Goal: Task Accomplishment & Management: Complete application form

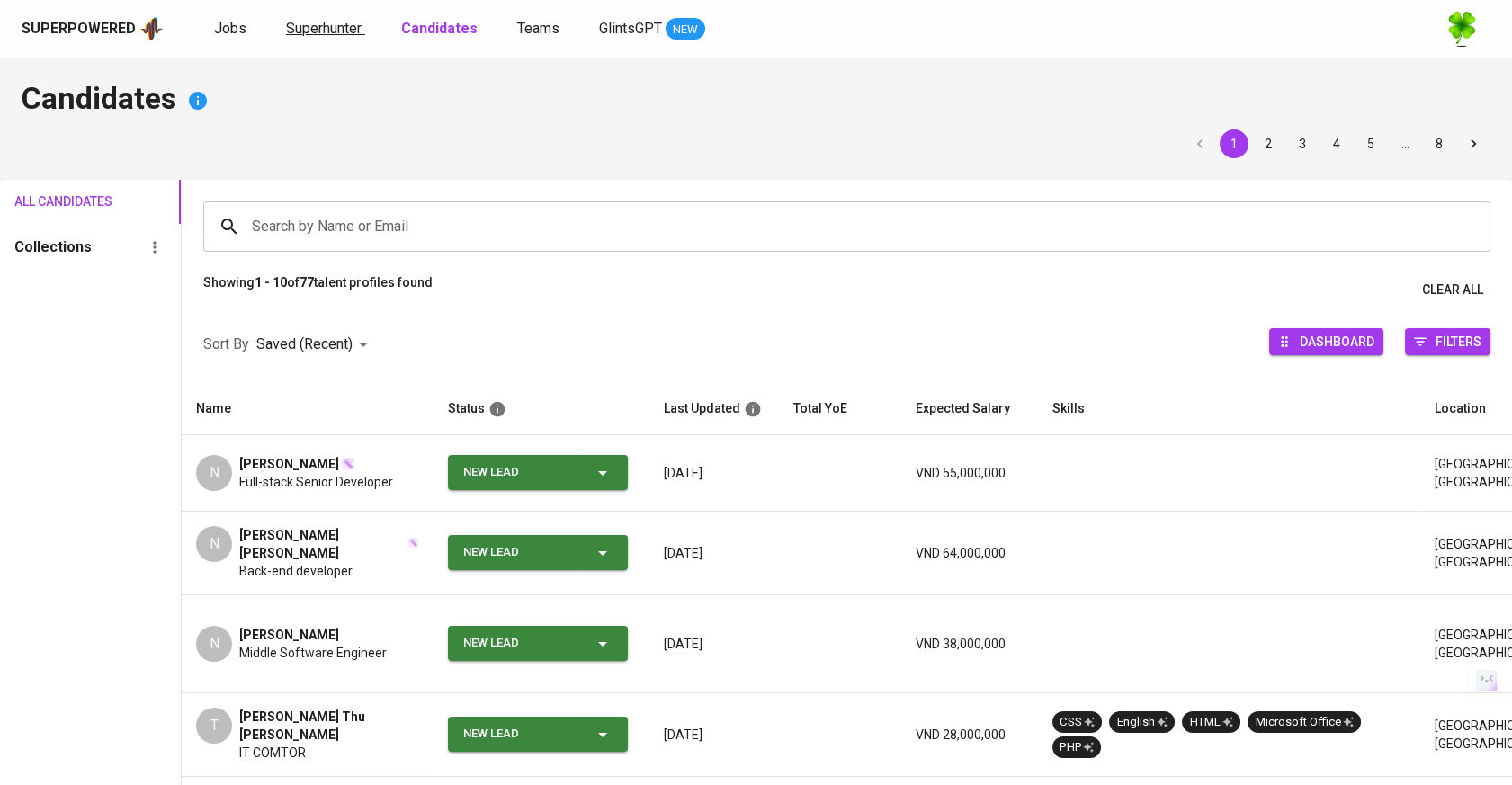
click at [317, 21] on span "Superhunter" at bounding box center [324, 28] width 75 height 17
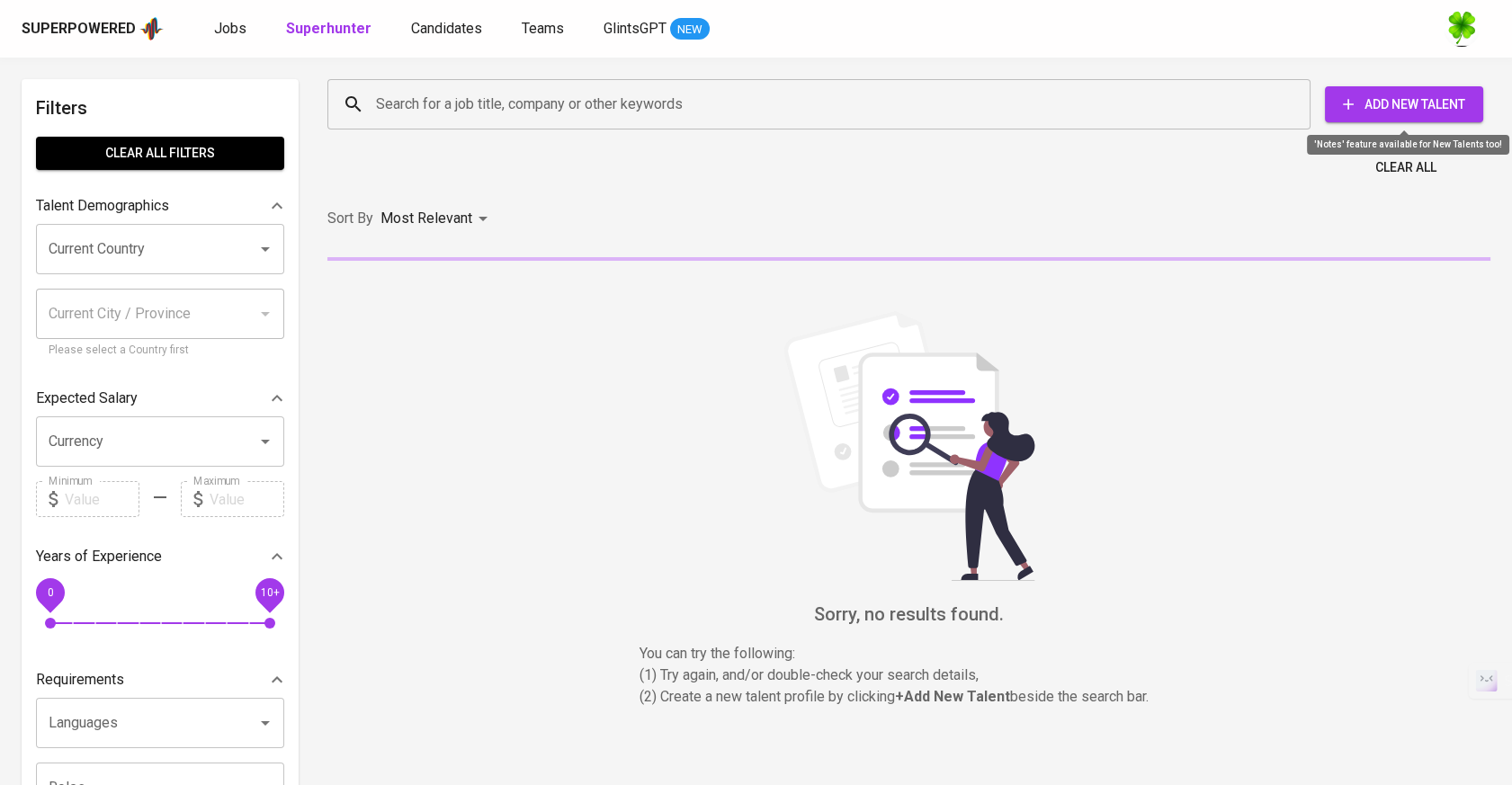
click at [1388, 112] on span "Add New Talent" at bounding box center [1404, 104] width 130 height 23
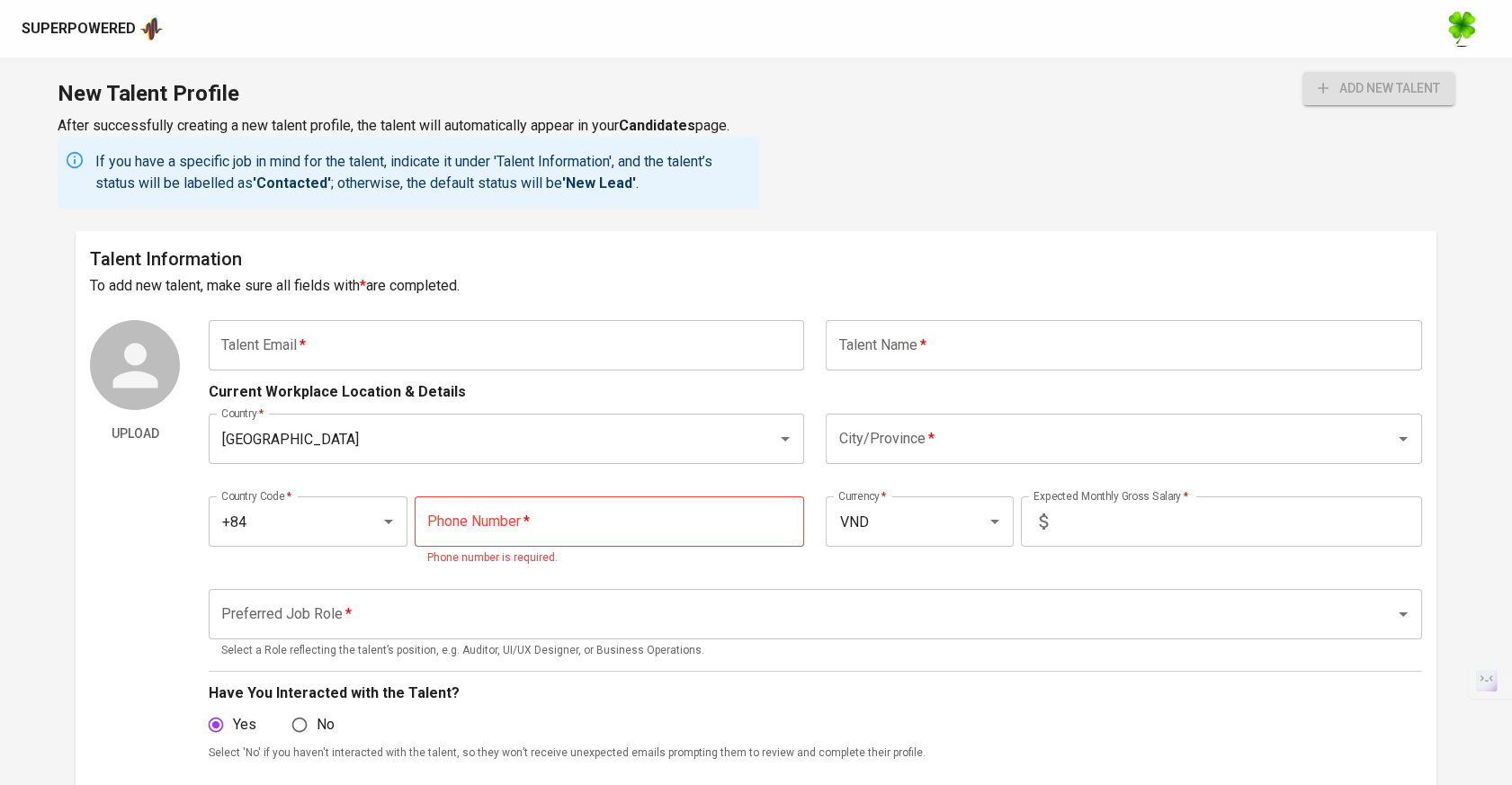
click at [707, 356] on input "text" at bounding box center [506, 345] width 595 height 51
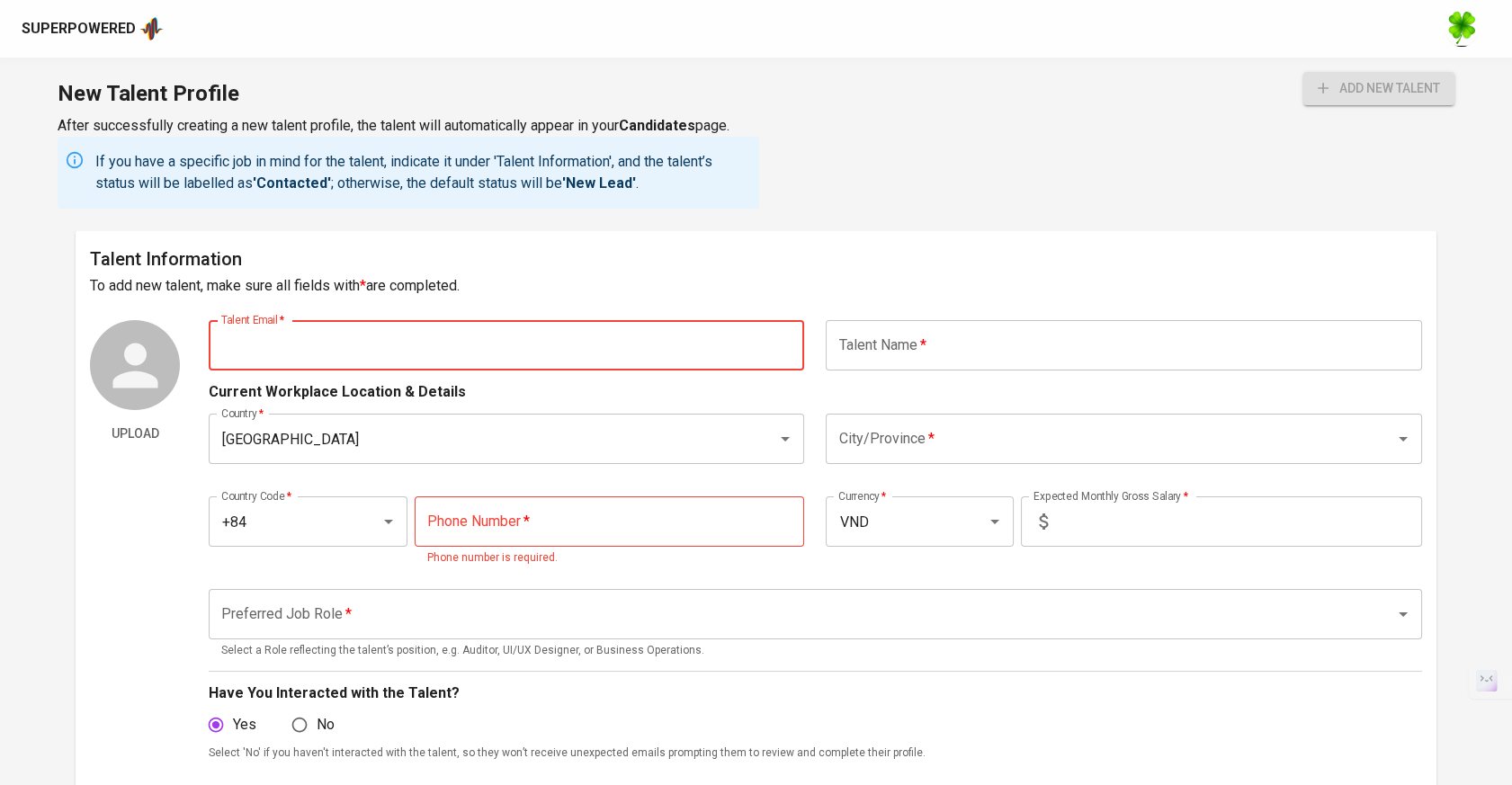
paste input "[EMAIL_ADDRESS][DOMAIN_NAME]"
type input "[EMAIL_ADDRESS][DOMAIN_NAME]"
click at [931, 356] on input "text" at bounding box center [1123, 345] width 595 height 51
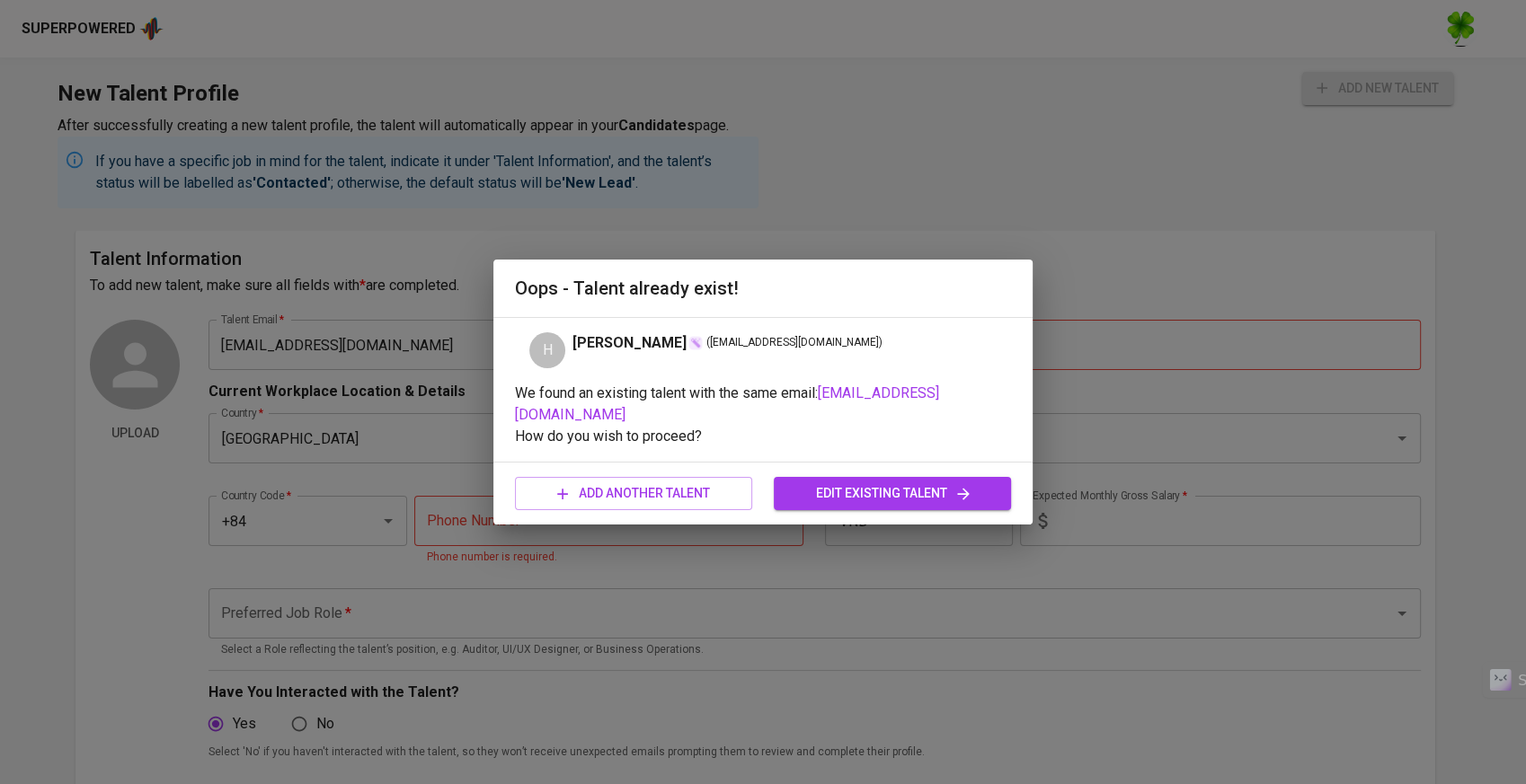
click at [797, 482] on span "edit existing talent" at bounding box center [892, 493] width 209 height 23
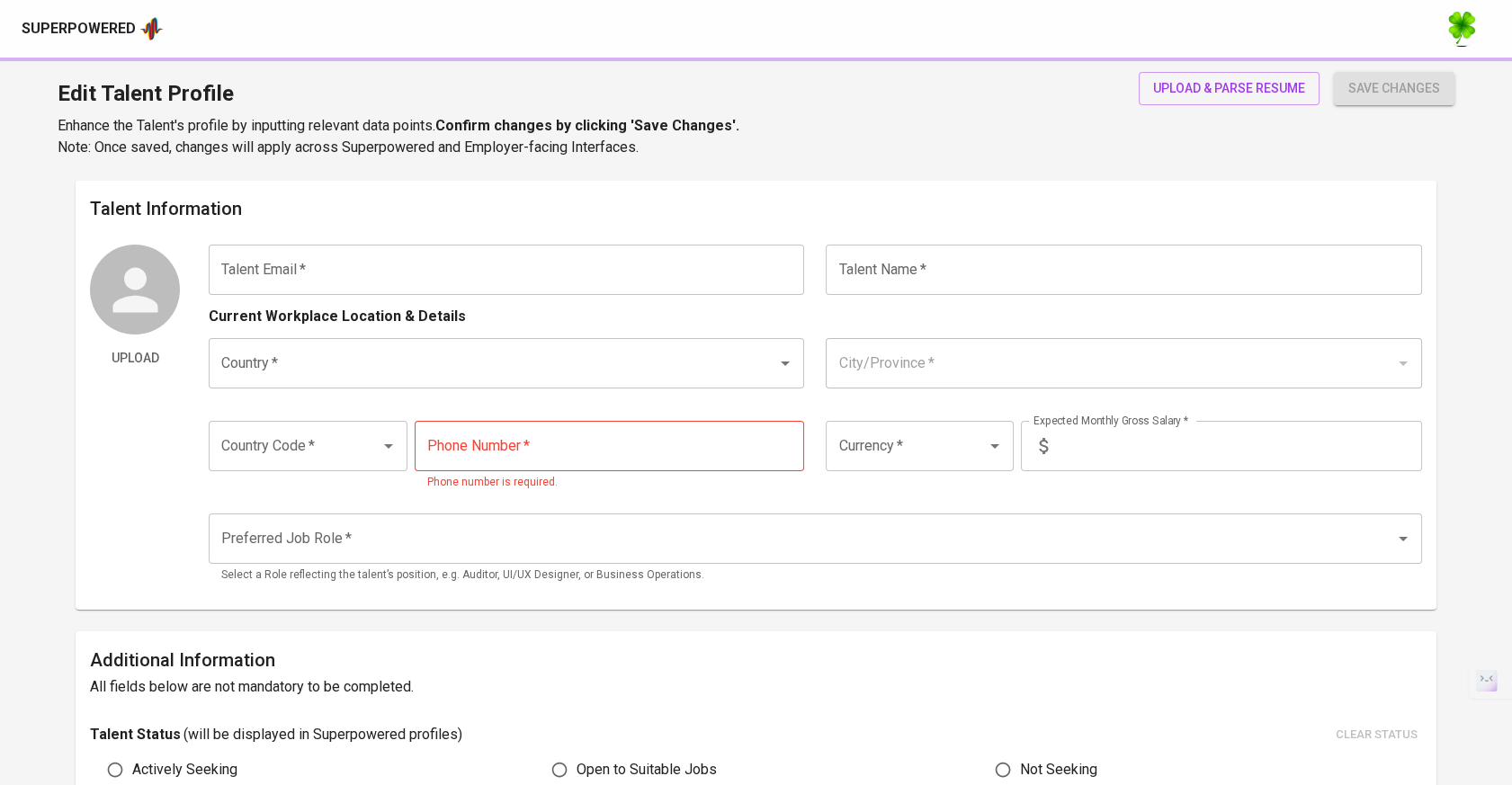
type input "[EMAIL_ADDRESS][DOMAIN_NAME]"
type input "[PERSON_NAME]"
type input "[GEOGRAPHIC_DATA]"
type input "+84"
type input "VND"
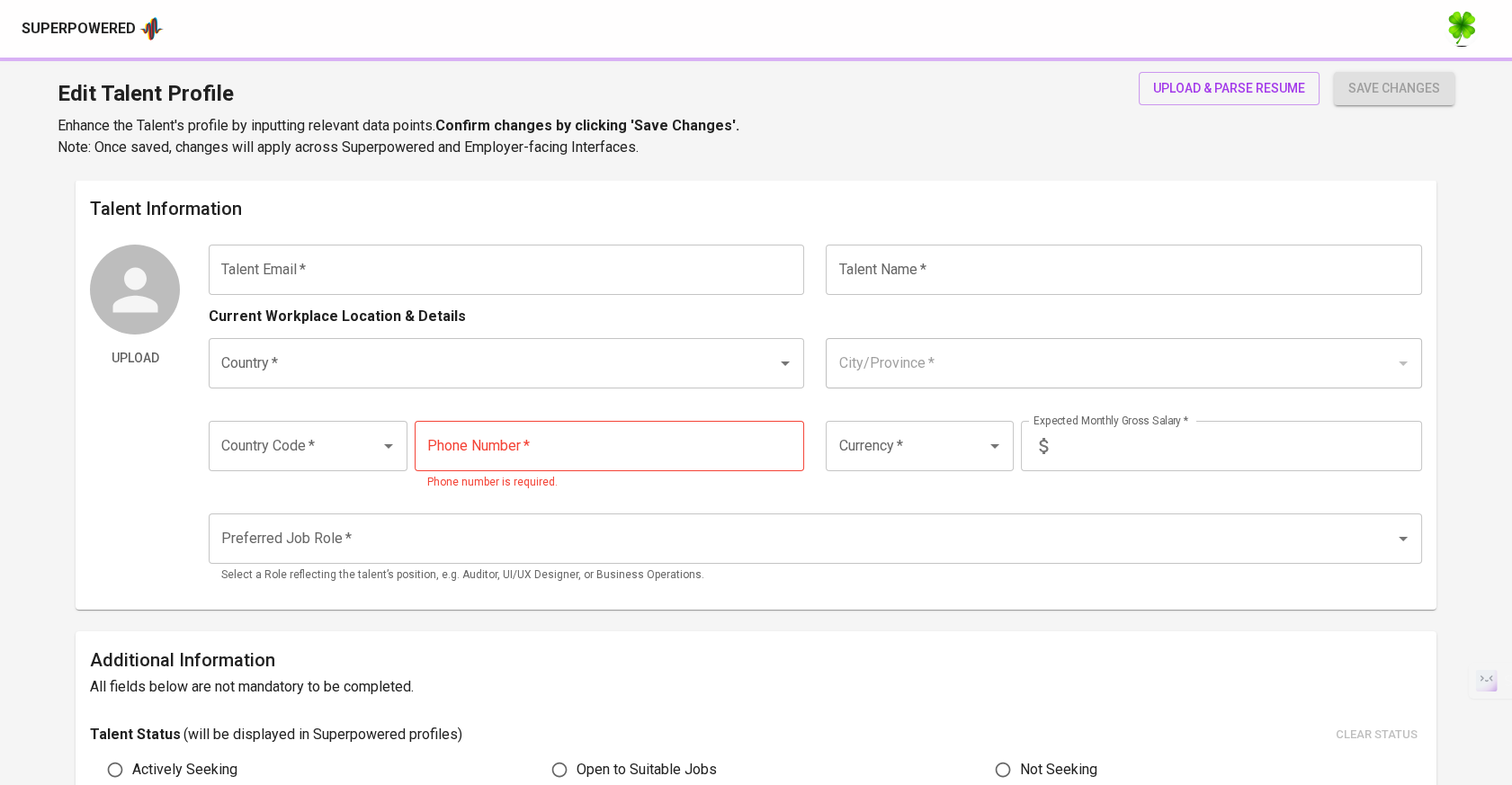
radio input "true"
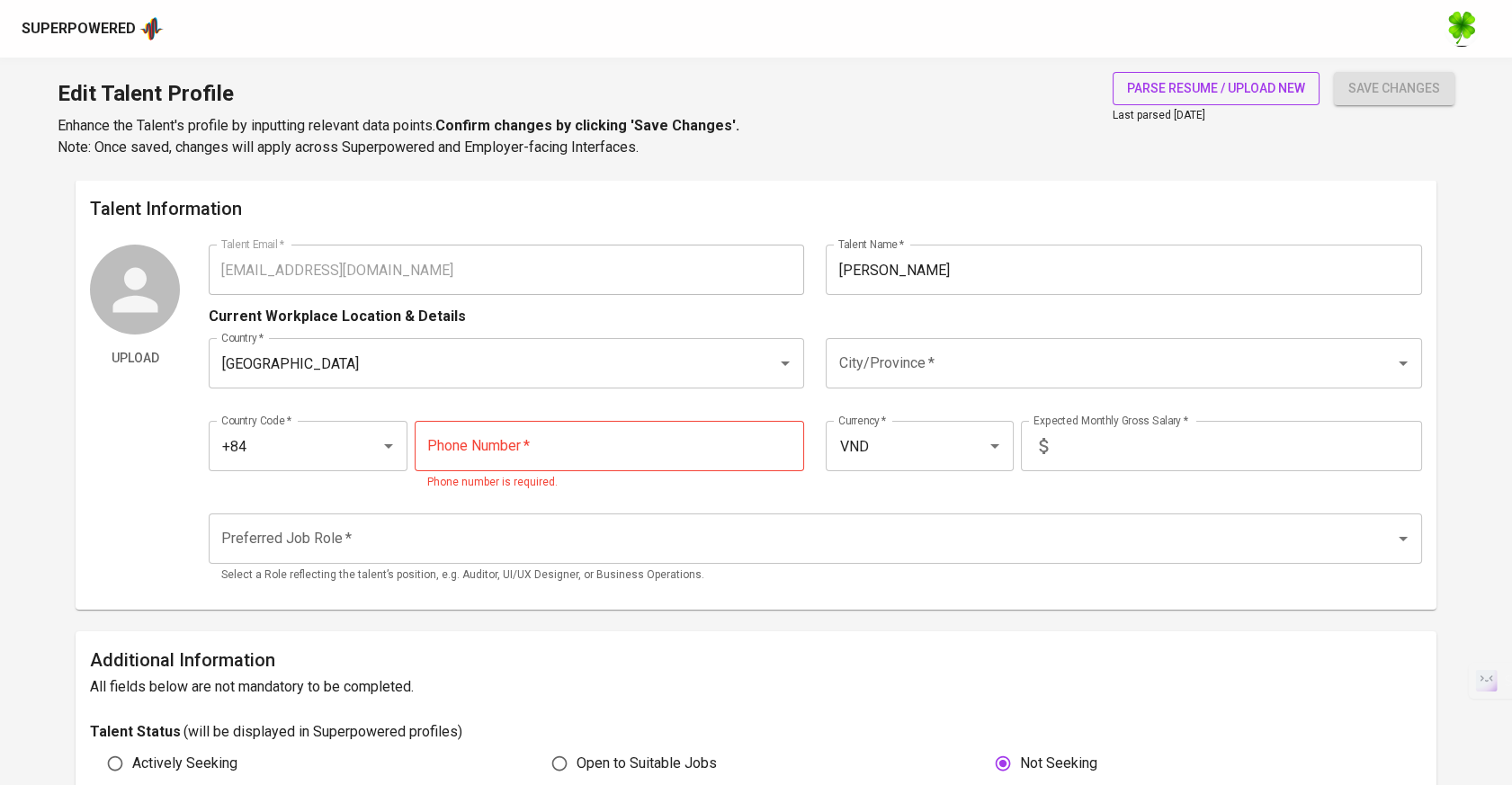
click at [1218, 101] on button "parse resume / upload new" at bounding box center [1216, 89] width 207 height 34
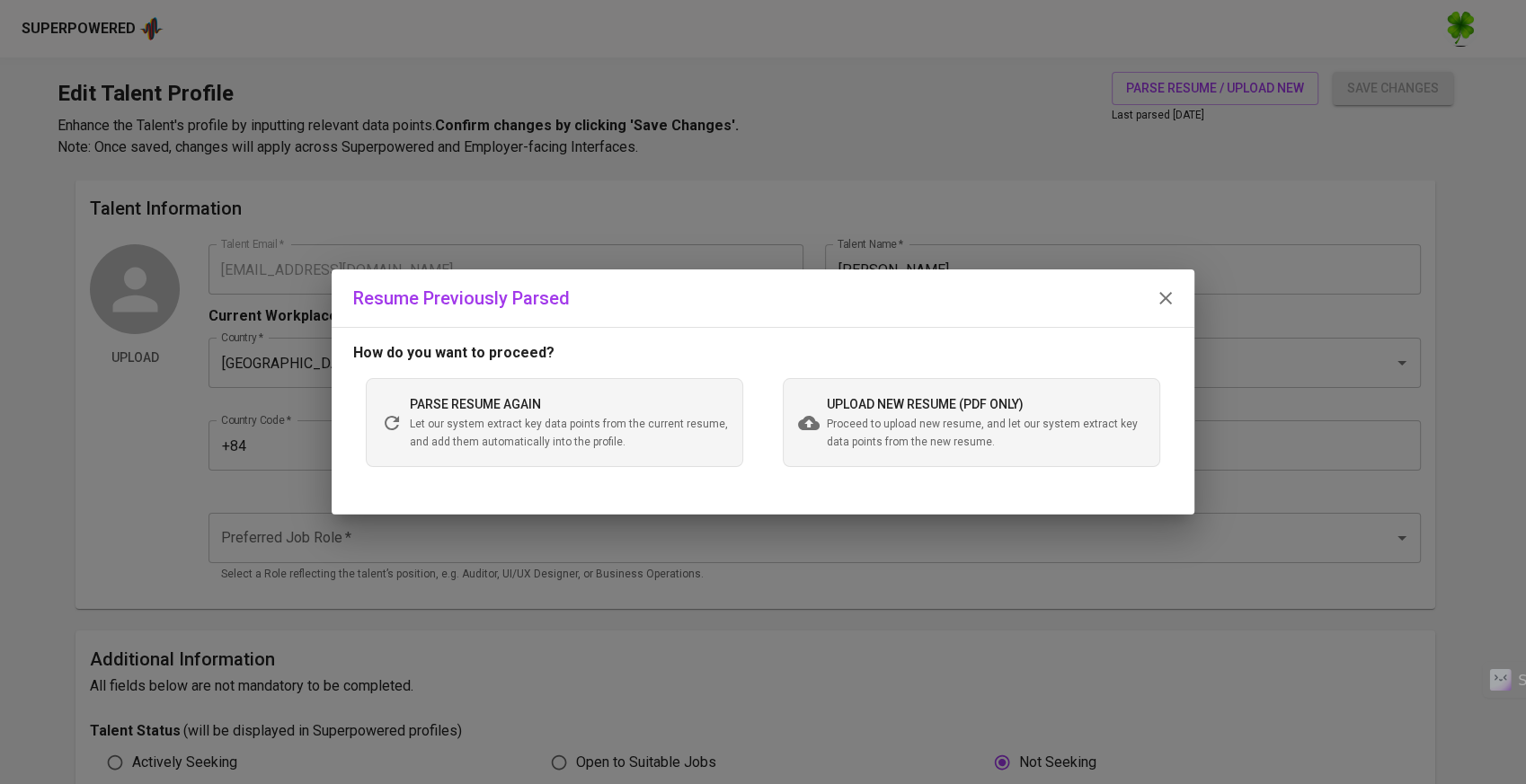
click at [914, 414] on div "upload new resume (pdf only) Proceed to upload new resume, and let our system e…" at bounding box center [985, 423] width 318 height 57
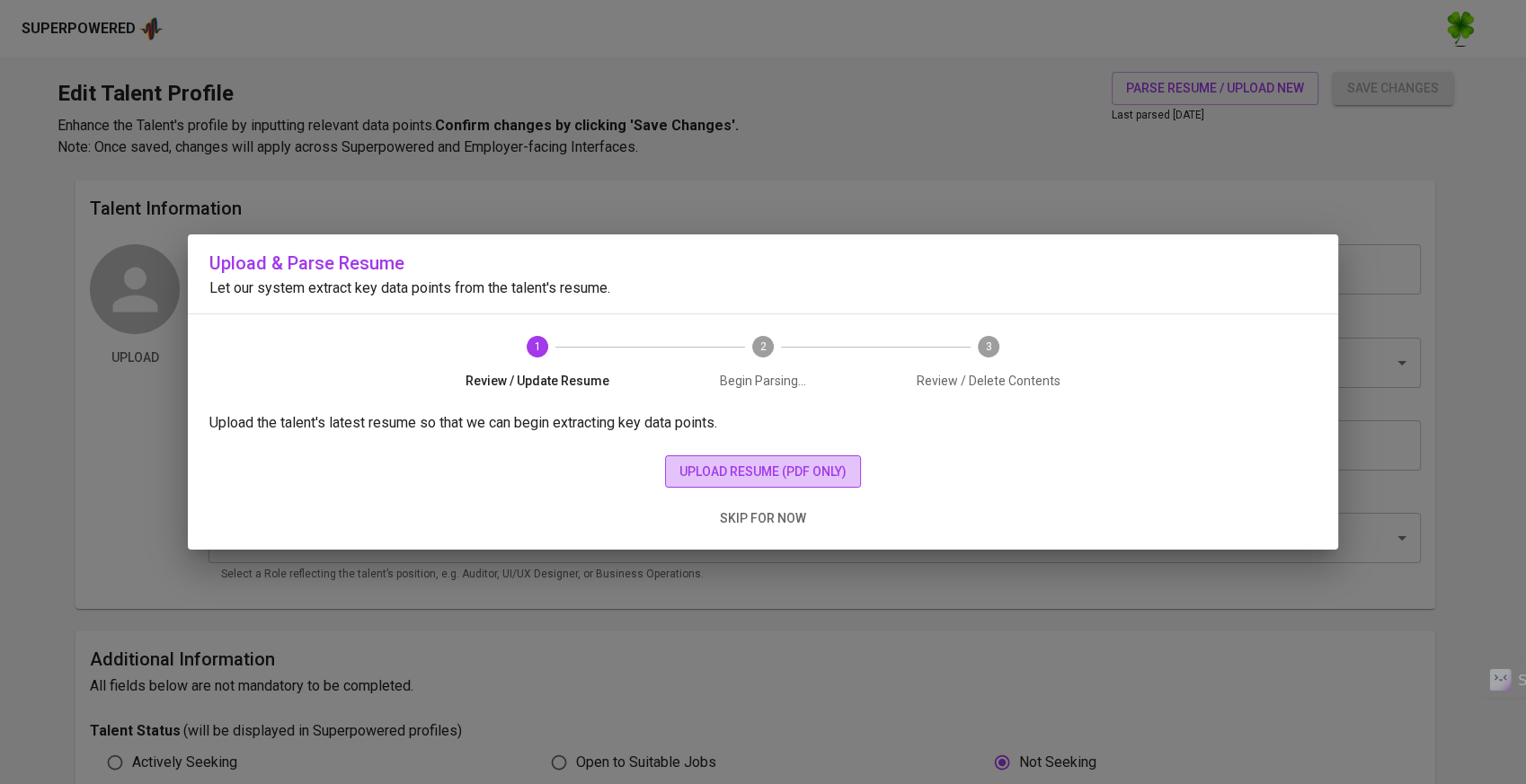
click at [808, 468] on span "upload resume (pdf only)" at bounding box center [763, 472] width 167 height 23
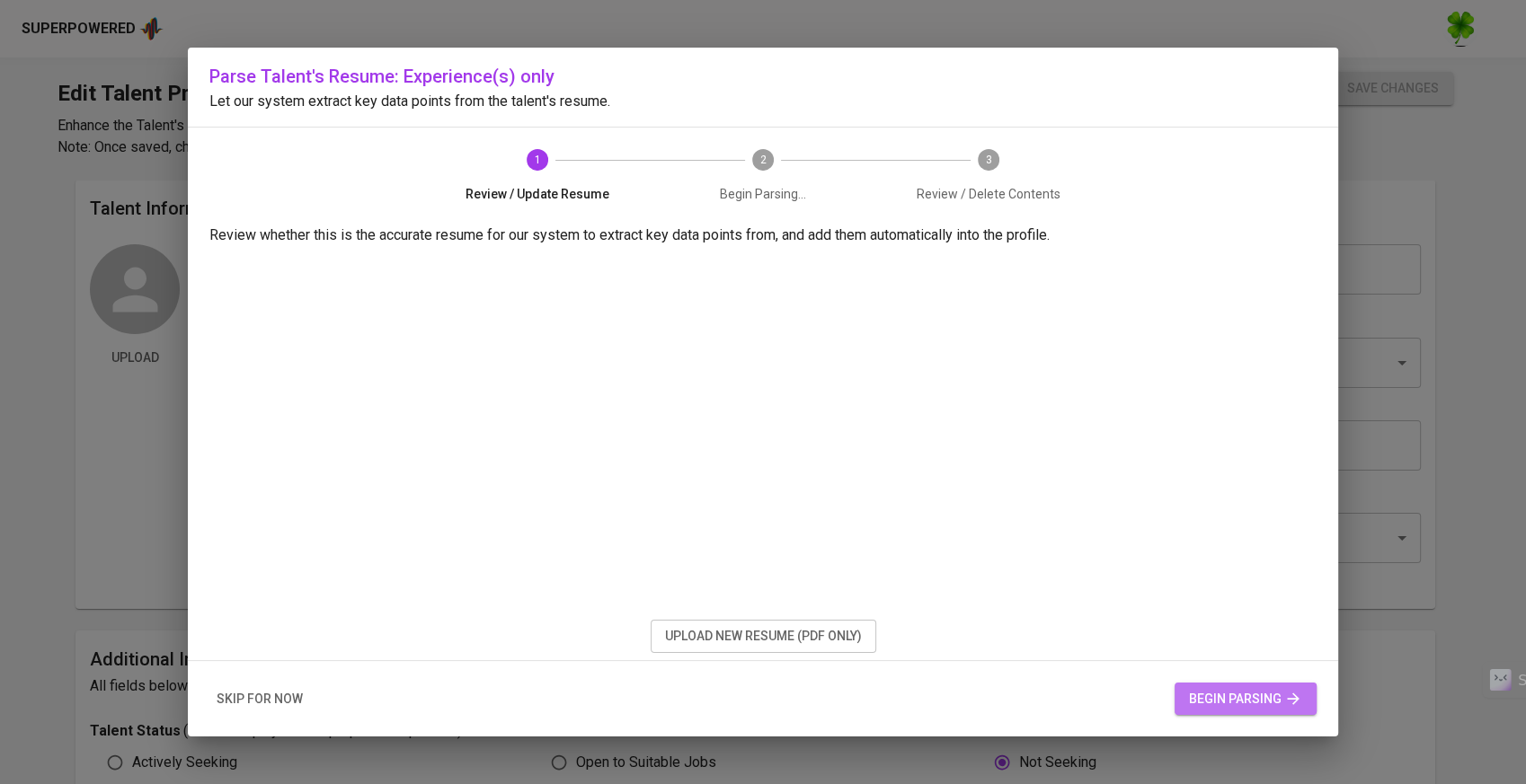
click at [1252, 706] on span "begin parsing" at bounding box center [1246, 699] width 113 height 23
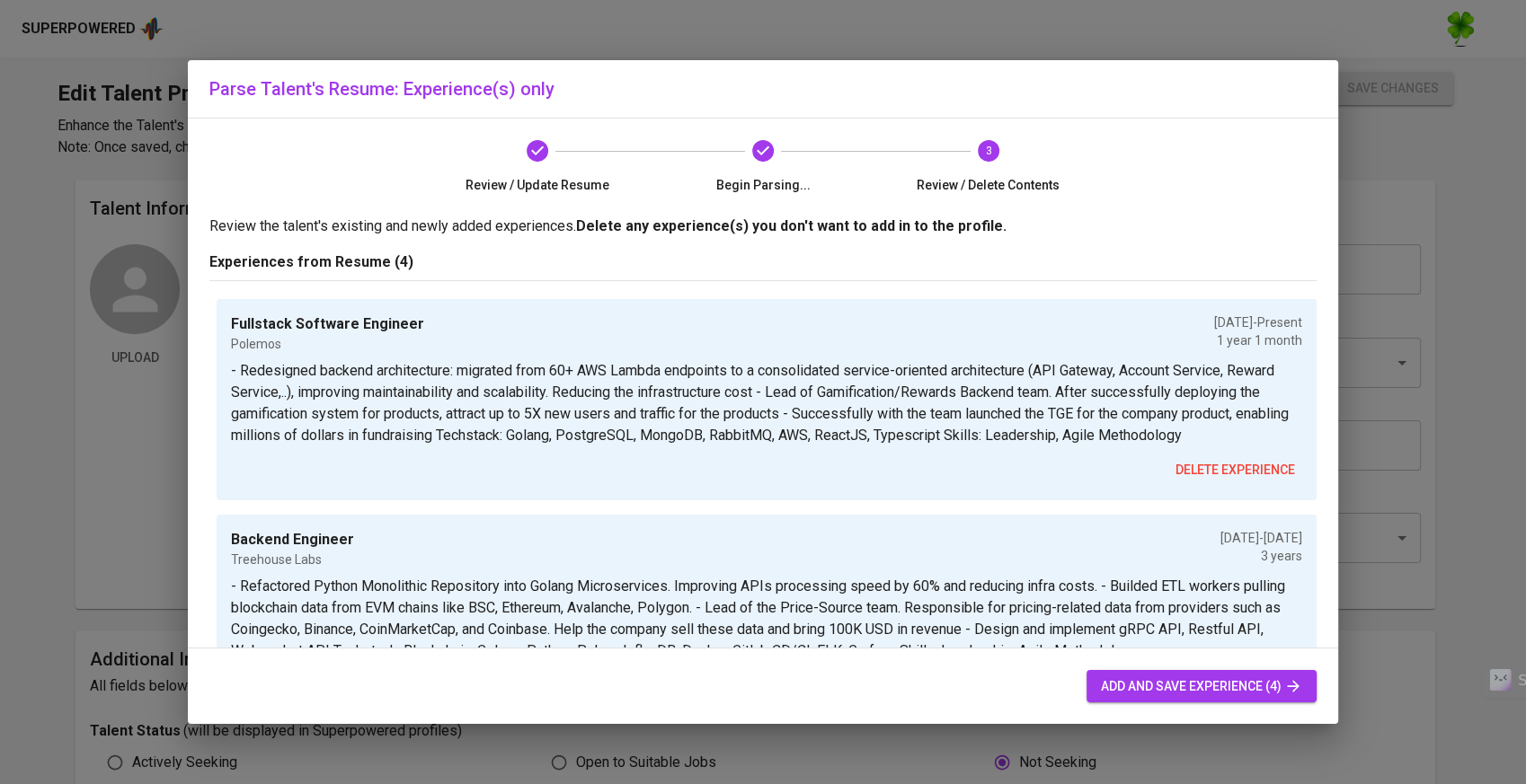
click at [1268, 683] on span "add and save experience (4)" at bounding box center [1201, 687] width 201 height 23
type input "+84"
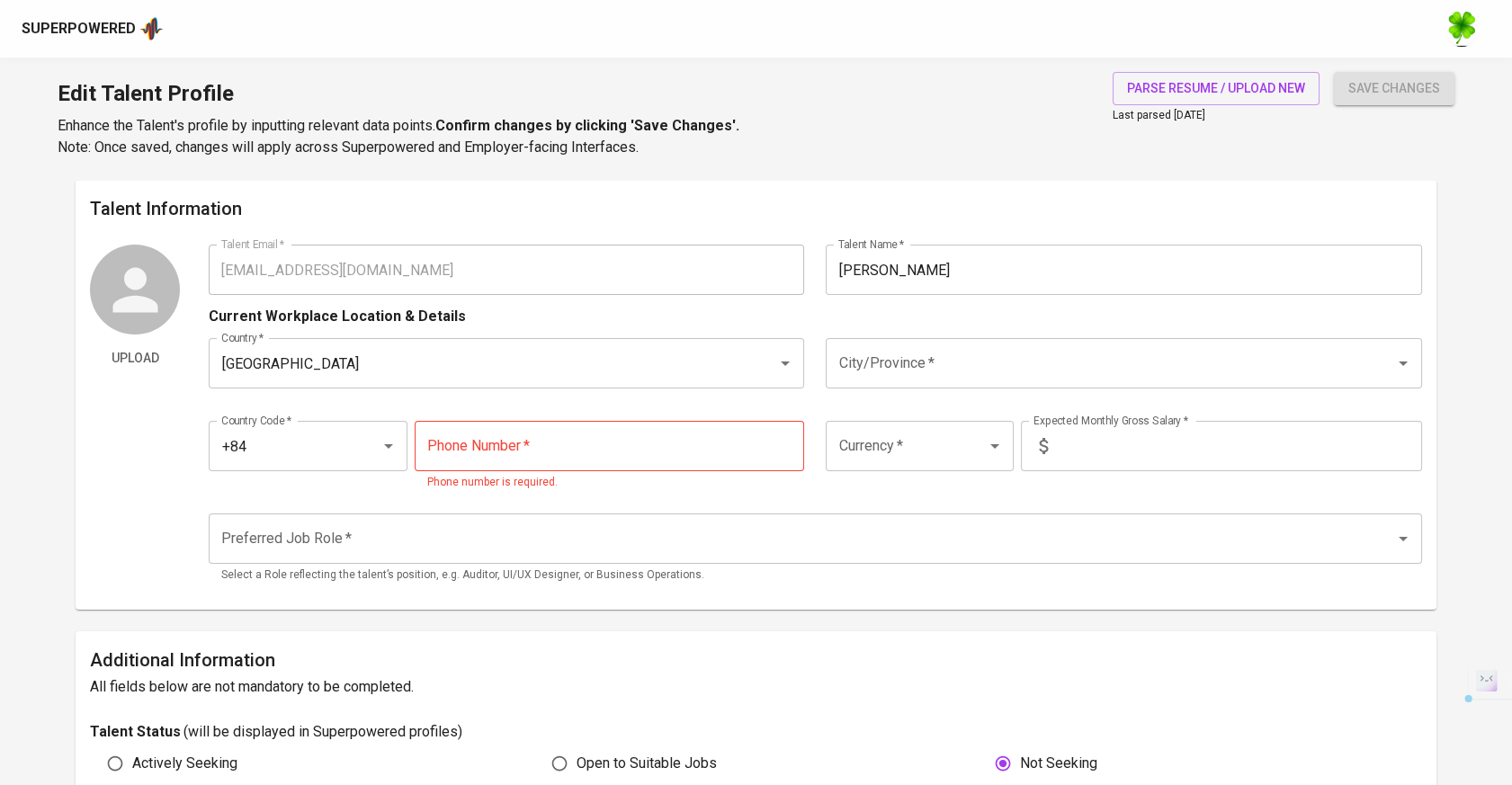
click at [189, 261] on div "Upload Talent Email   * hieuphanlongit@gmail.com Talent Email * Talent Name   *…" at bounding box center [756, 420] width 1332 height 351
click at [152, 17] on img at bounding box center [152, 28] width 25 height 27
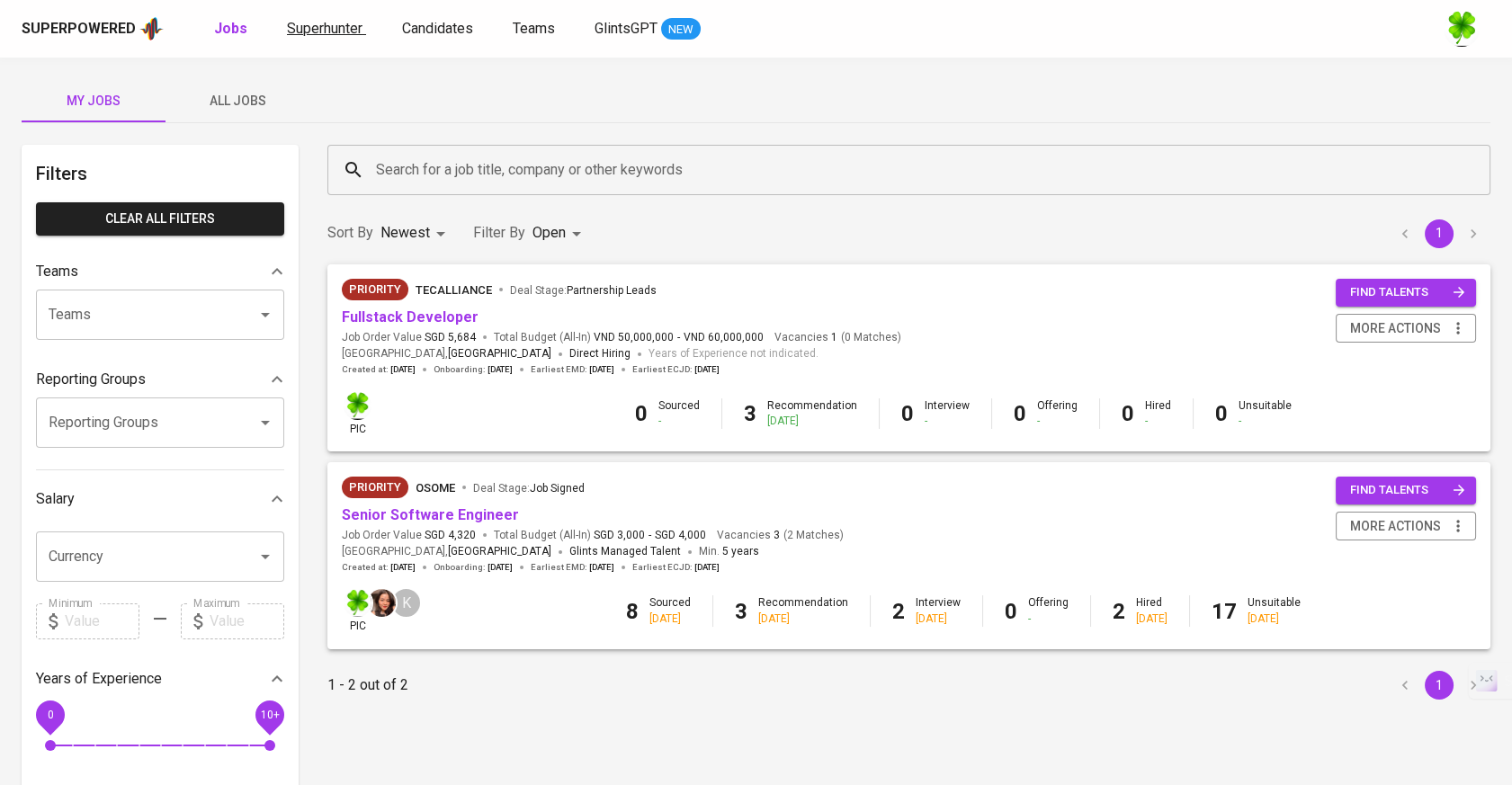
click at [358, 32] on span "Superhunter" at bounding box center [325, 28] width 75 height 17
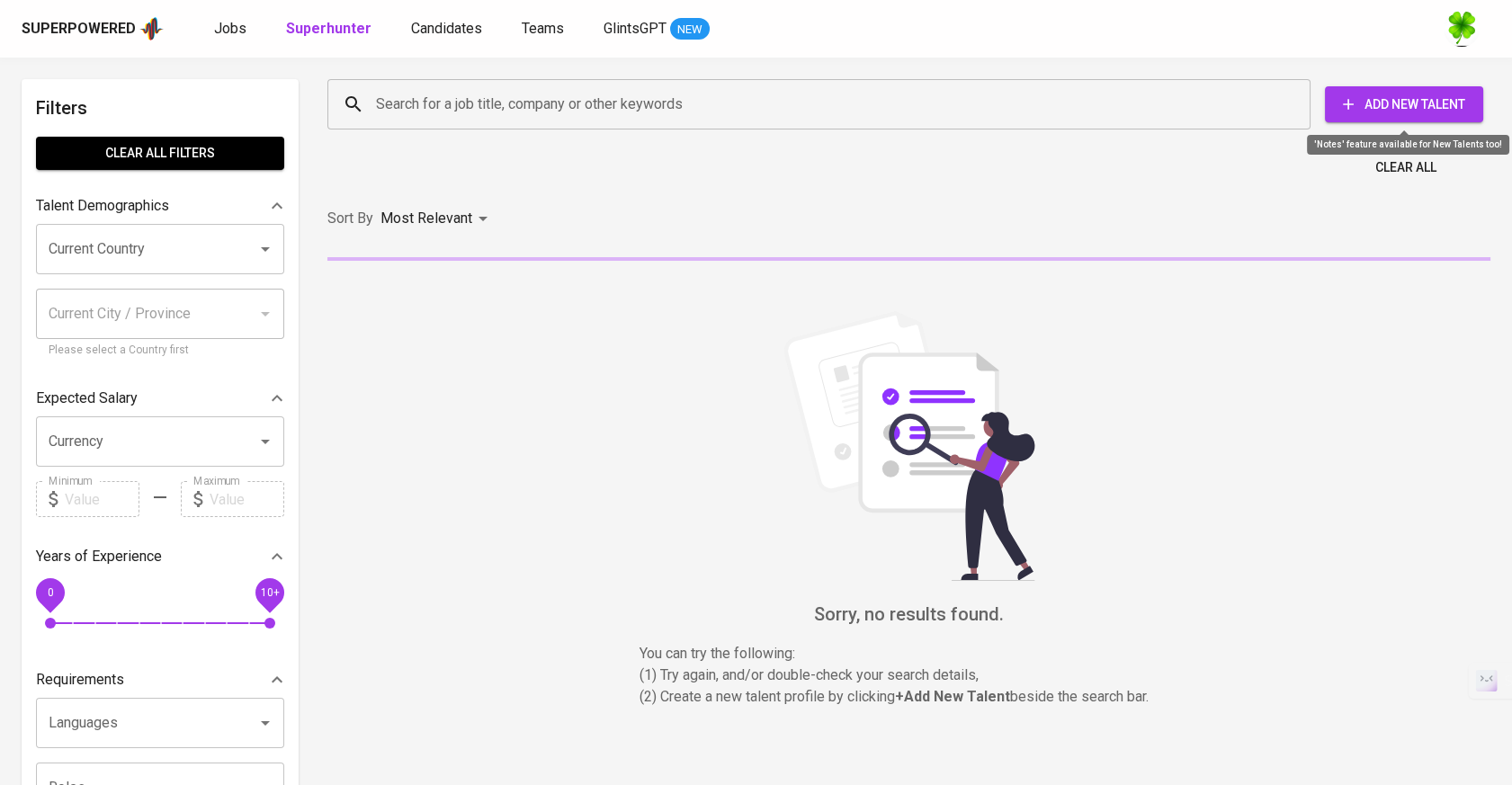
click at [1400, 93] on span "Add New Talent" at bounding box center [1404, 104] width 130 height 23
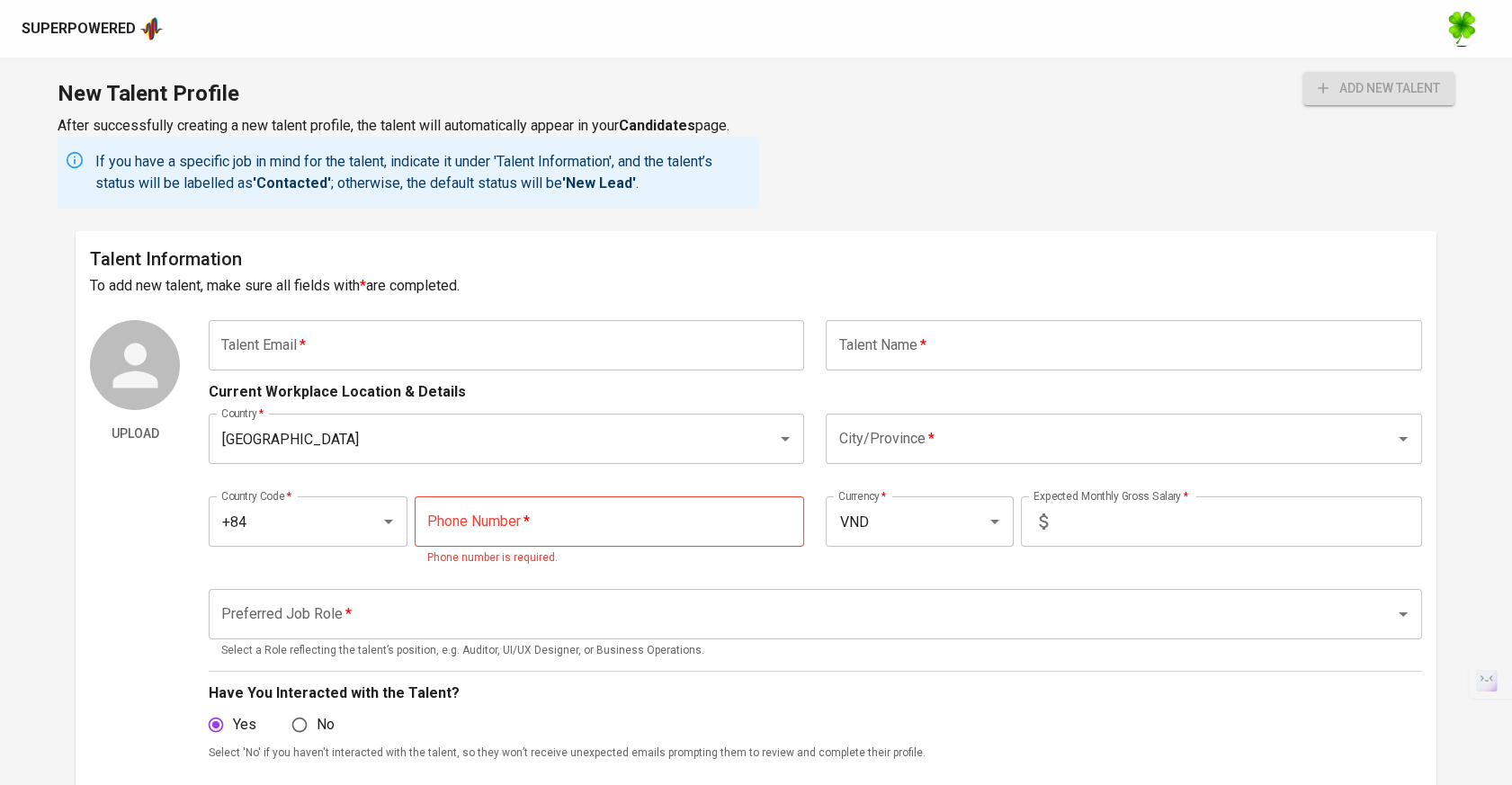
click at [487, 356] on input "text" at bounding box center [506, 345] width 595 height 51
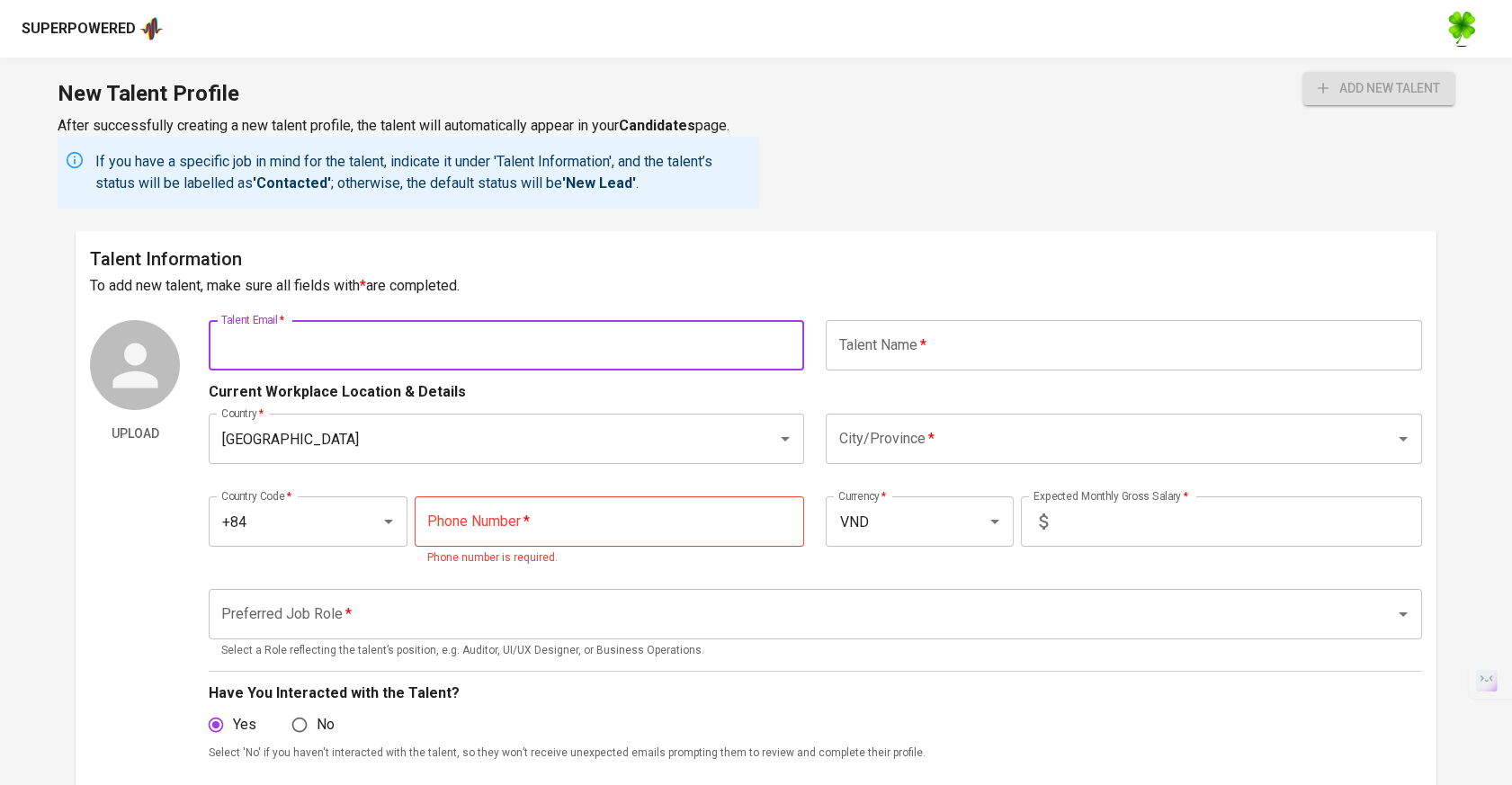
paste input "[EMAIL_ADDRESS][DOMAIN_NAME]"
type input "[EMAIL_ADDRESS][DOMAIN_NAME]"
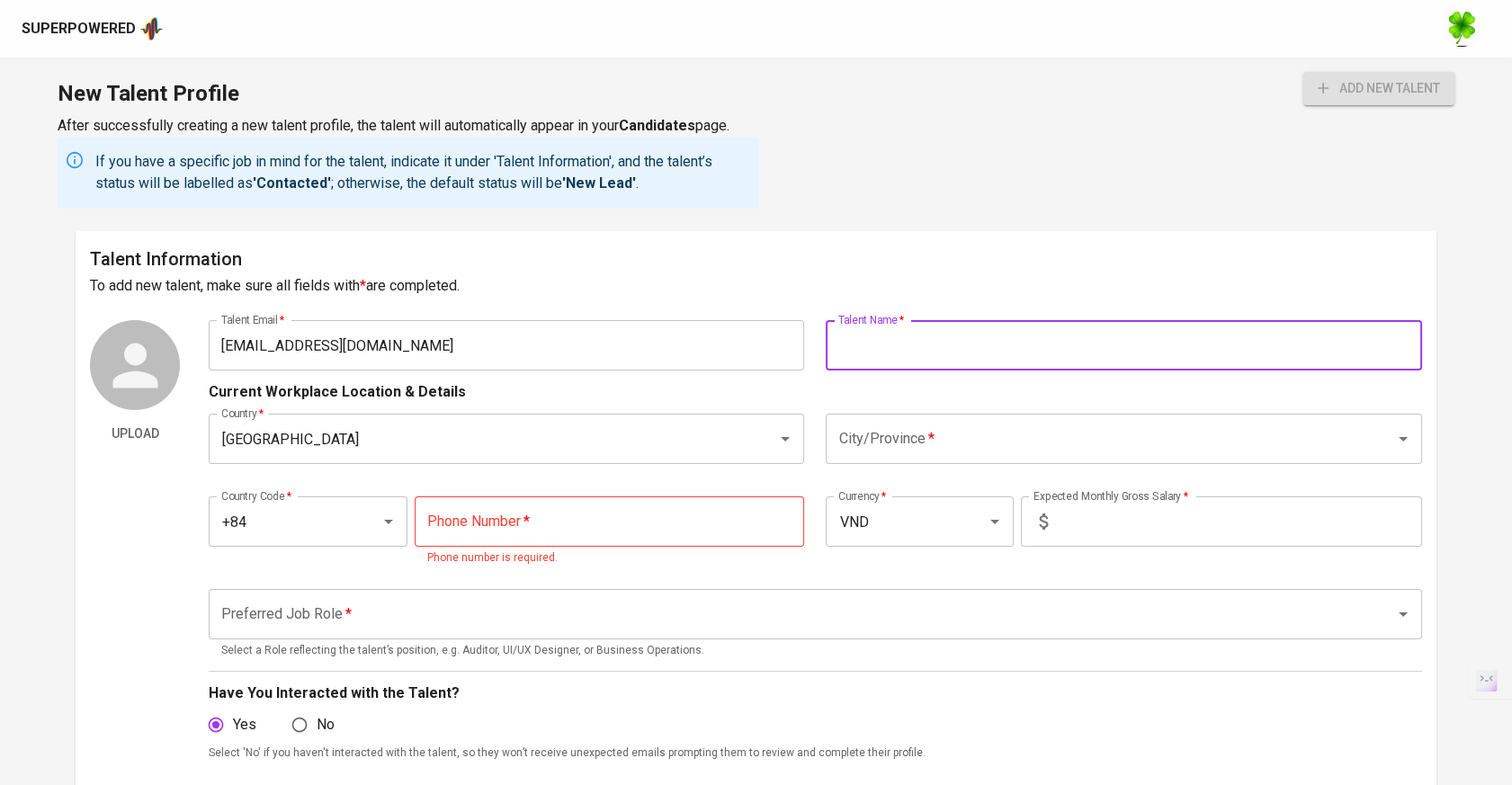
click at [1034, 346] on input "text" at bounding box center [1123, 345] width 595 height 51
type input "Le [PERSON_NAME] Dat"
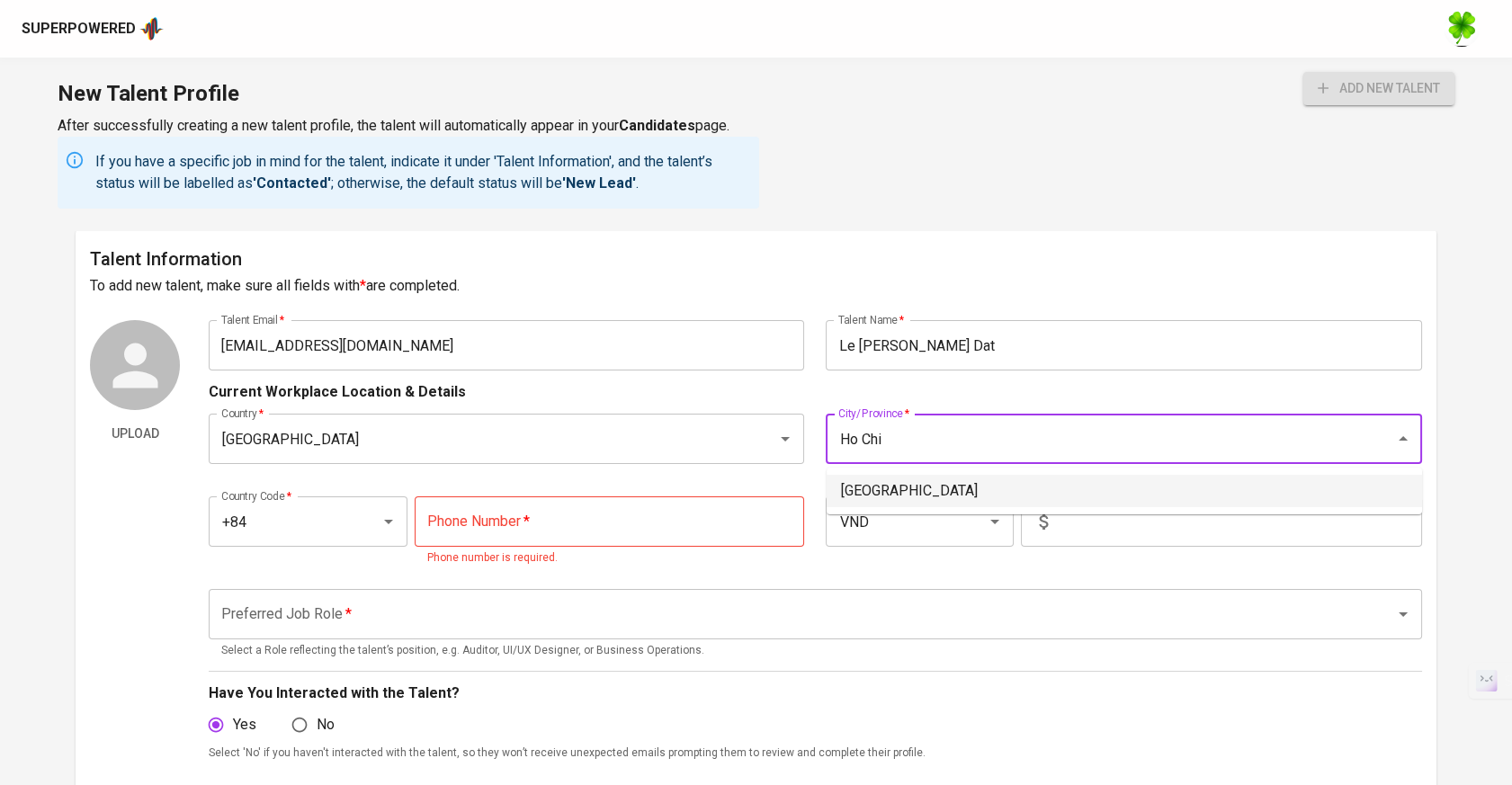
click at [973, 483] on li "[GEOGRAPHIC_DATA]" at bounding box center [1124, 491] width 595 height 33
type input "[GEOGRAPHIC_DATA]"
click at [691, 528] on input "tel" at bounding box center [609, 521] width 390 height 51
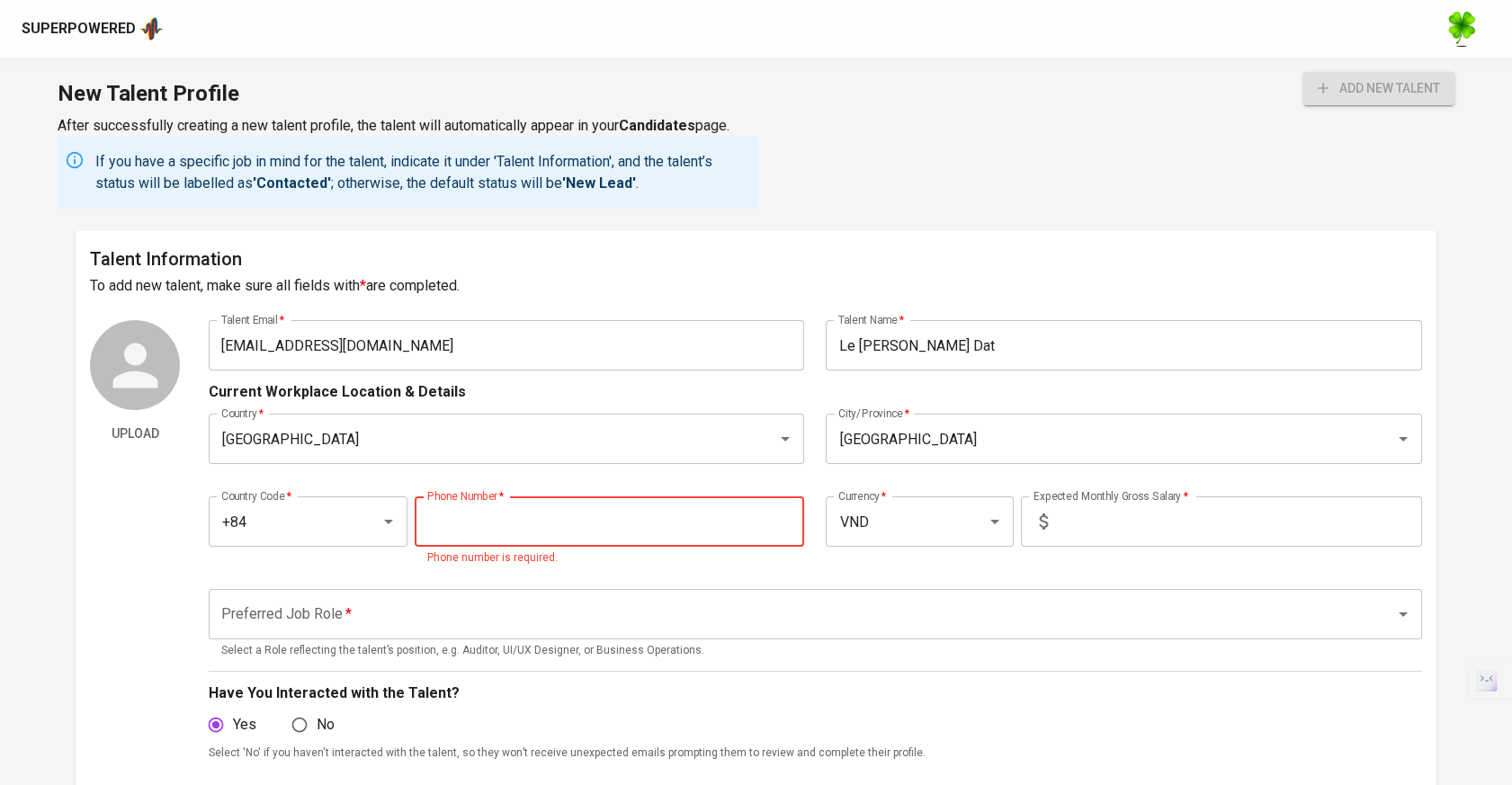
paste input "832-290-860"
type input "832-290-860"
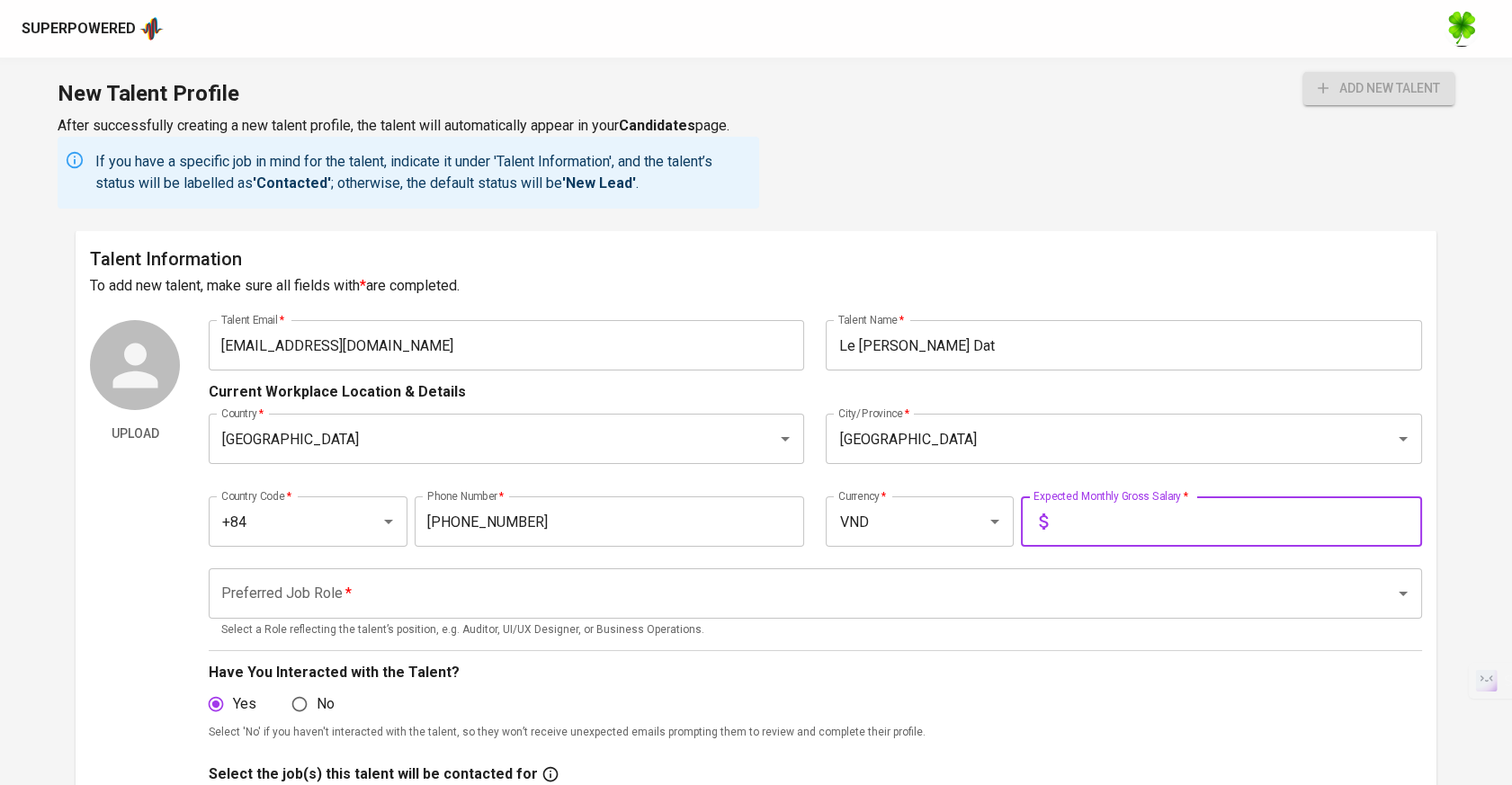
click at [1107, 530] on input "text" at bounding box center [1239, 521] width 367 height 51
click at [1197, 527] on input "text" at bounding box center [1239, 521] width 367 height 51
type input "36,000,000"
click at [1087, 595] on input "Preferred Job Role   *" at bounding box center [790, 594] width 1146 height 34
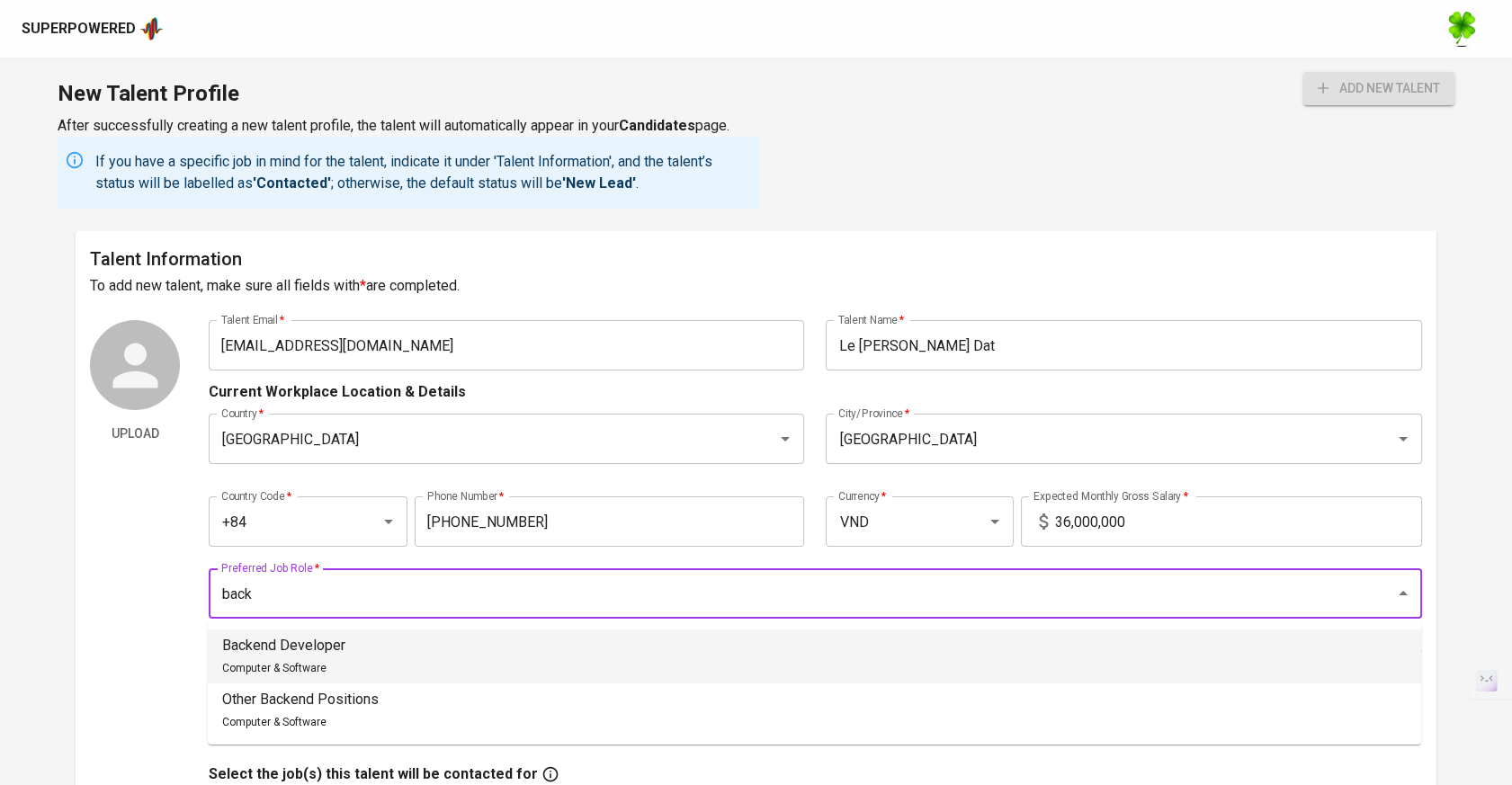
click at [1038, 640] on li "Backend Developer Computer & Software" at bounding box center [814, 656] width 1214 height 54
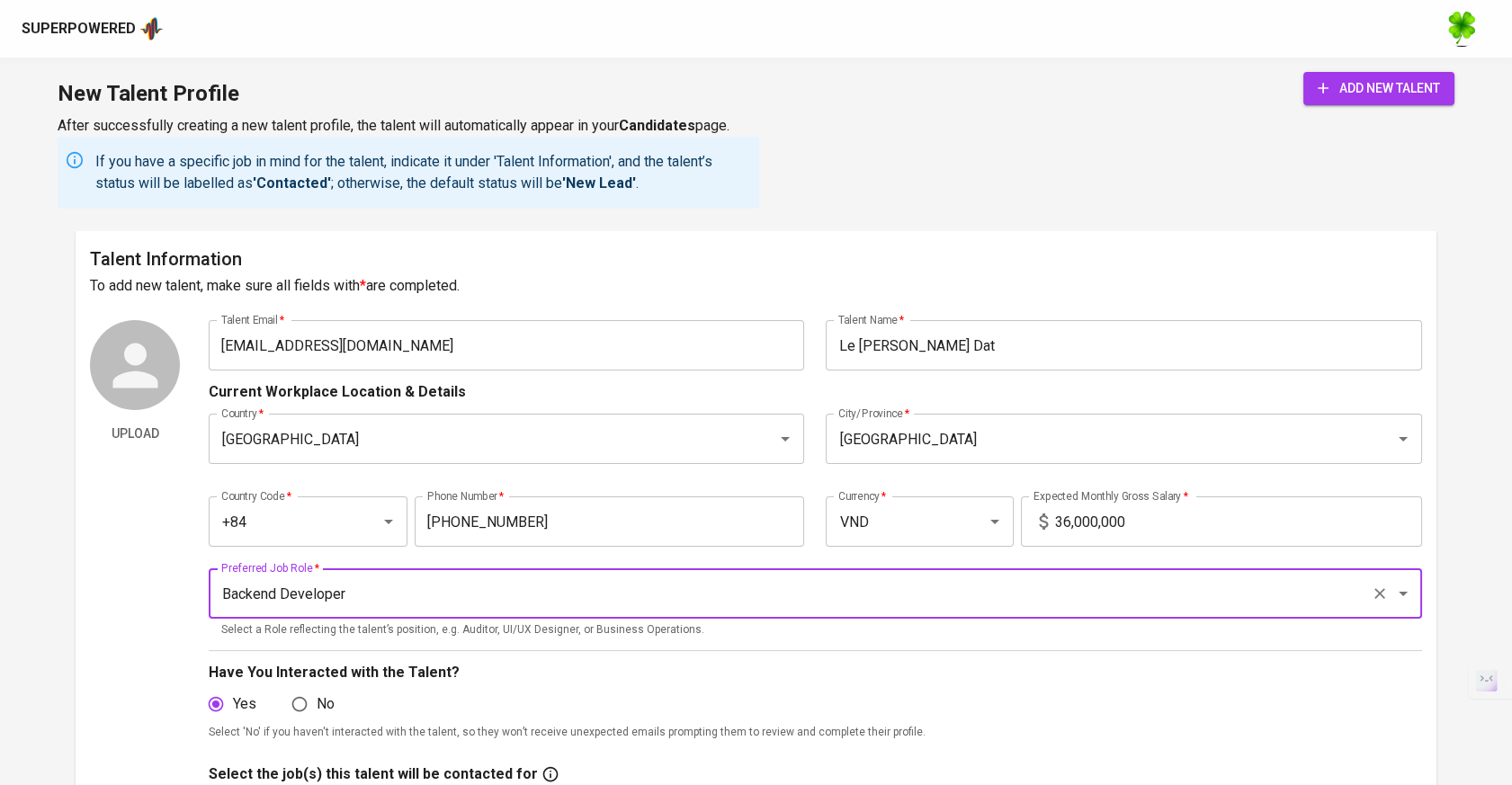
type input "Backend Developer"
click at [1314, 89] on icon "submit" at bounding box center [1323, 88] width 18 height 18
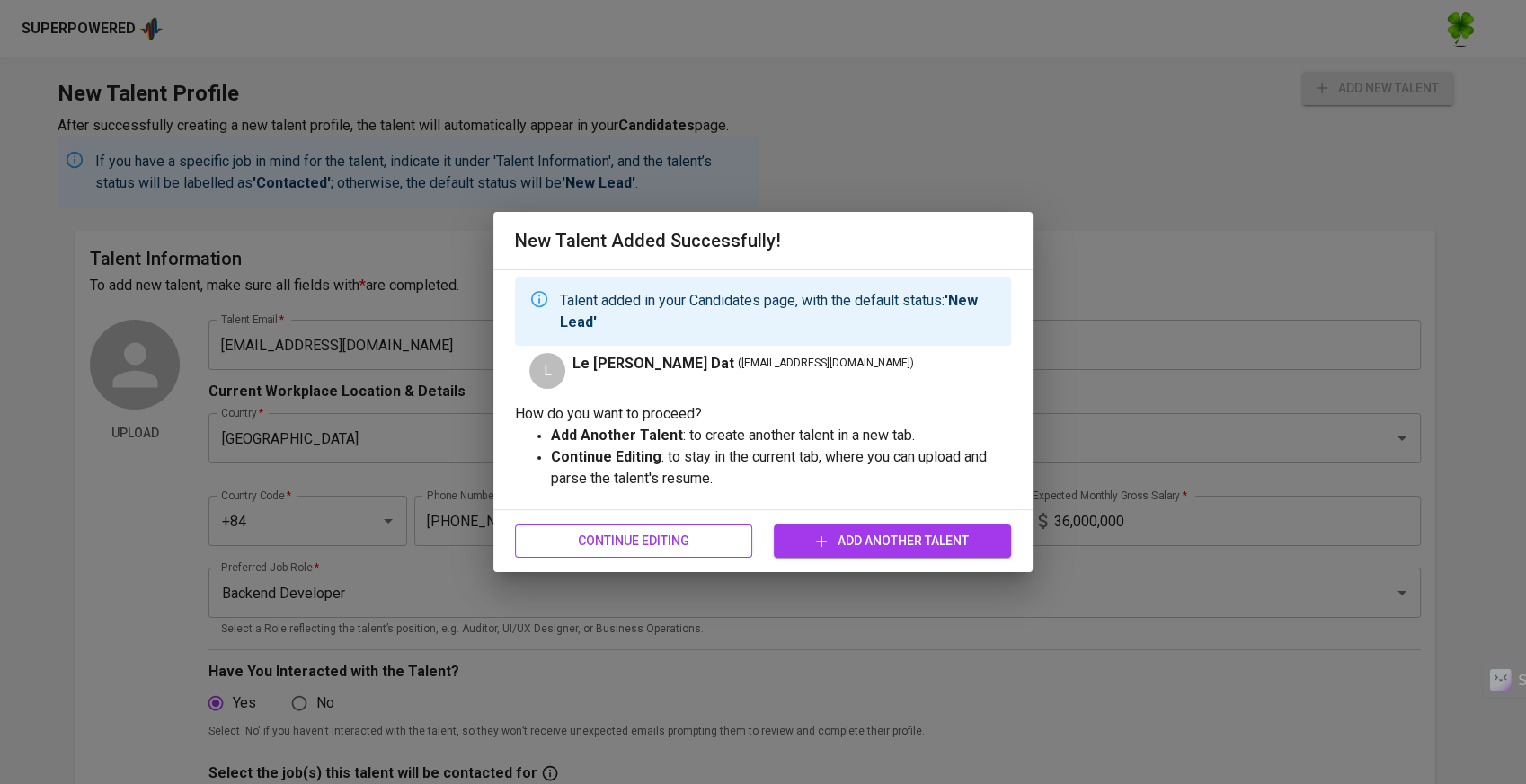
click at [721, 542] on span "Continue Editing" at bounding box center [634, 541] width 209 height 23
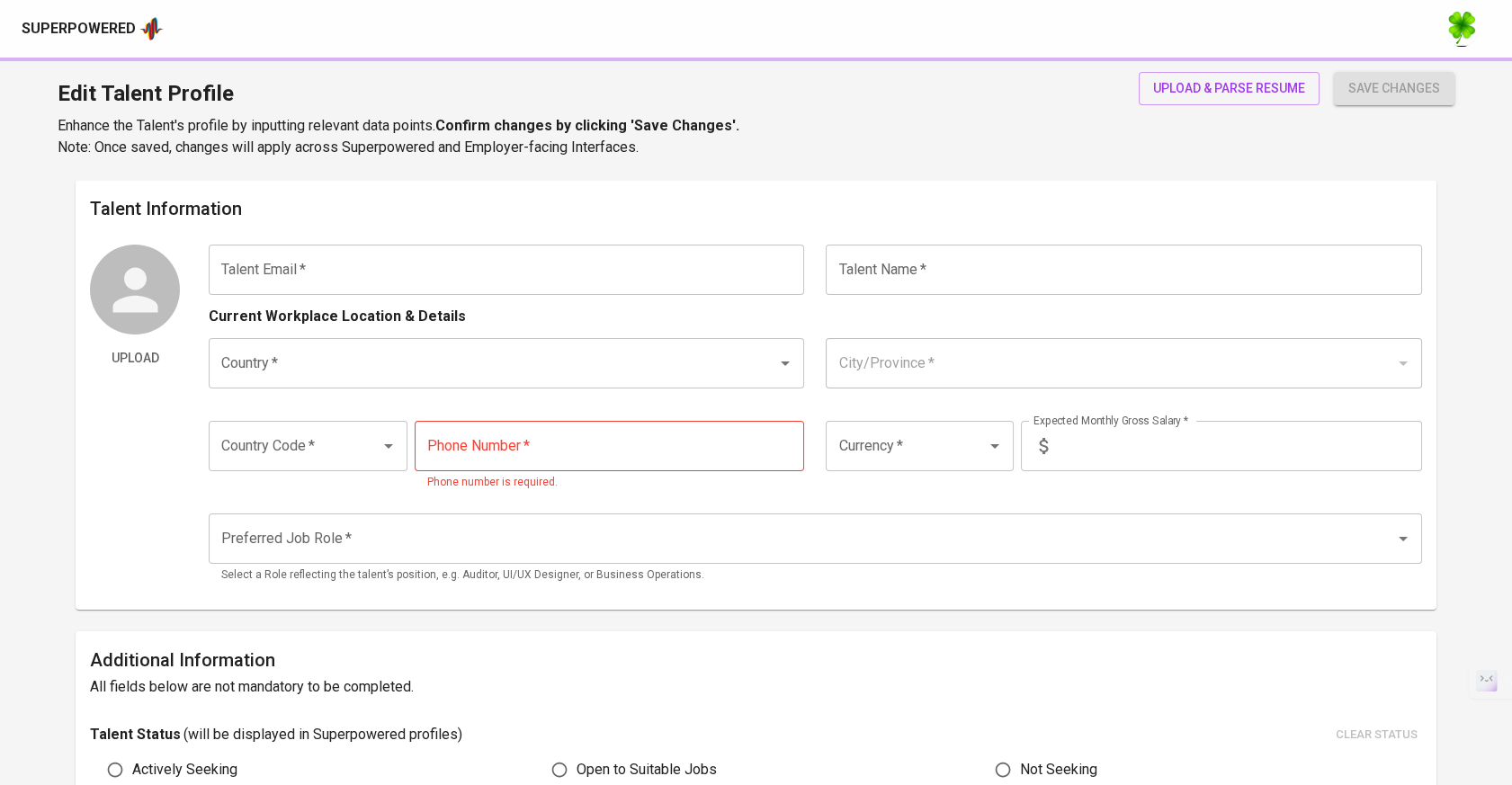
type input "[EMAIL_ADDRESS][DOMAIN_NAME]"
type input "Le [PERSON_NAME] Dat"
type input "[GEOGRAPHIC_DATA]"
type input "+84"
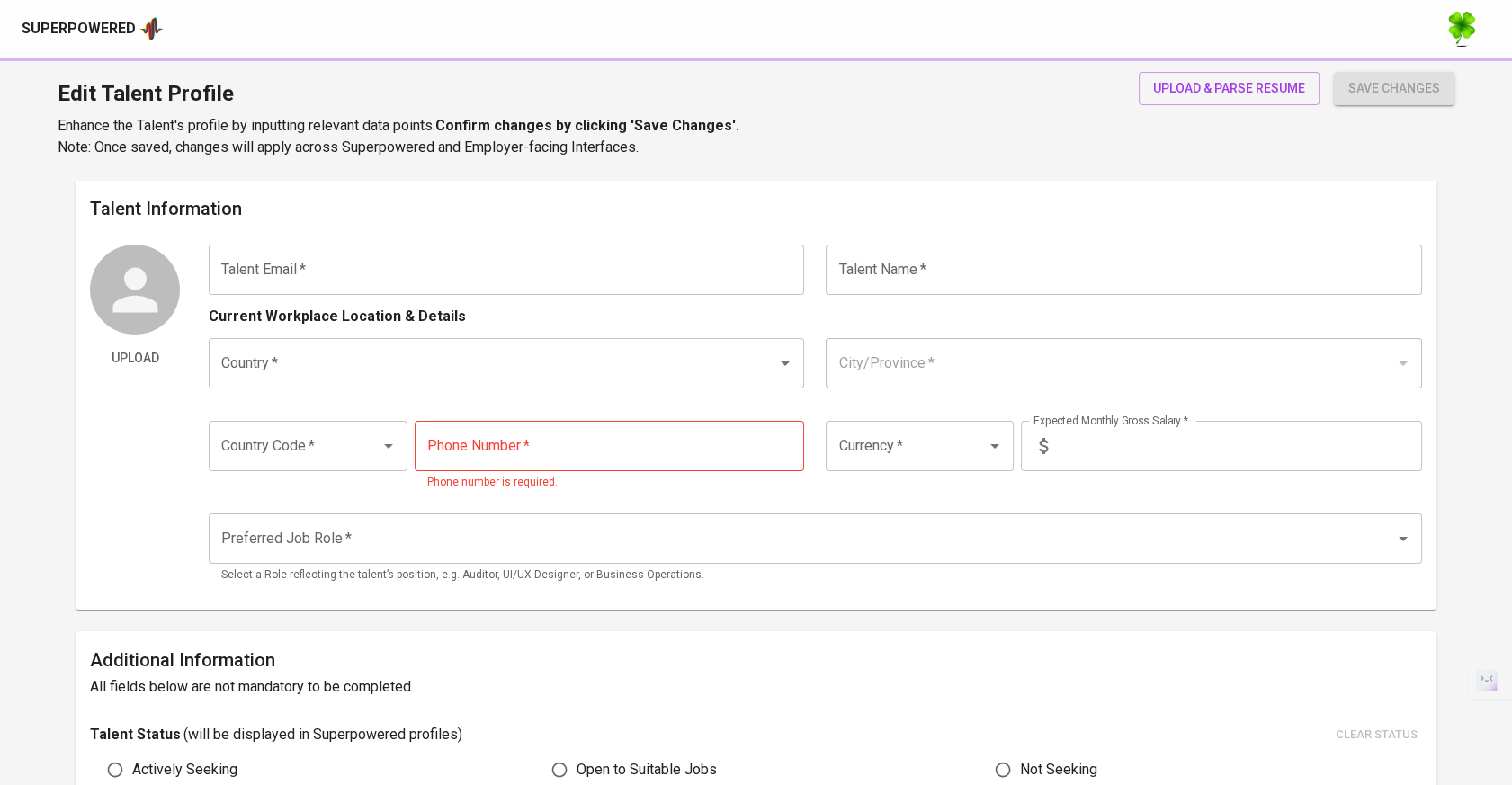
type input "832-290-860"
type input "VND"
type input "36,000,000"
type input "Backend Developer"
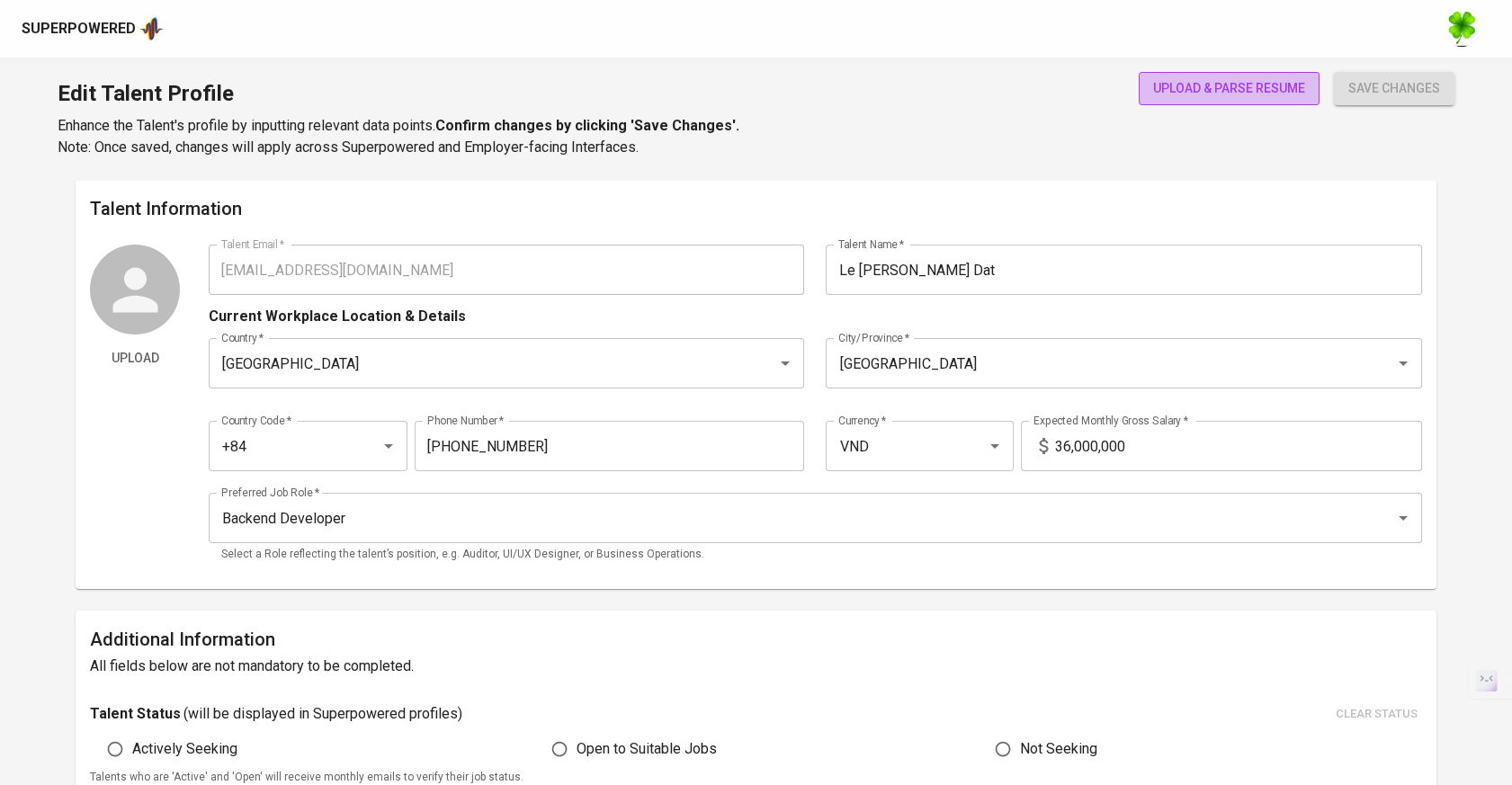
click at [1265, 84] on span "upload & parse resume" at bounding box center [1229, 88] width 152 height 23
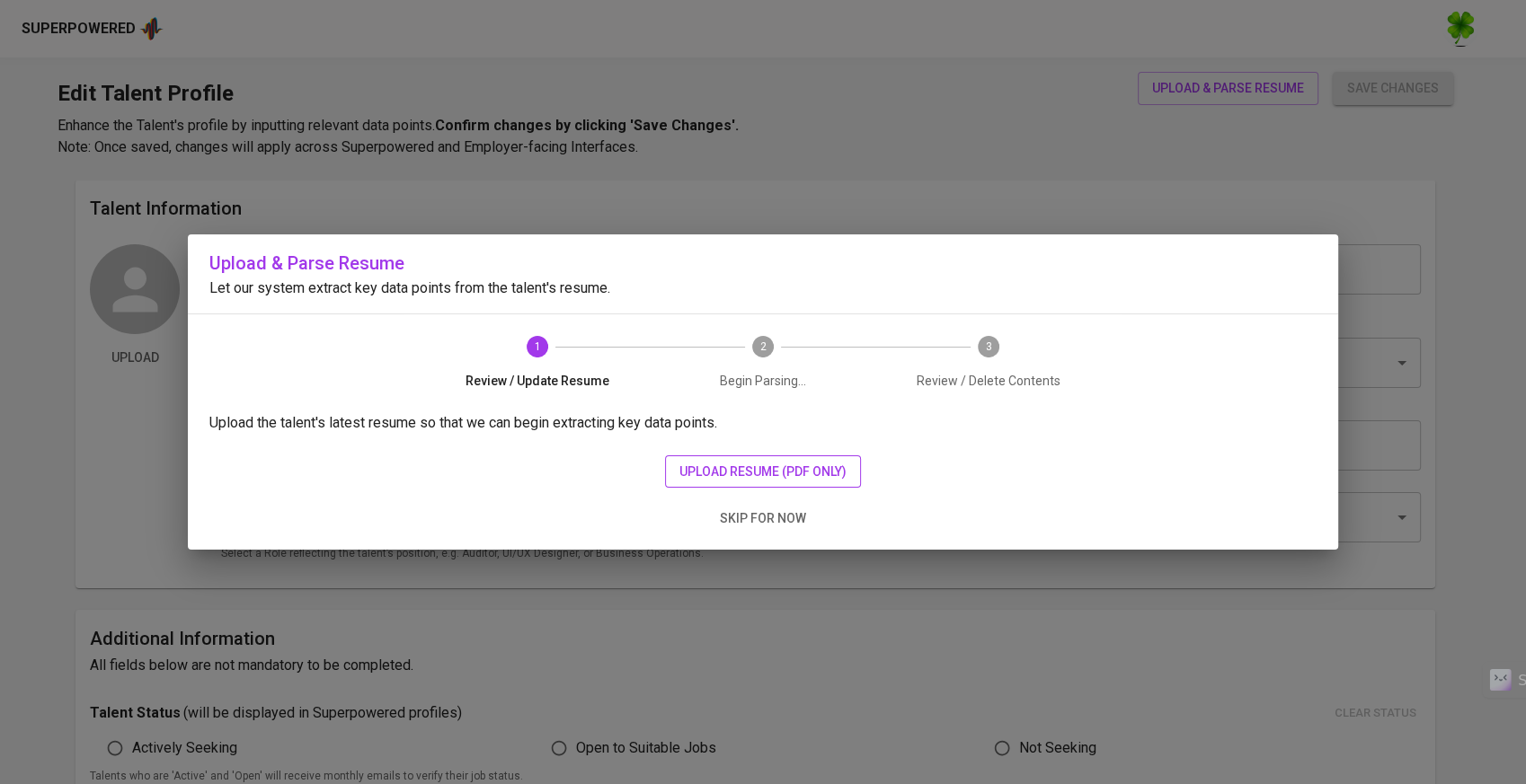
click at [706, 478] on span "upload resume (pdf only)" at bounding box center [763, 472] width 167 height 23
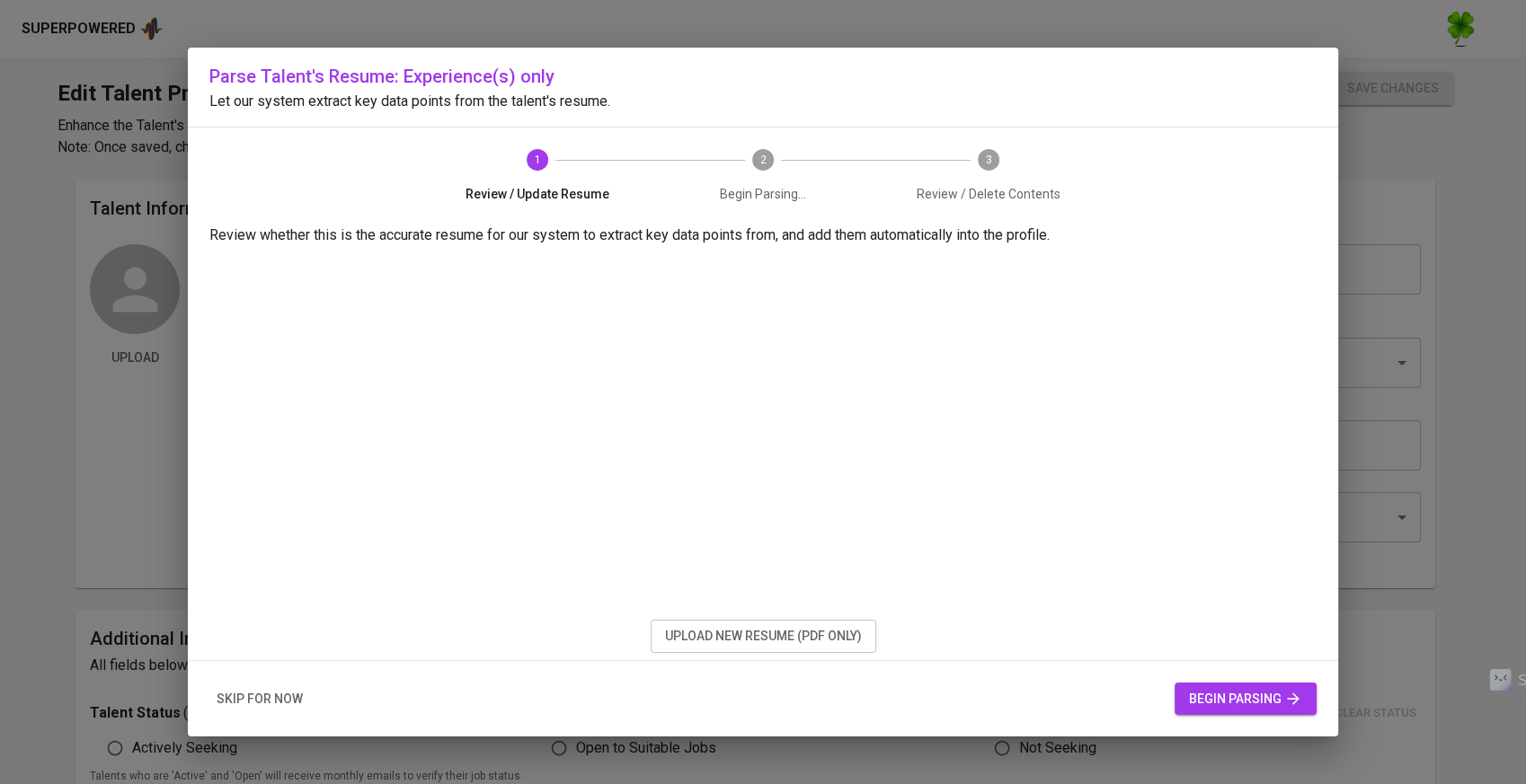
click at [1196, 697] on span "begin parsing" at bounding box center [1246, 699] width 113 height 23
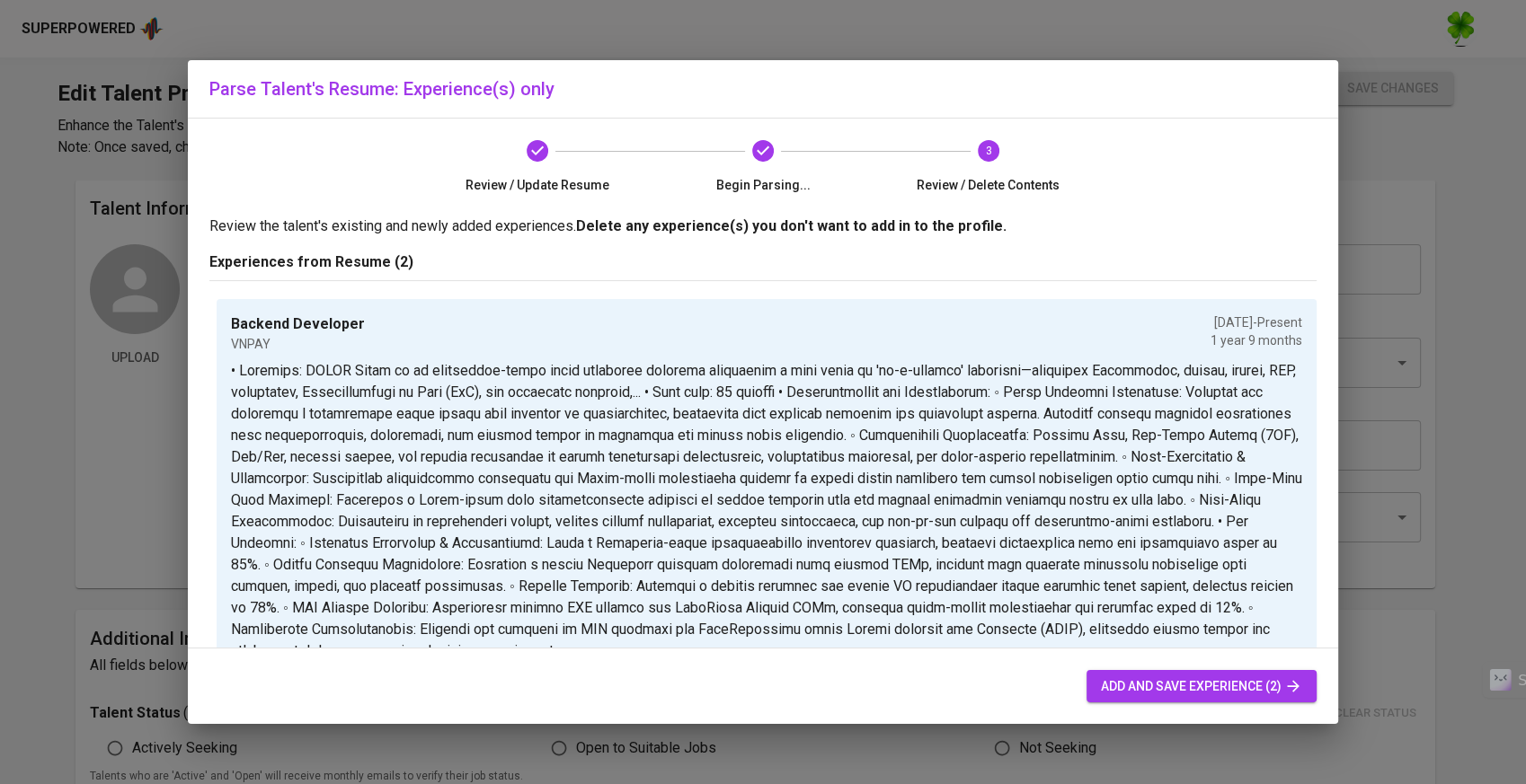
click at [1141, 699] on button "add and save experience (2)" at bounding box center [1201, 687] width 230 height 34
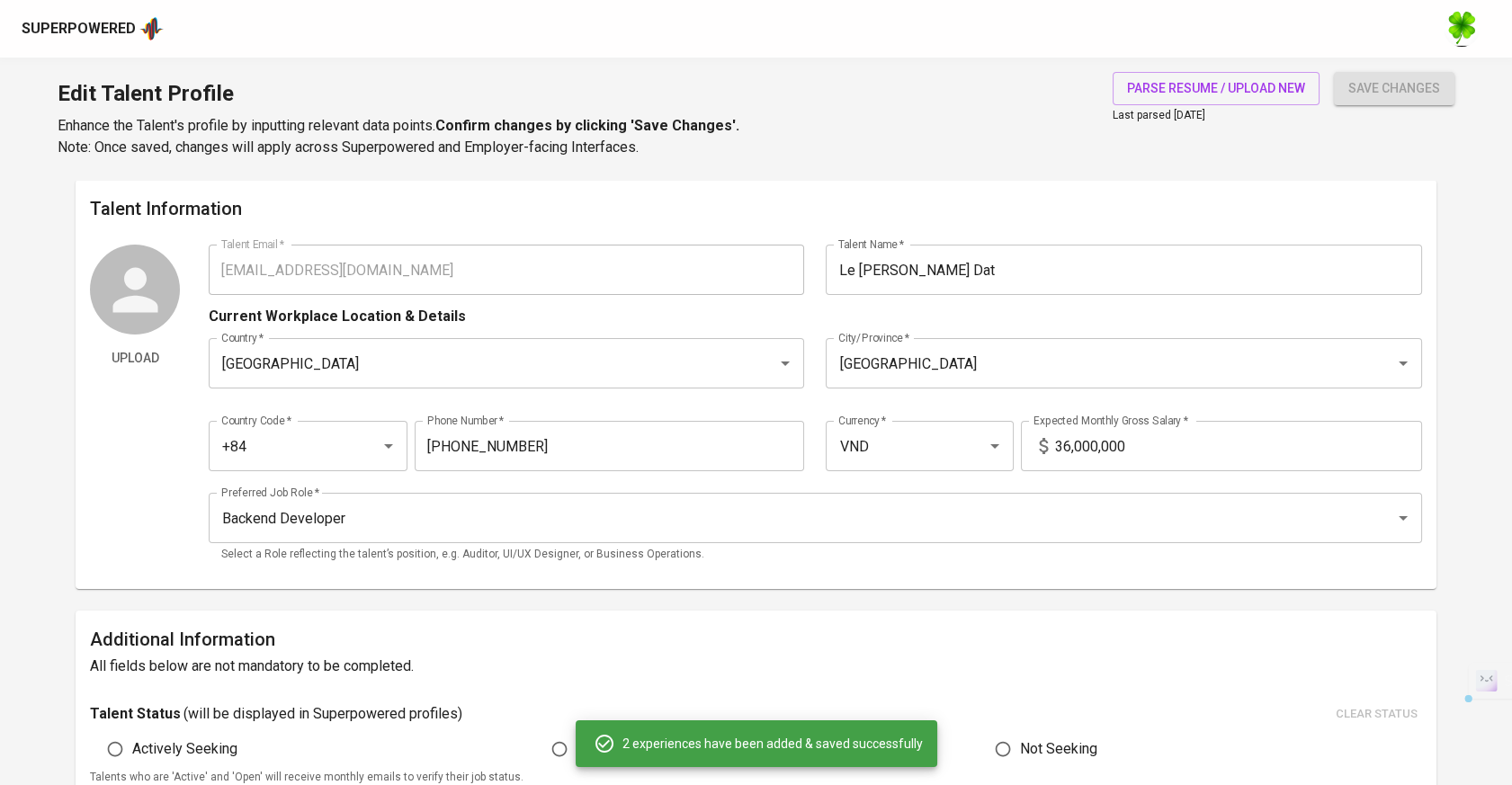
click at [157, 265] on div "Upload Talent Email   * edricle132@gmail.com Talent Email * Talent Name   * Le …" at bounding box center [756, 409] width 1332 height 330
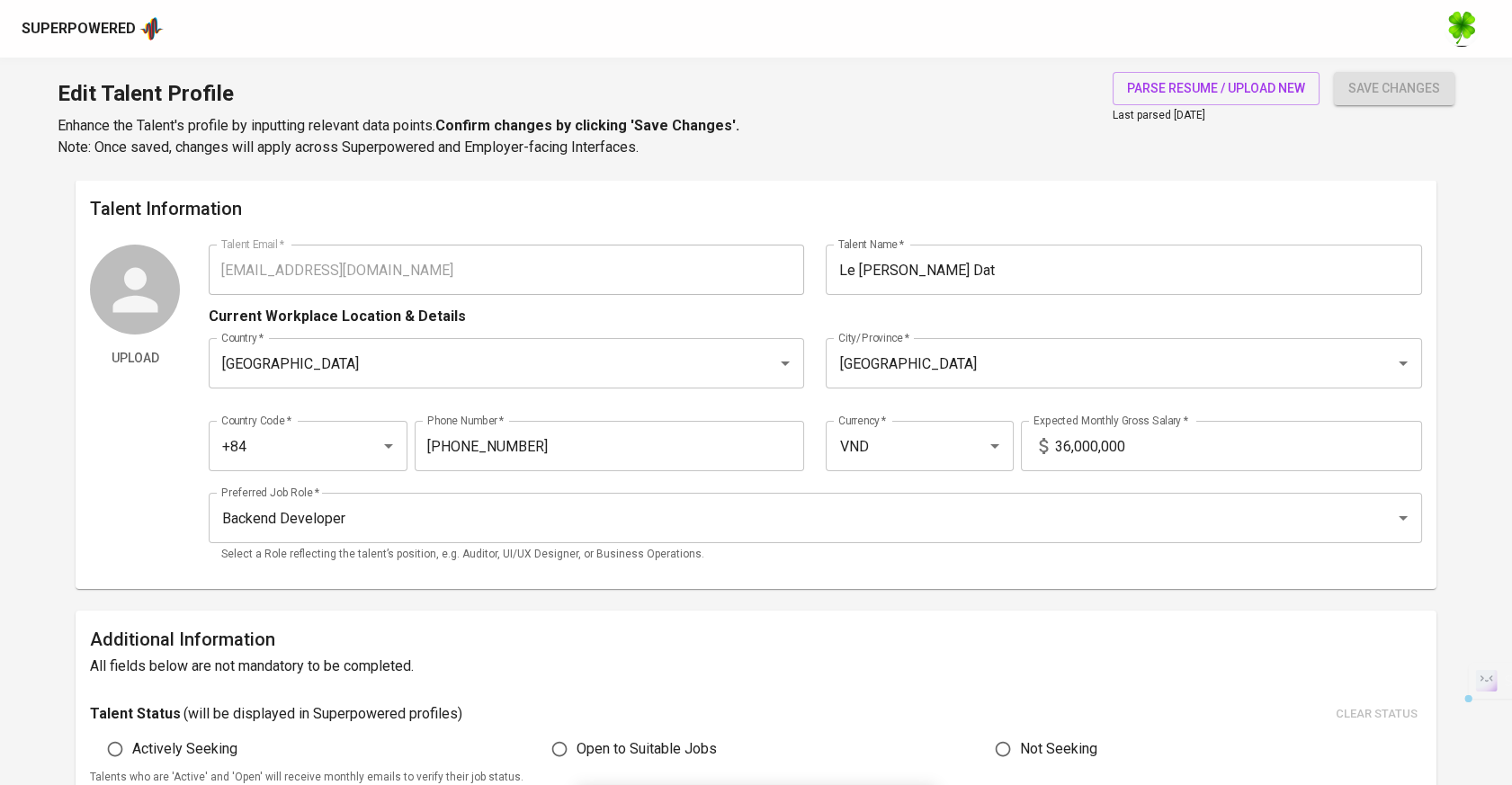
click at [130, 34] on div "Superpowered" at bounding box center [78, 29] width 114 height 21
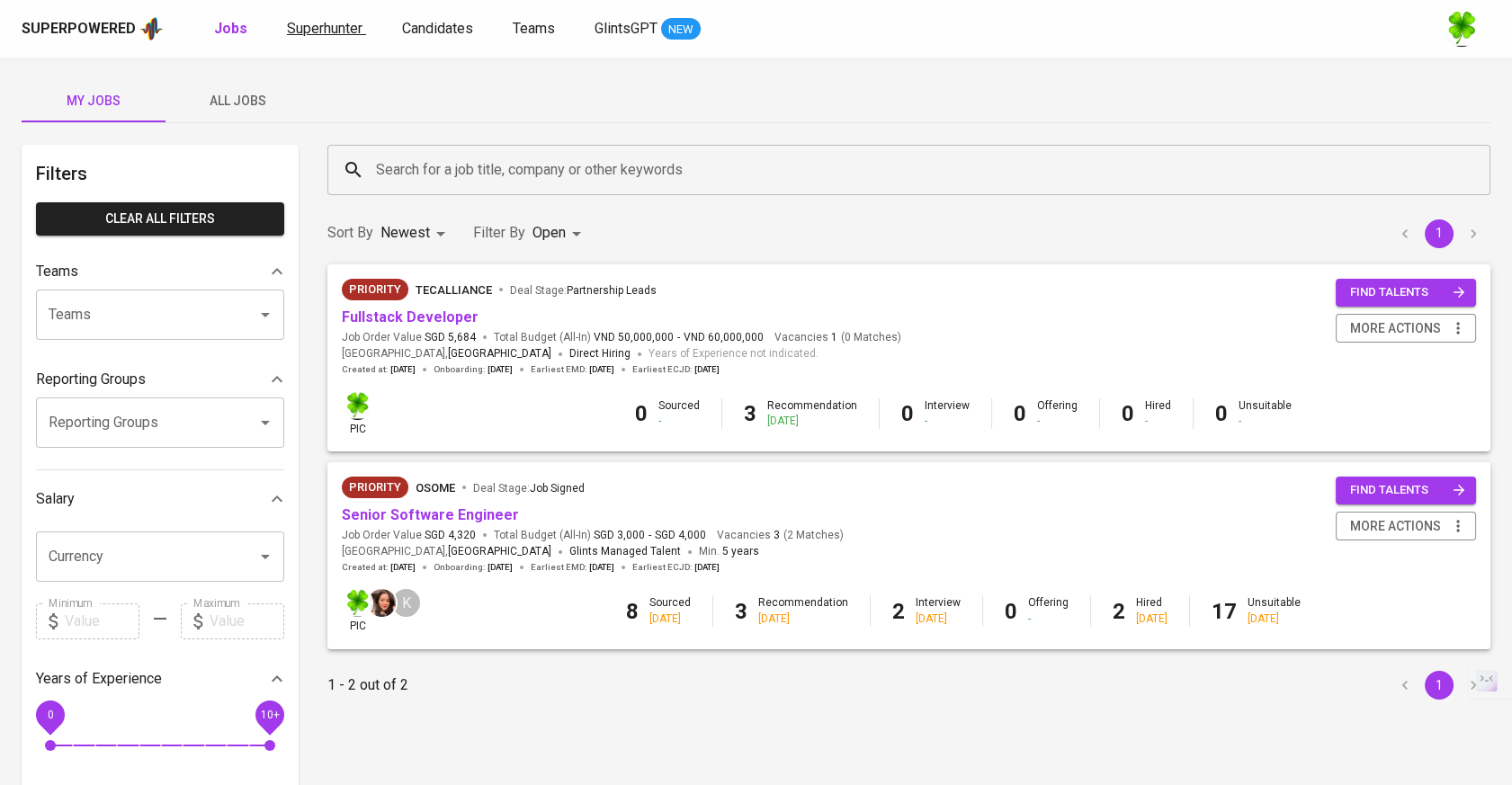
click at [329, 26] on span "Superhunter" at bounding box center [325, 28] width 75 height 17
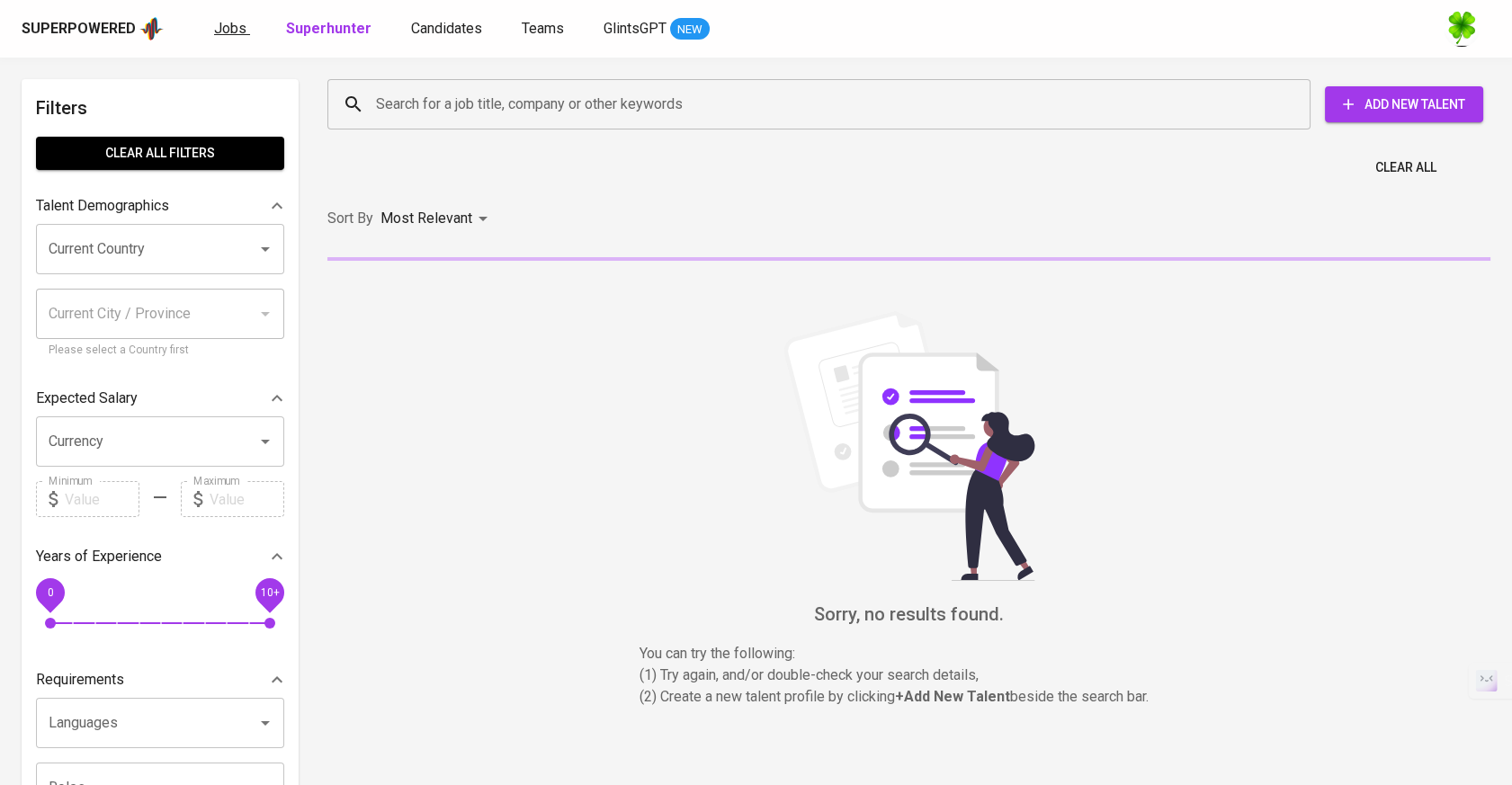
click at [245, 35] on link "Jobs" at bounding box center [232, 29] width 36 height 23
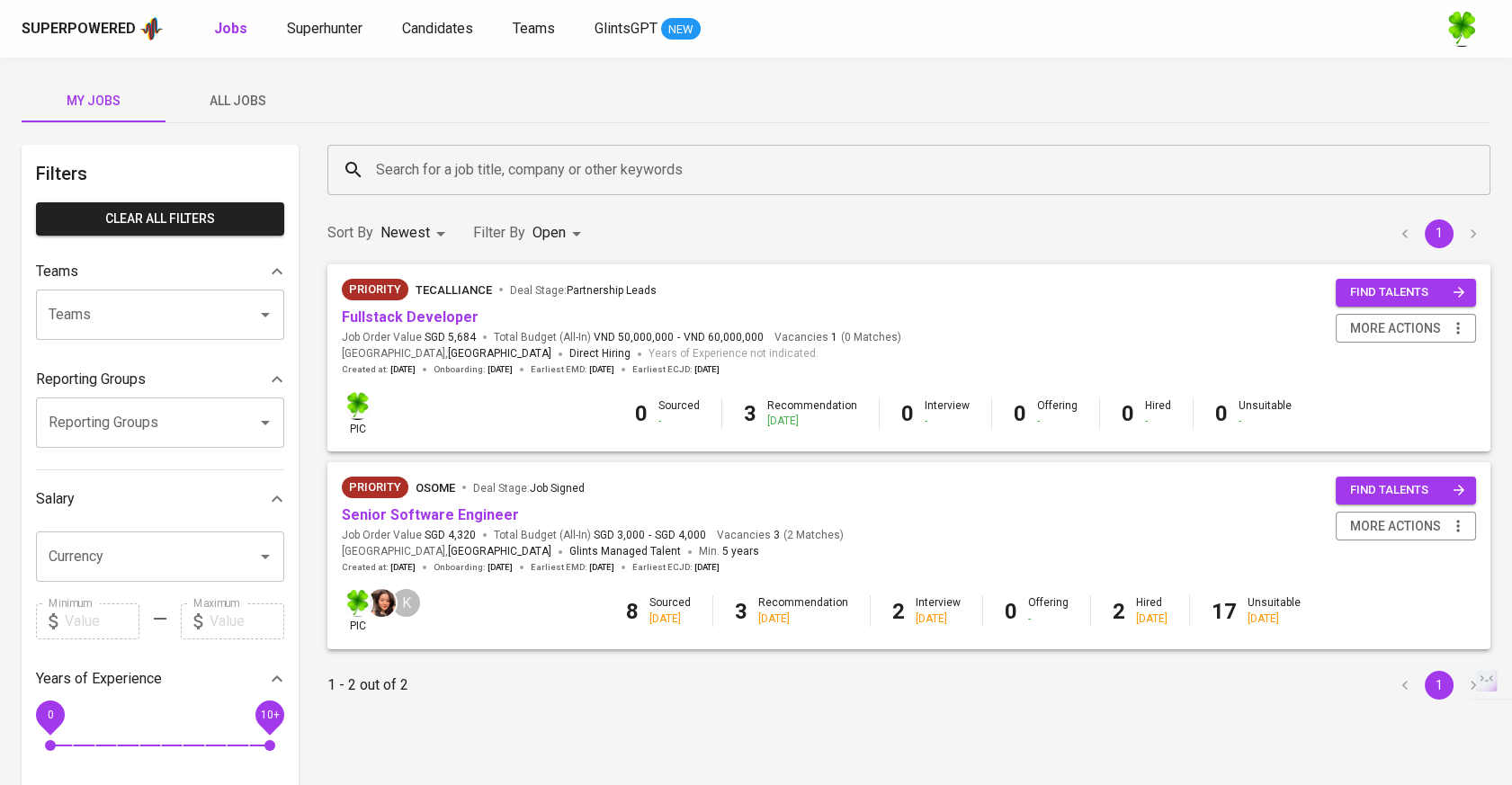
click at [240, 95] on span "All Jobs" at bounding box center [237, 101] width 122 height 23
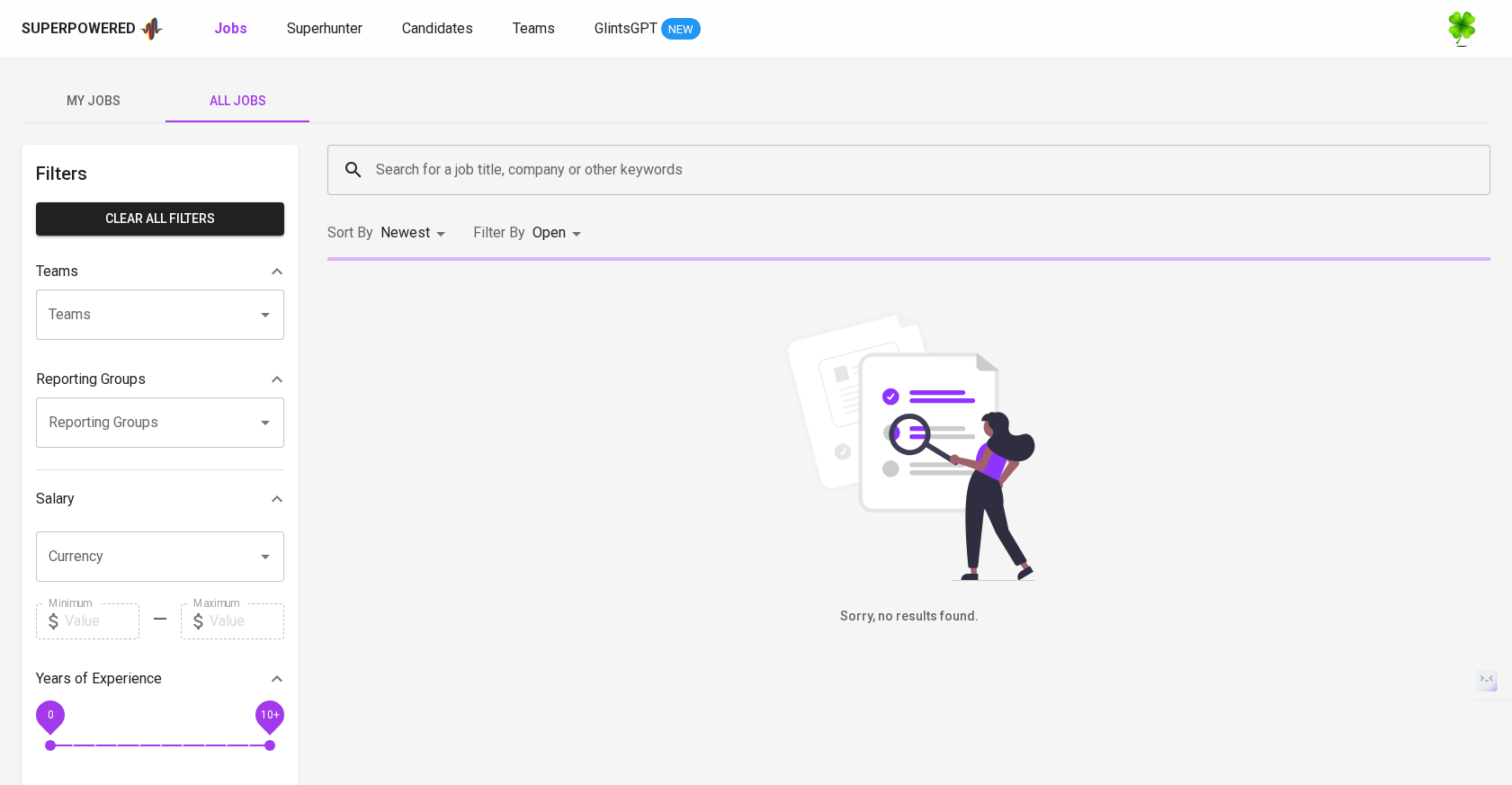
click at [619, 182] on input "Search for a job title, company or other keywords" at bounding box center [914, 169] width 1084 height 34
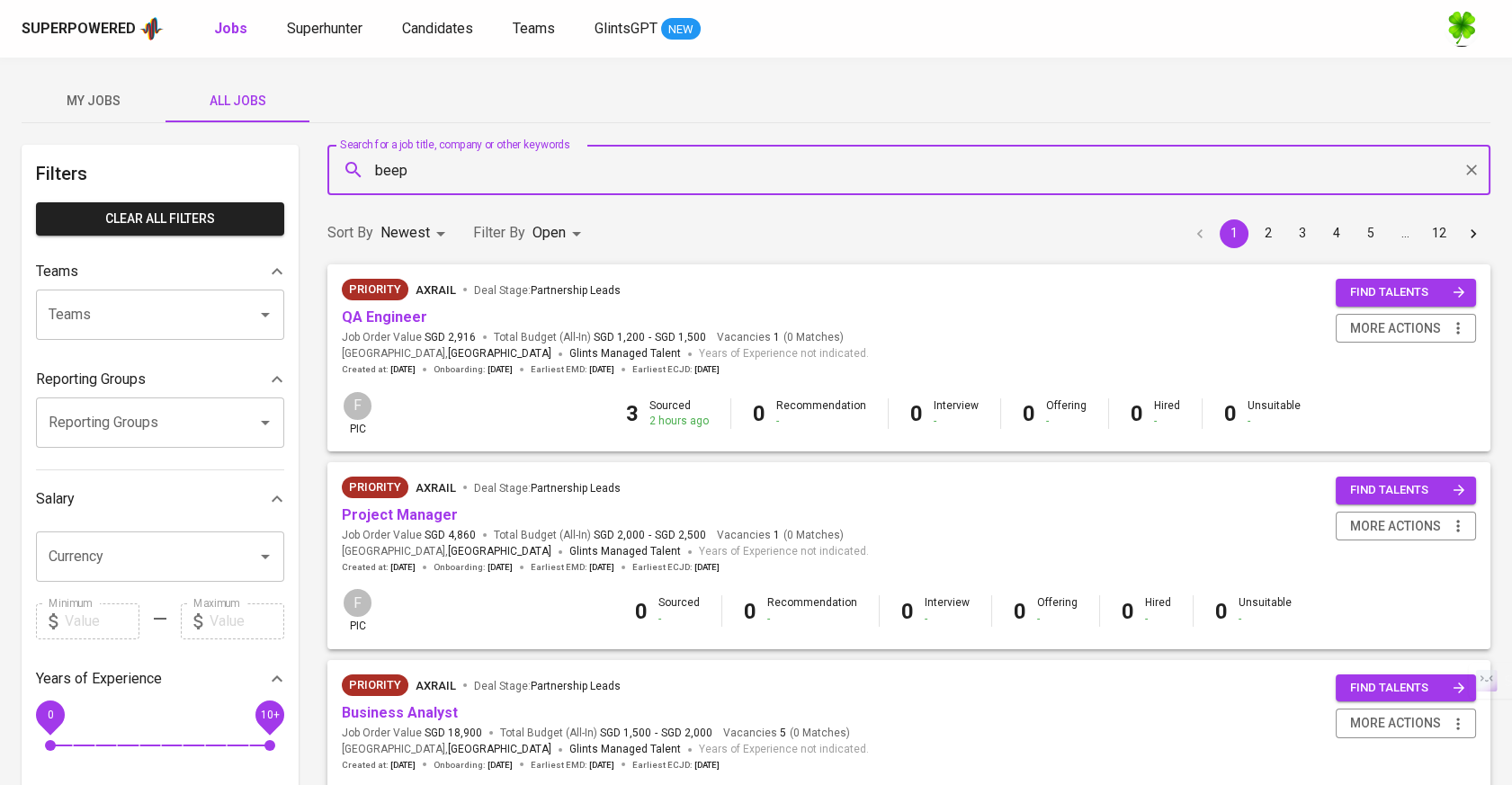
type input "beep"
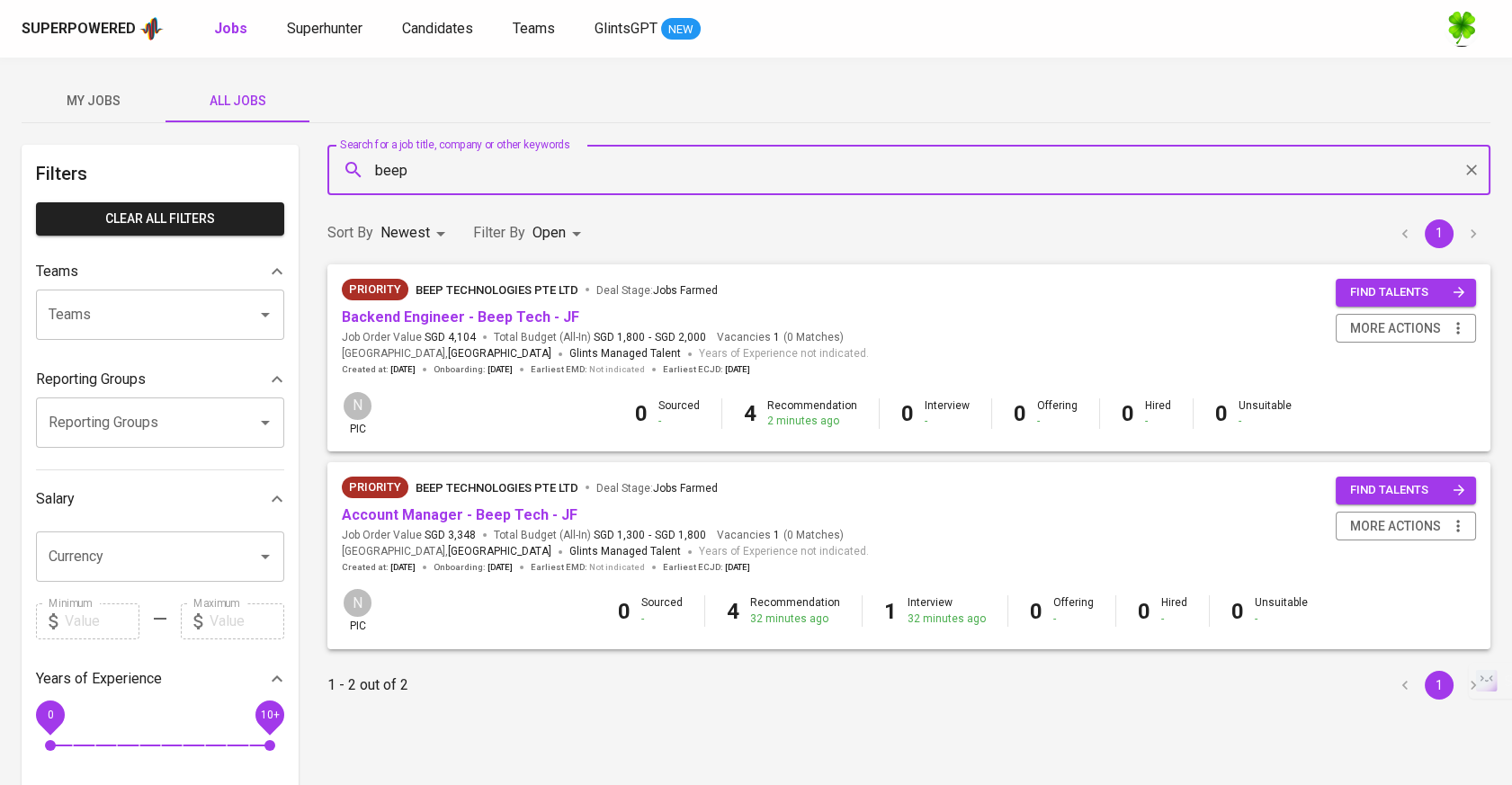
click at [490, 306] on div "Priority Beep Technologies Pte Ltd Deal Stage : Jobs Farmed" at bounding box center [605, 292] width 527 height 29
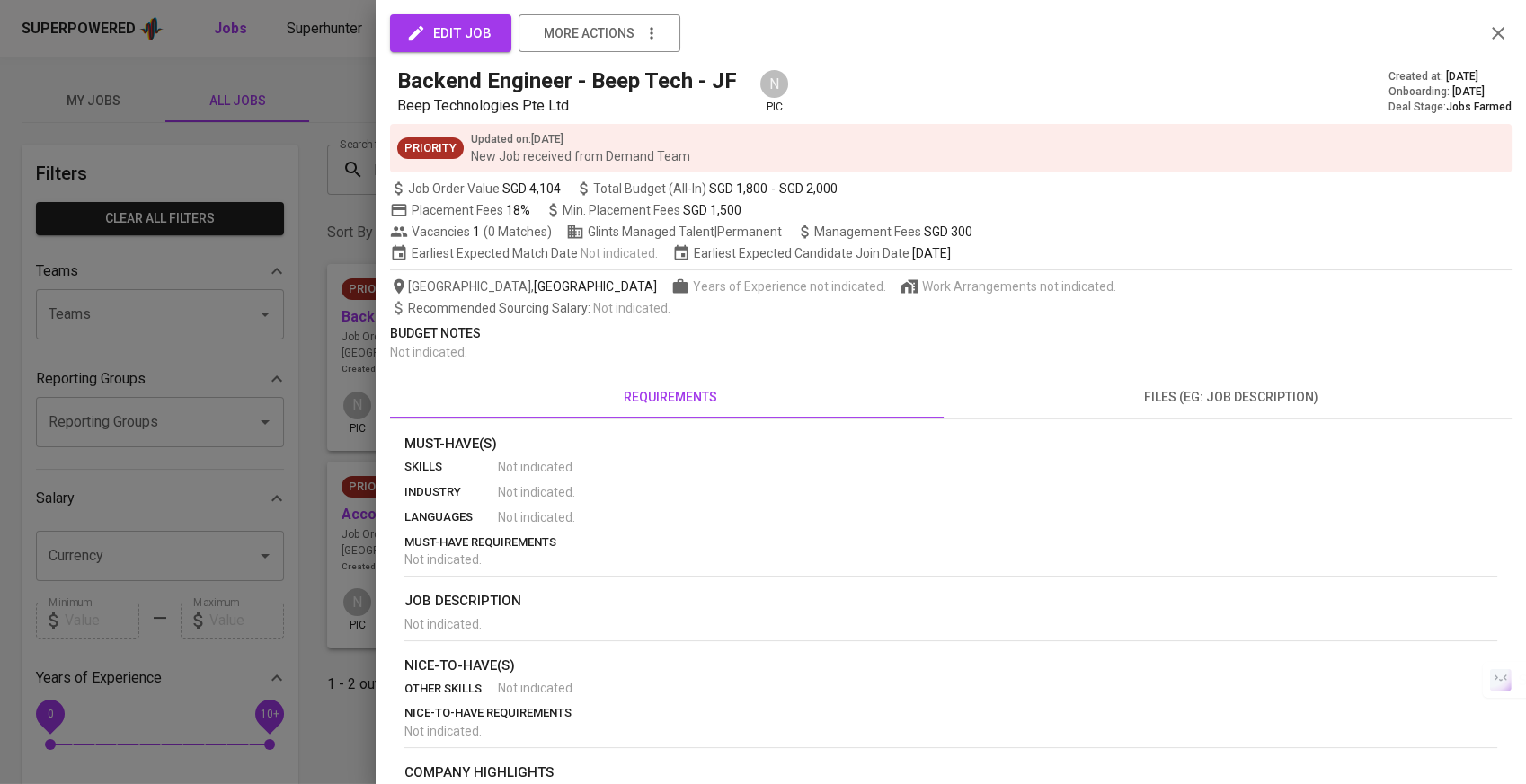
click at [330, 245] on div at bounding box center [763, 392] width 1526 height 784
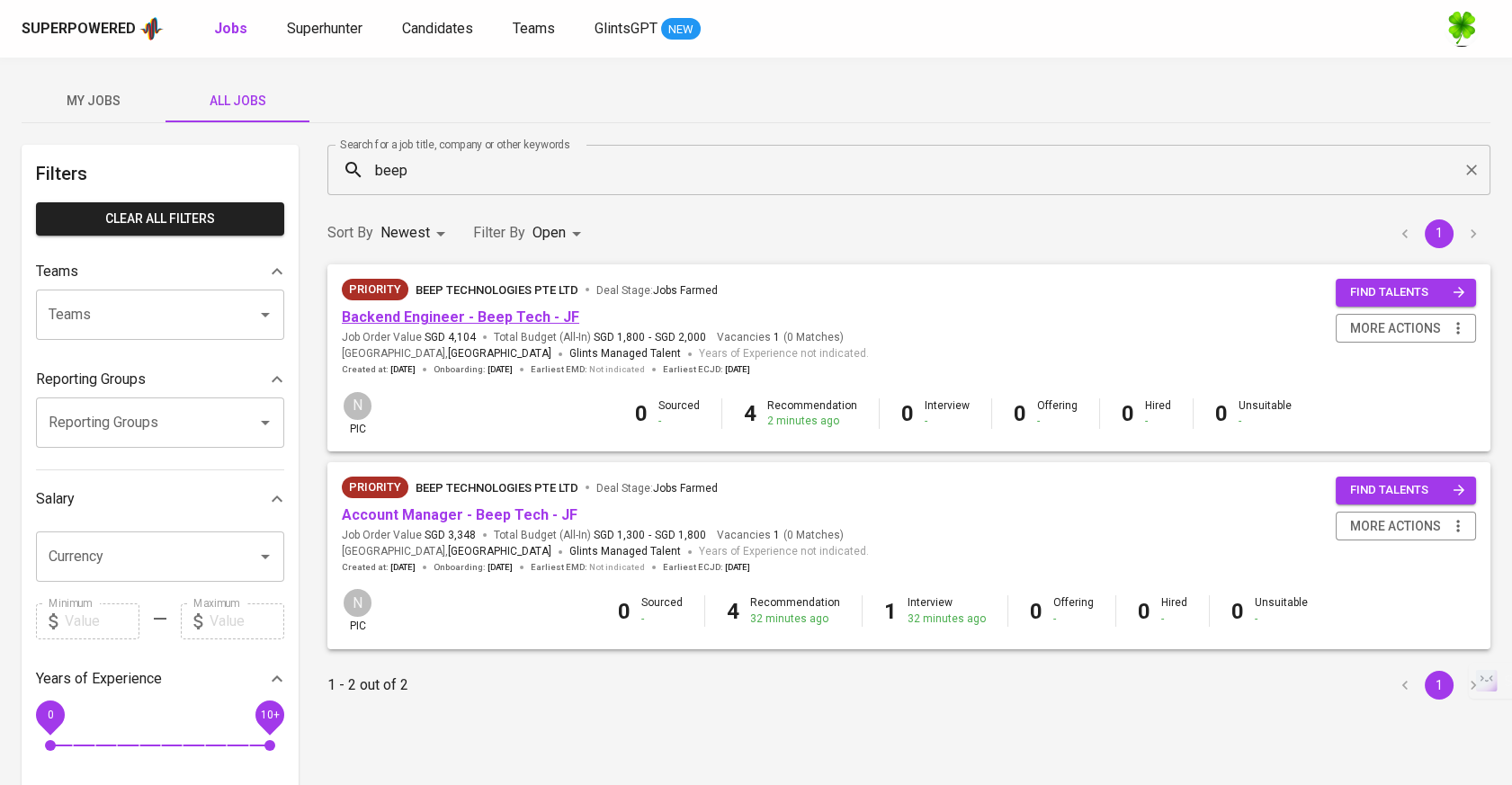
click at [399, 320] on link "Backend Engineer - Beep Tech - JF" at bounding box center [461, 316] width 238 height 17
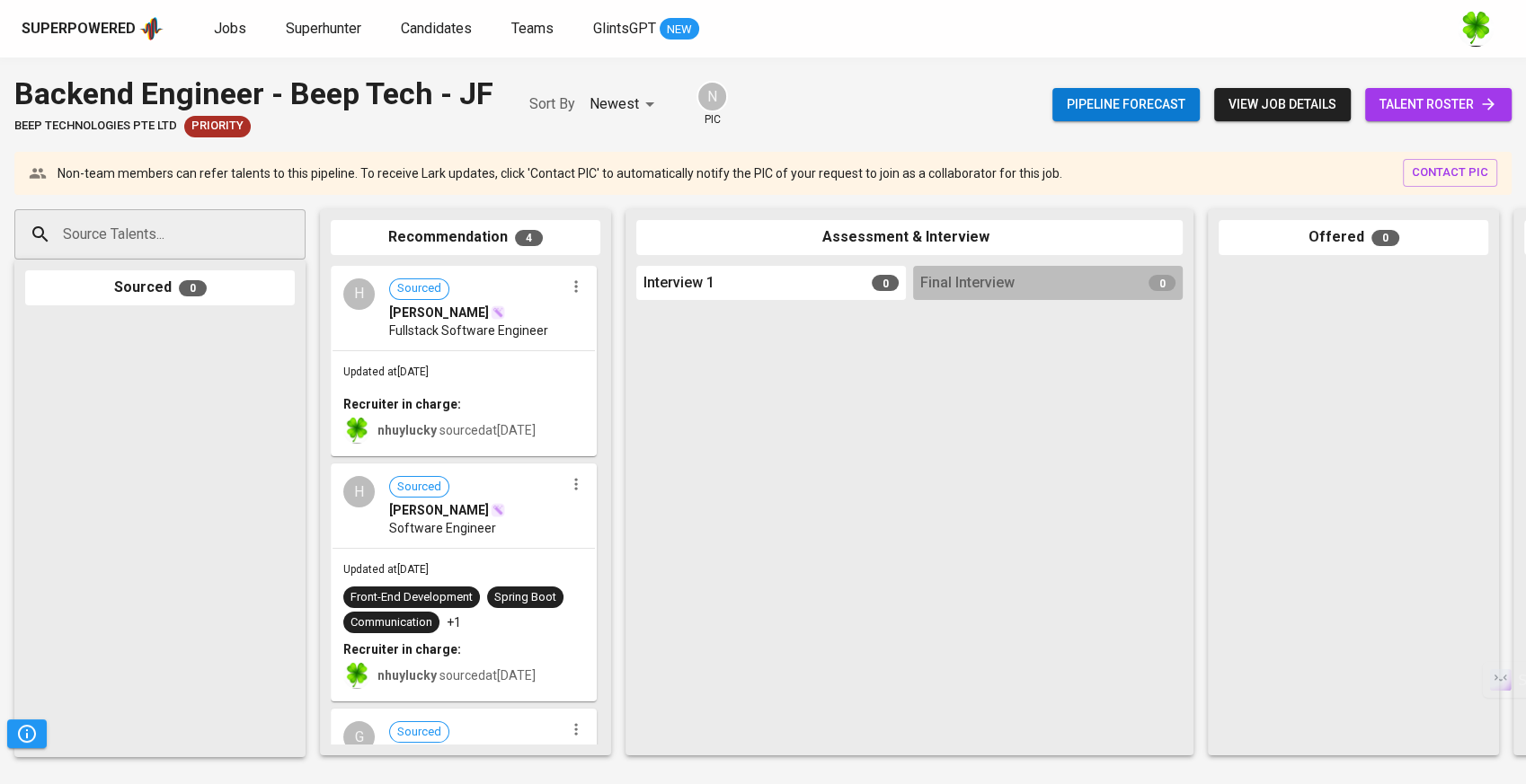
click at [168, 225] on input "Source Talents..." at bounding box center [153, 235] width 189 height 34
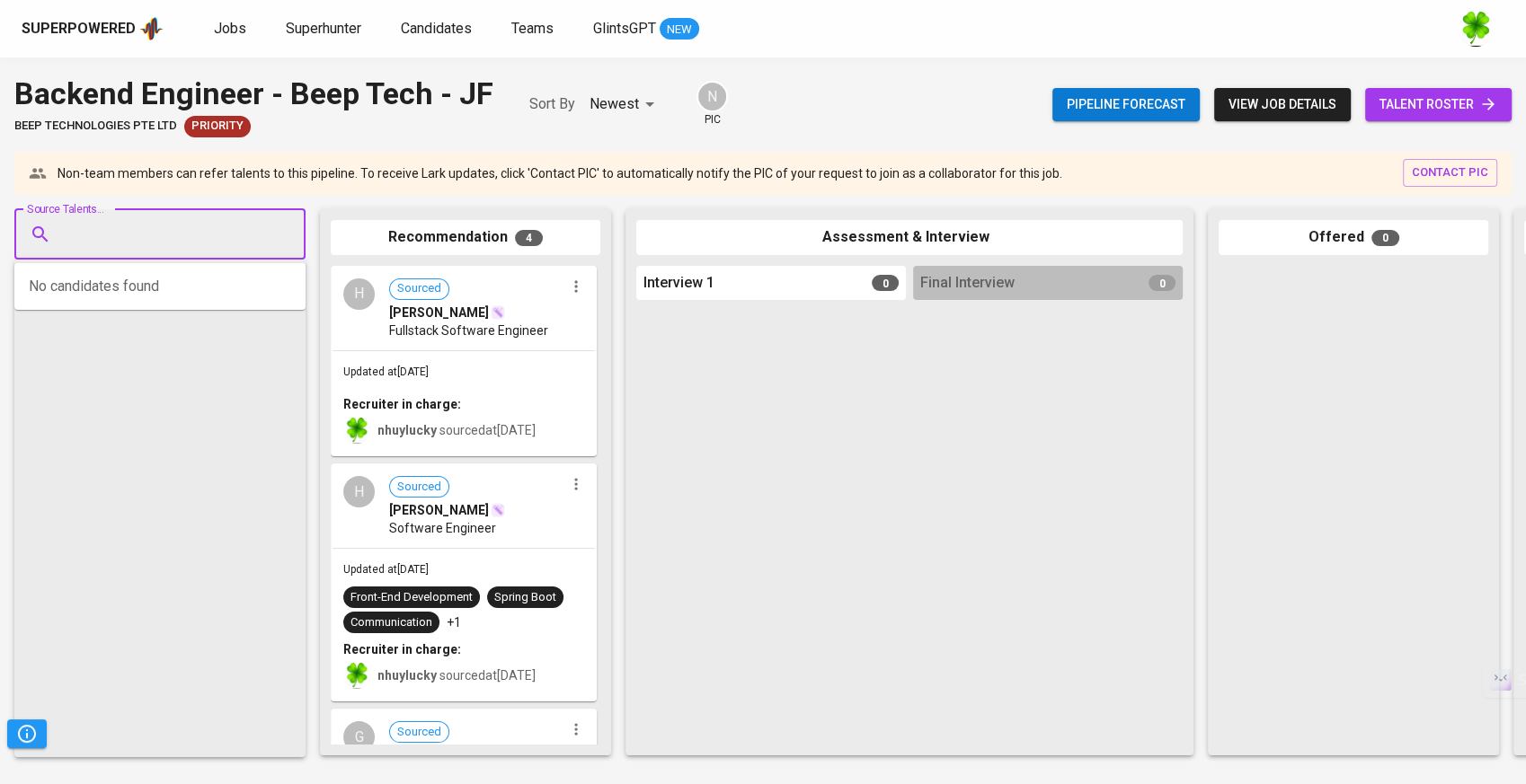
paste input "[EMAIL_ADDRESS][DOMAIN_NAME]"
type input "[EMAIL_ADDRESS][DOMAIN_NAME]"
click at [148, 298] on span "Backend Developer" at bounding box center [122, 303] width 96 height 18
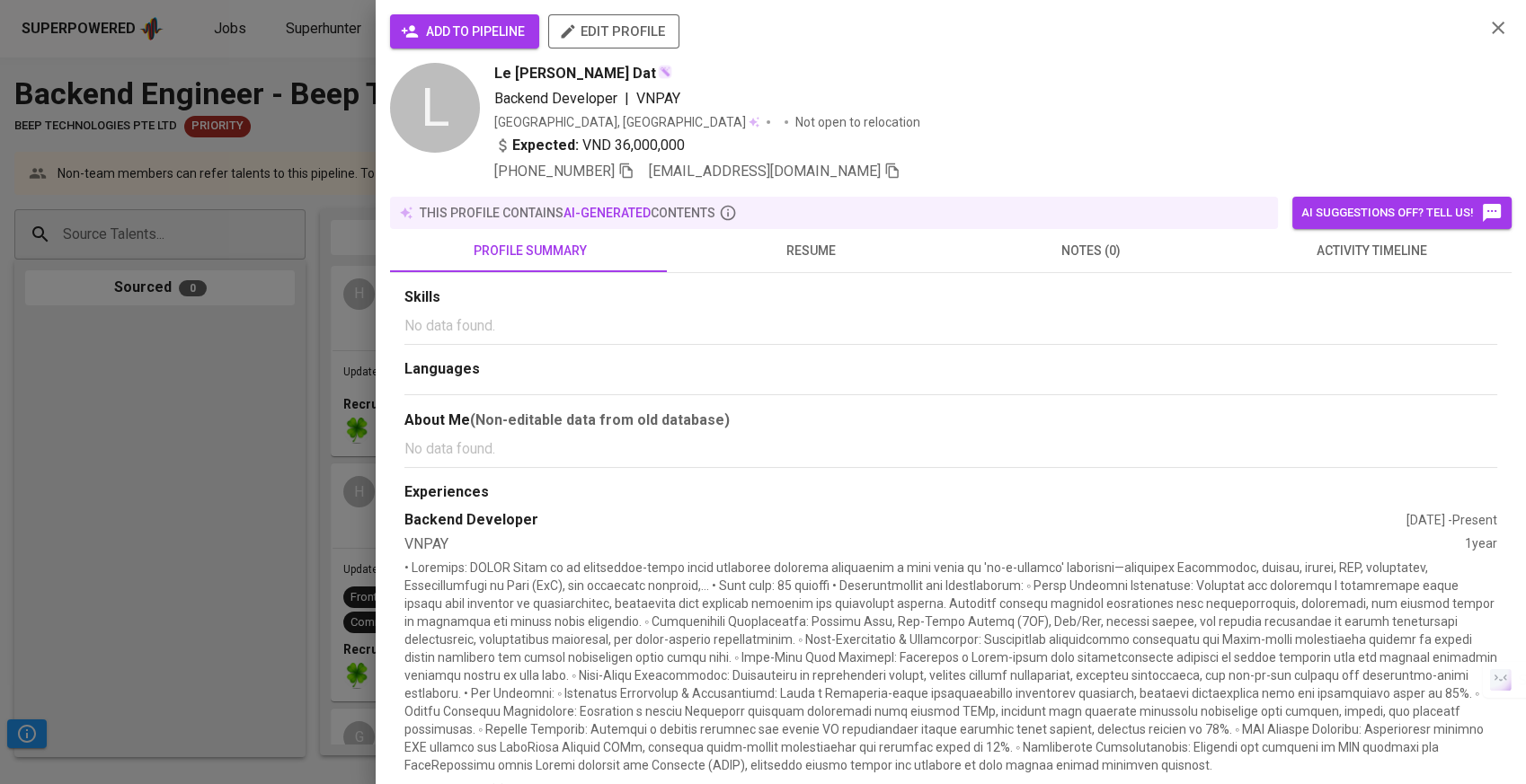
click at [449, 27] on span "add to pipeline" at bounding box center [464, 32] width 121 height 23
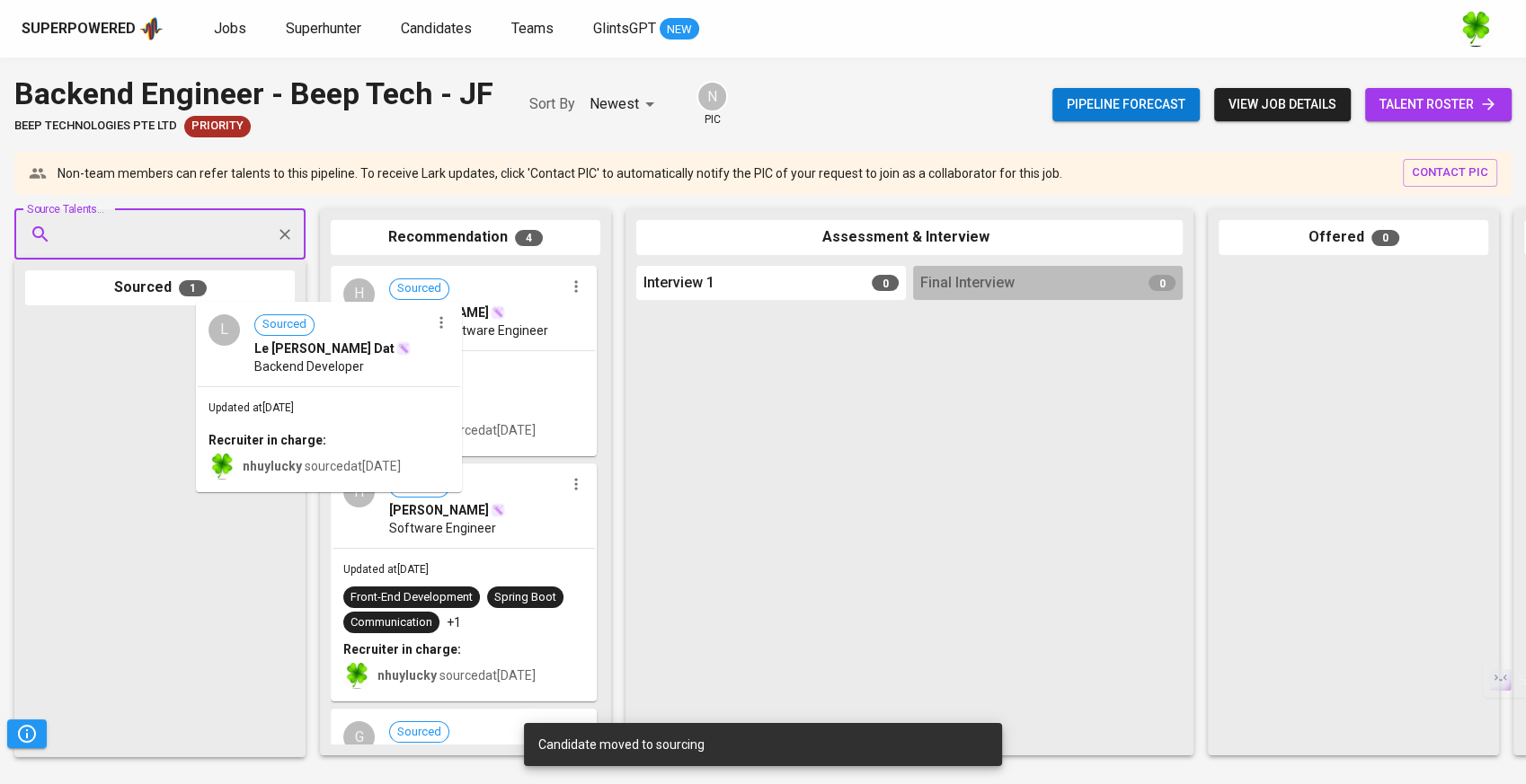
drag, startPoint x: 229, startPoint y: 378, endPoint x: 410, endPoint y: 364, distance: 181.5
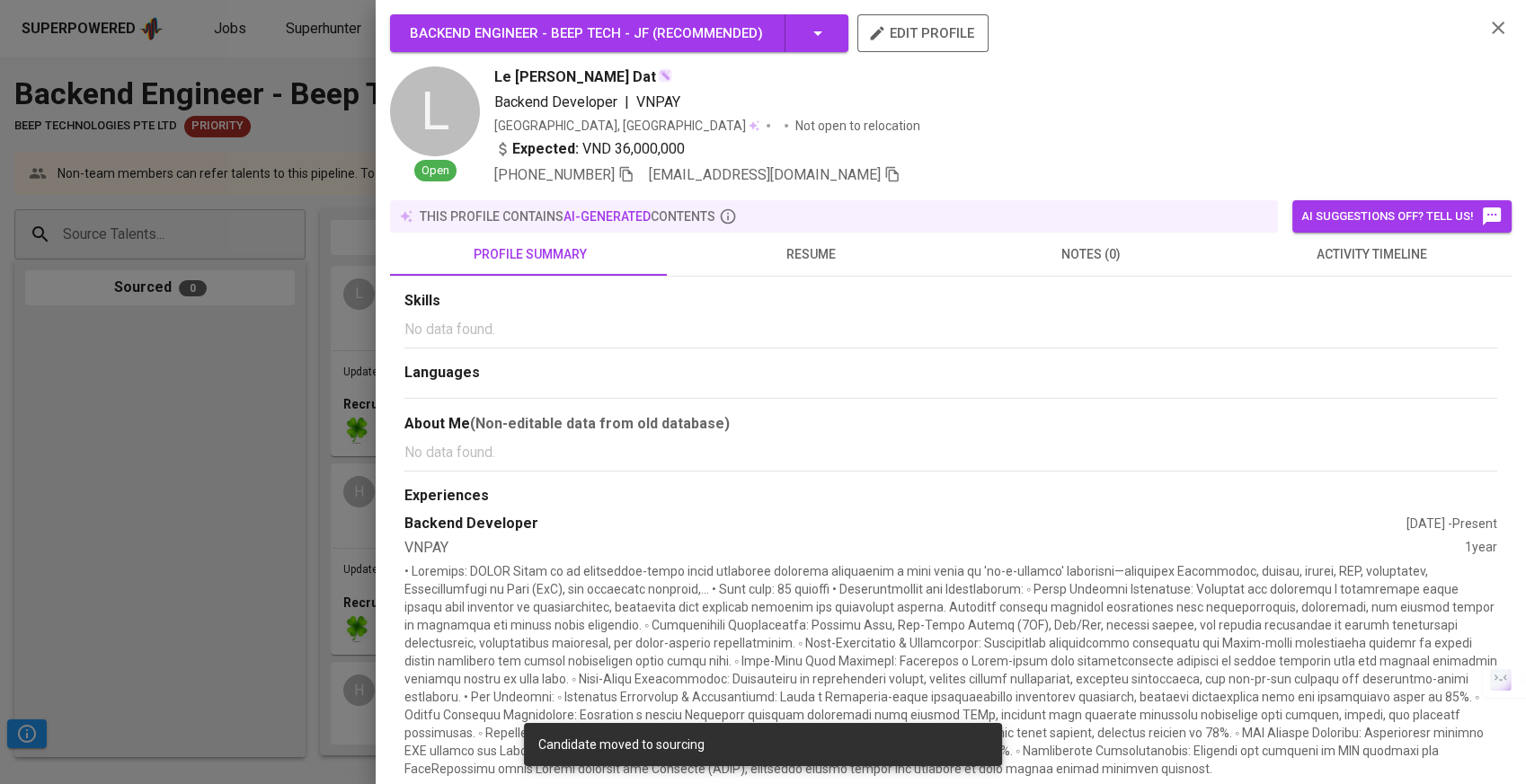
click at [350, 381] on div at bounding box center [763, 392] width 1526 height 784
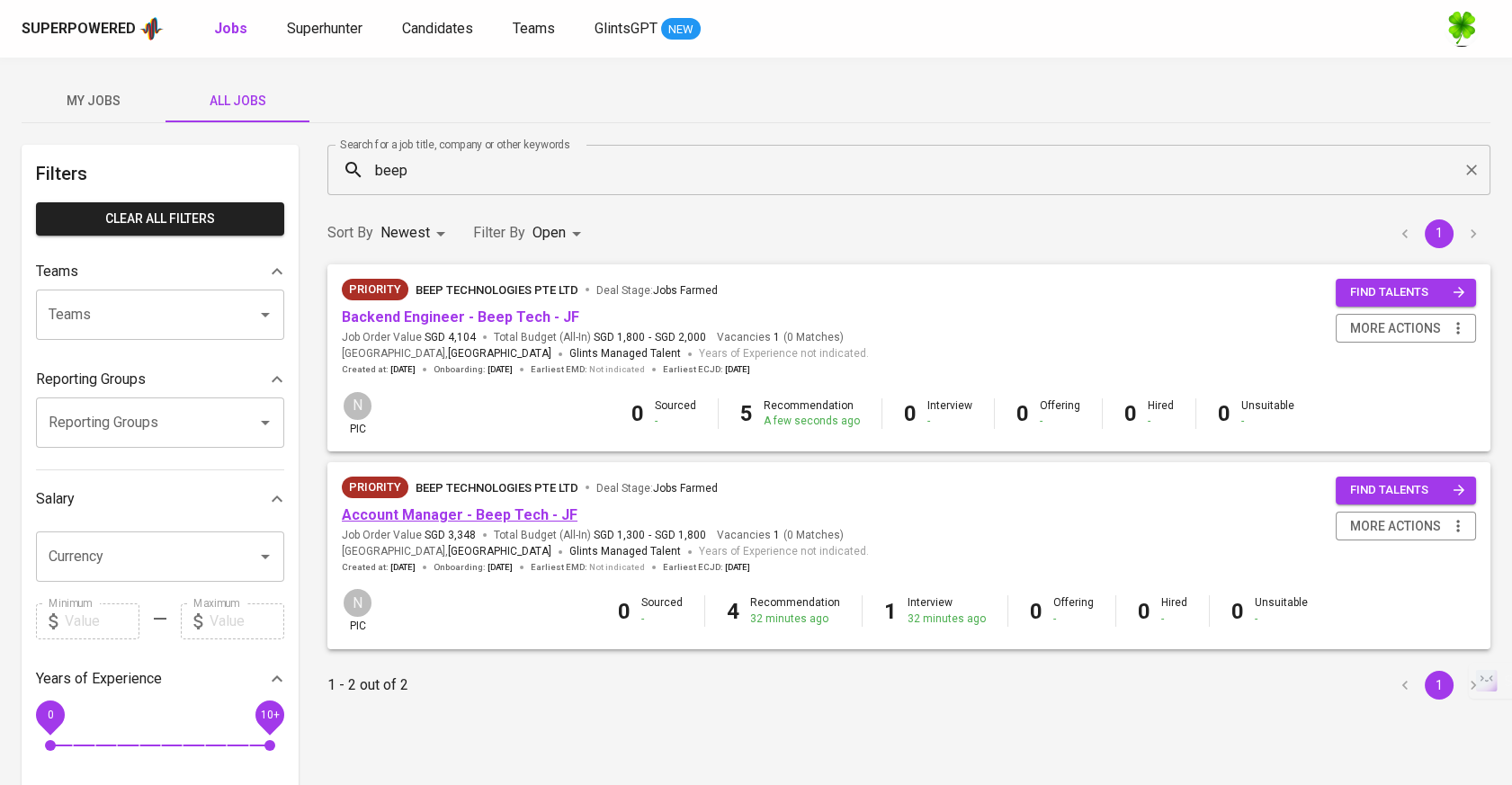
click at [552, 514] on link "Account Manager - Beep Tech - JF" at bounding box center [460, 514] width 236 height 17
click at [450, 317] on link "Backend Engineer - Beep Tech - JF" at bounding box center [461, 316] width 238 height 17
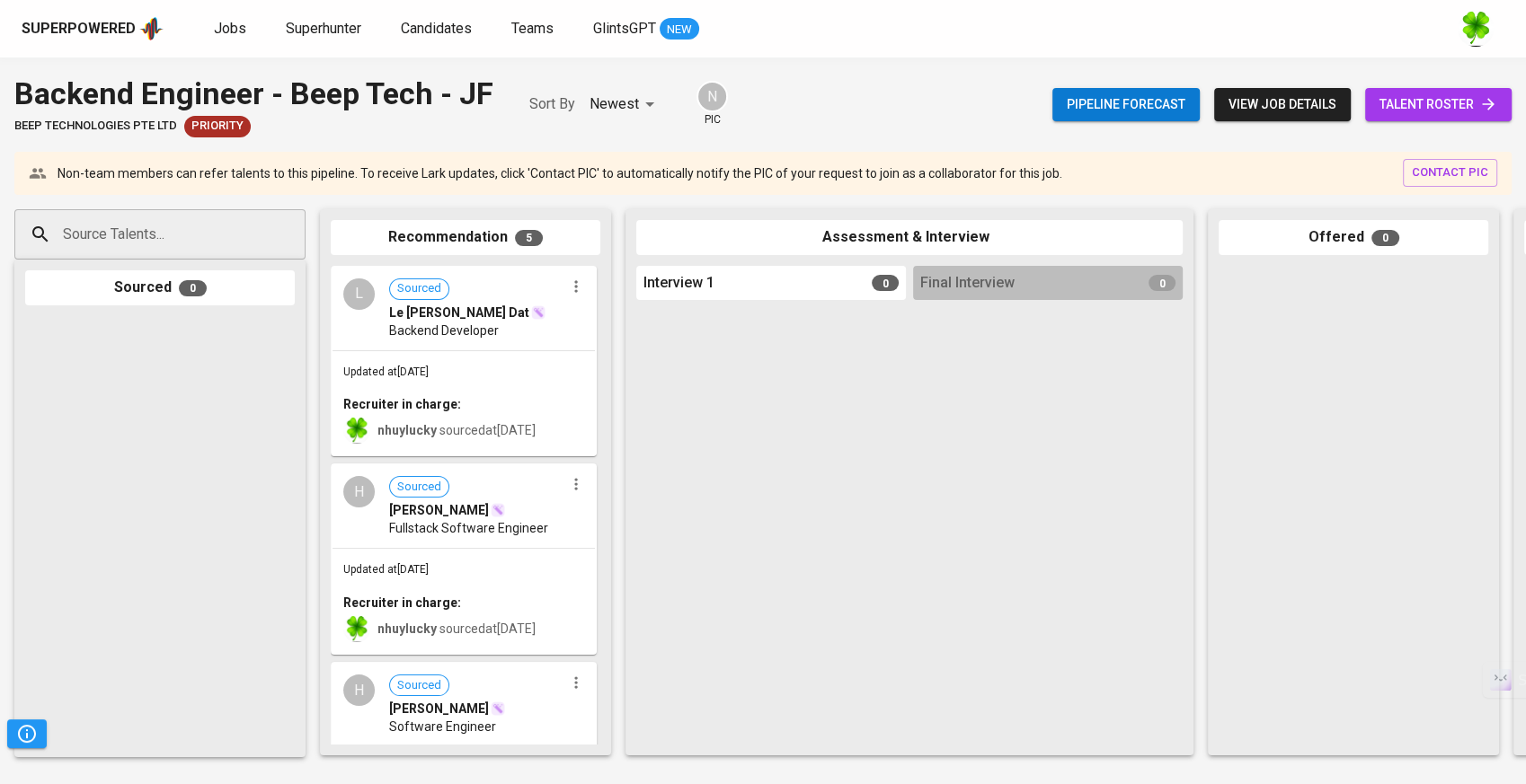
click at [258, 251] on div "Source Talents..." at bounding box center [160, 235] width 291 height 50
paste input "[EMAIL_ADDRESS][DOMAIN_NAME]"
type input "[EMAIL_ADDRESS][DOMAIN_NAME]"
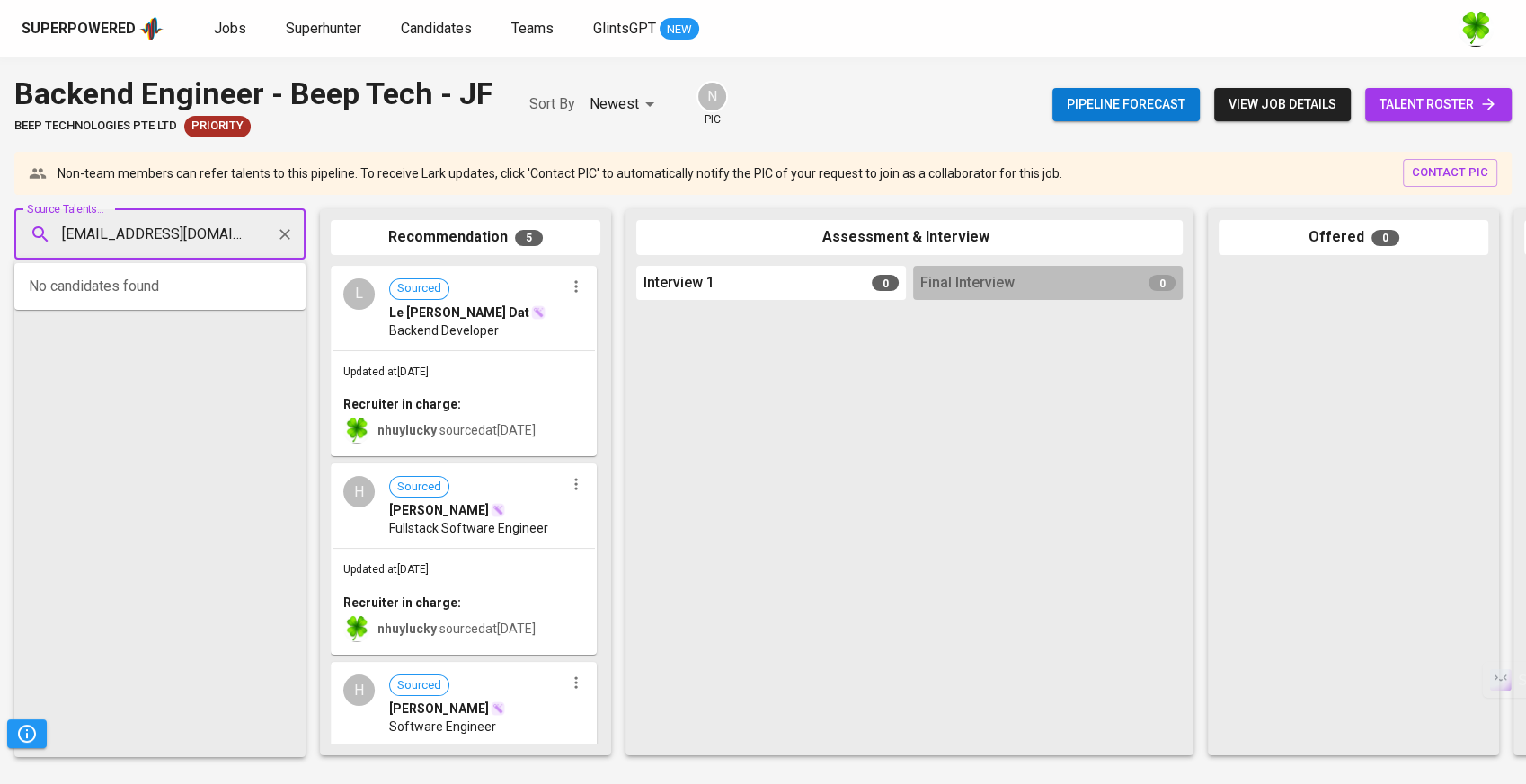
scroll to position [0, 20]
click at [168, 301] on div "Backend Engineer" at bounding box center [158, 303] width 169 height 18
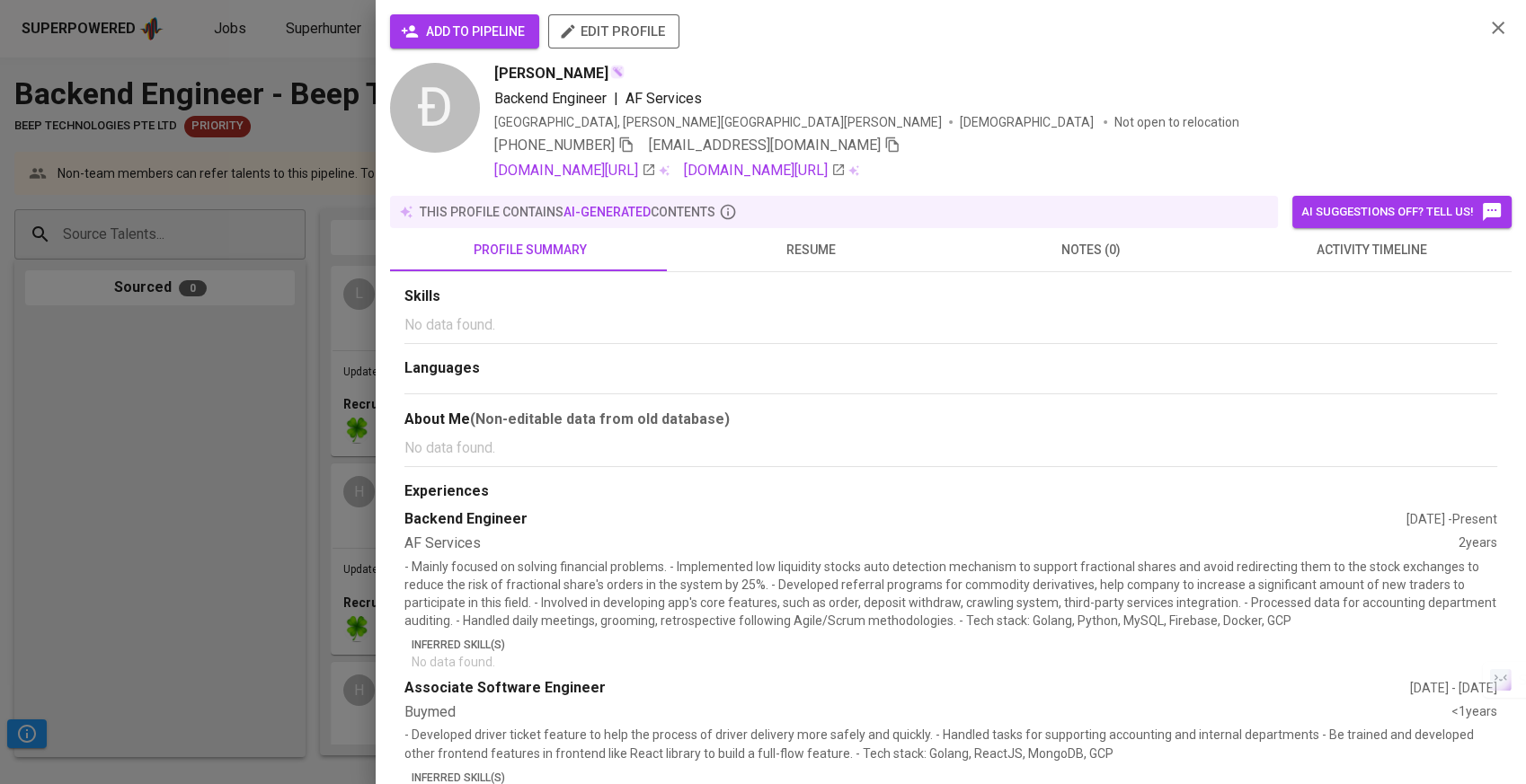
scroll to position [0, 0]
click at [494, 44] on button "add to pipeline" at bounding box center [464, 32] width 150 height 34
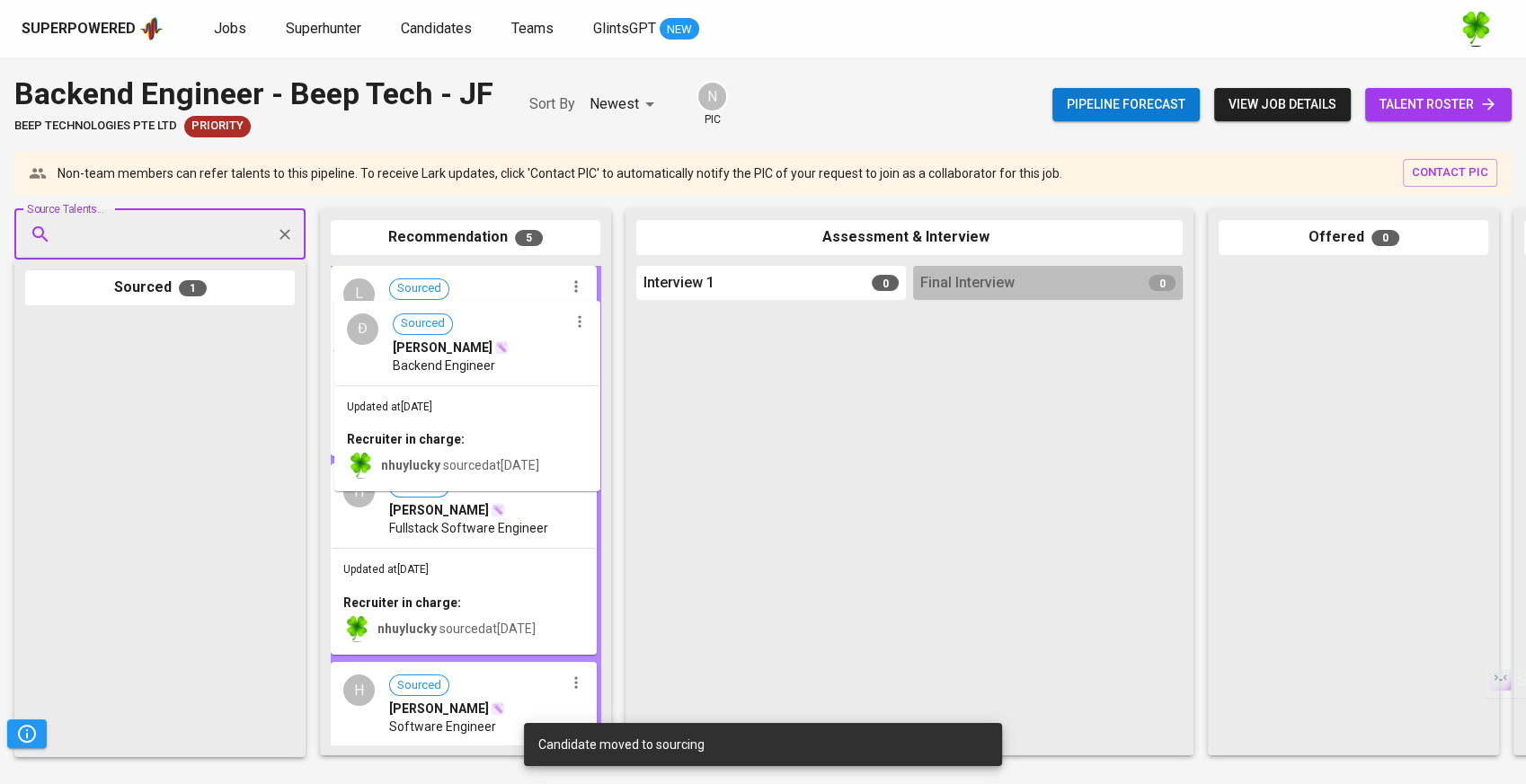
drag, startPoint x: 180, startPoint y: 378, endPoint x: 474, endPoint y: 363, distance: 294.4
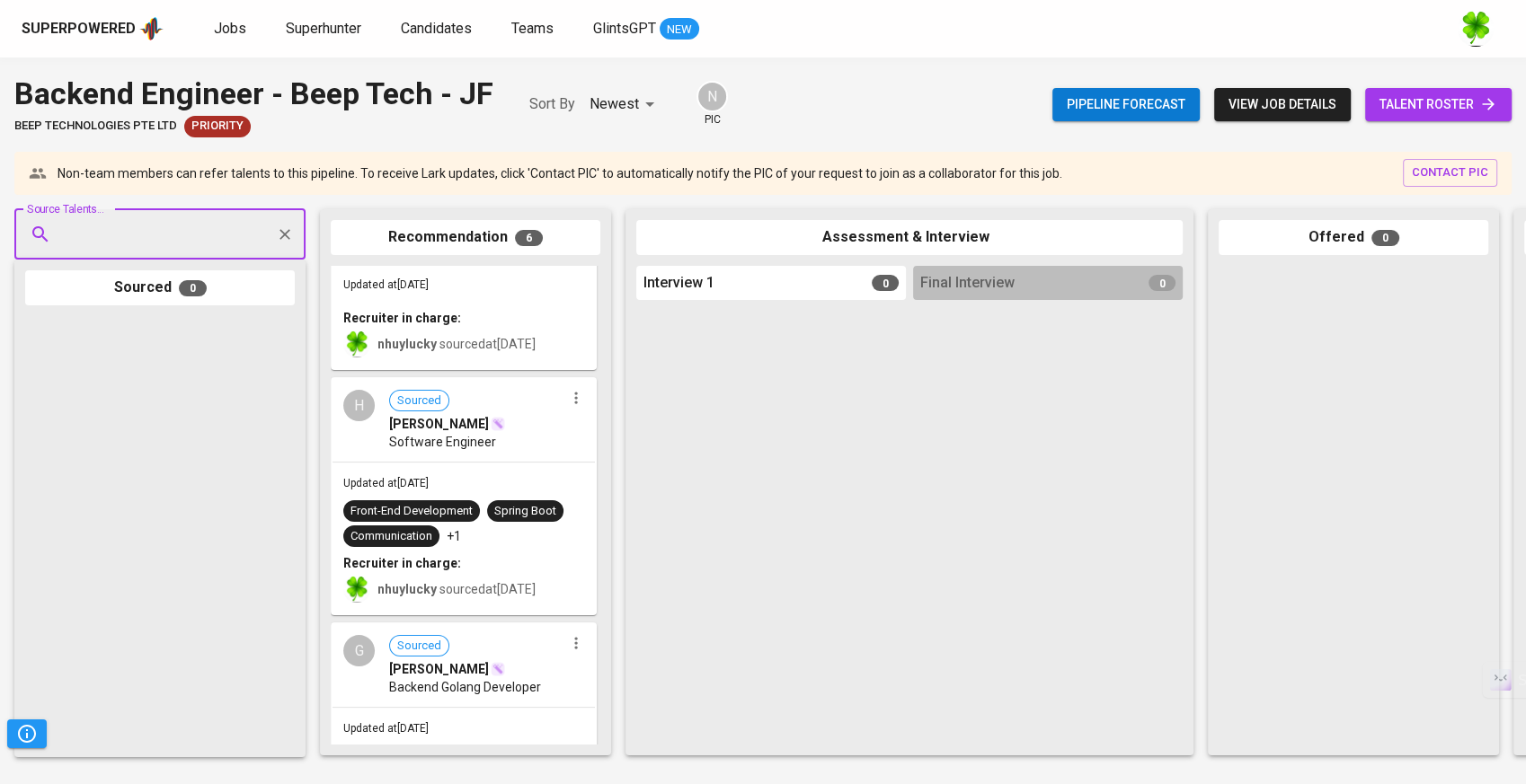
scroll to position [399, 0]
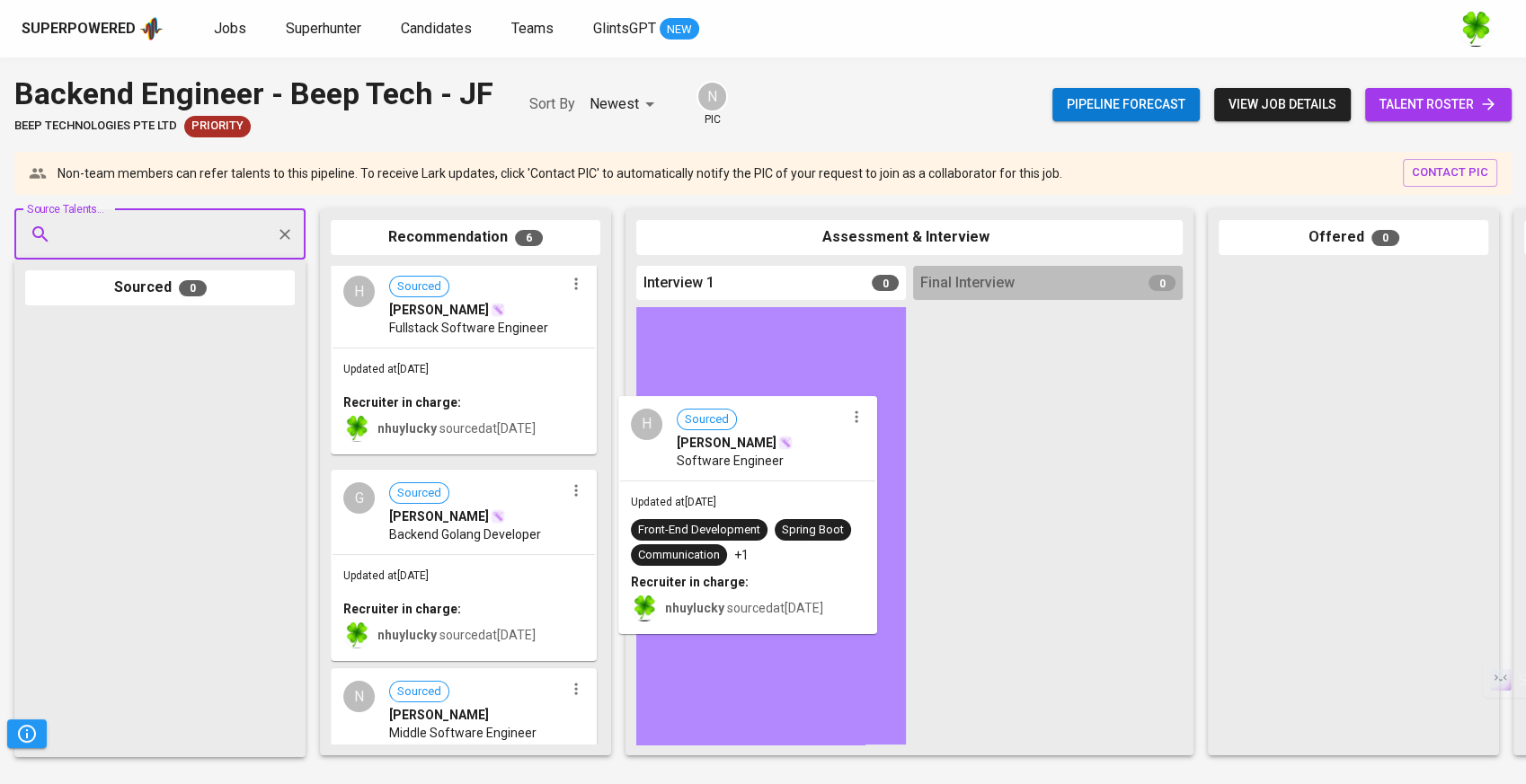
drag, startPoint x: 506, startPoint y: 540, endPoint x: 805, endPoint y: 478, distance: 305.4
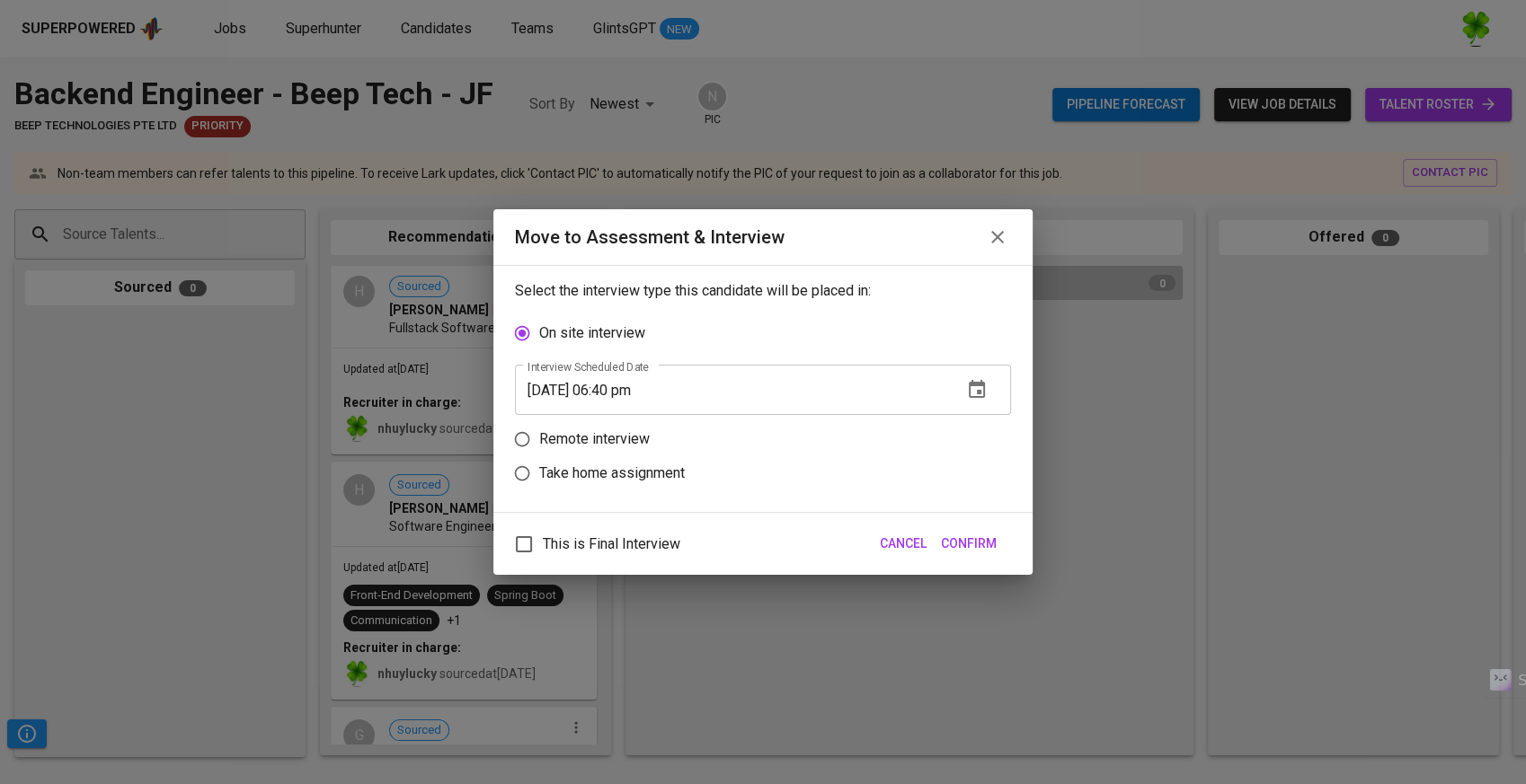
click at [629, 470] on p "Take home assignment" at bounding box center [612, 473] width 146 height 22
click at [540, 470] on input "Take home assignment" at bounding box center [522, 473] width 34 height 34
radio input "true"
click at [978, 462] on icon "button" at bounding box center [977, 457] width 16 height 18
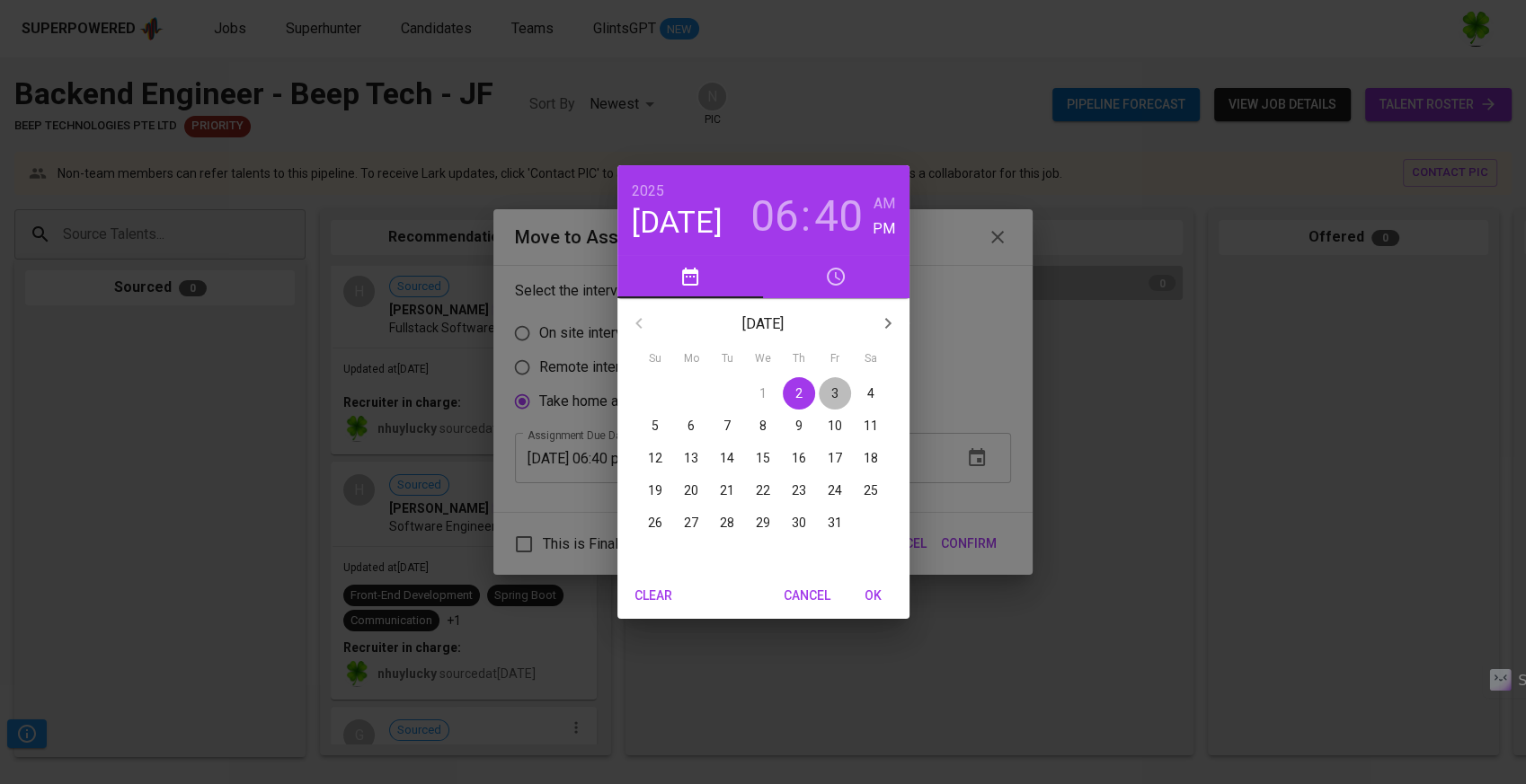
click at [828, 392] on span "3" at bounding box center [835, 394] width 33 height 18
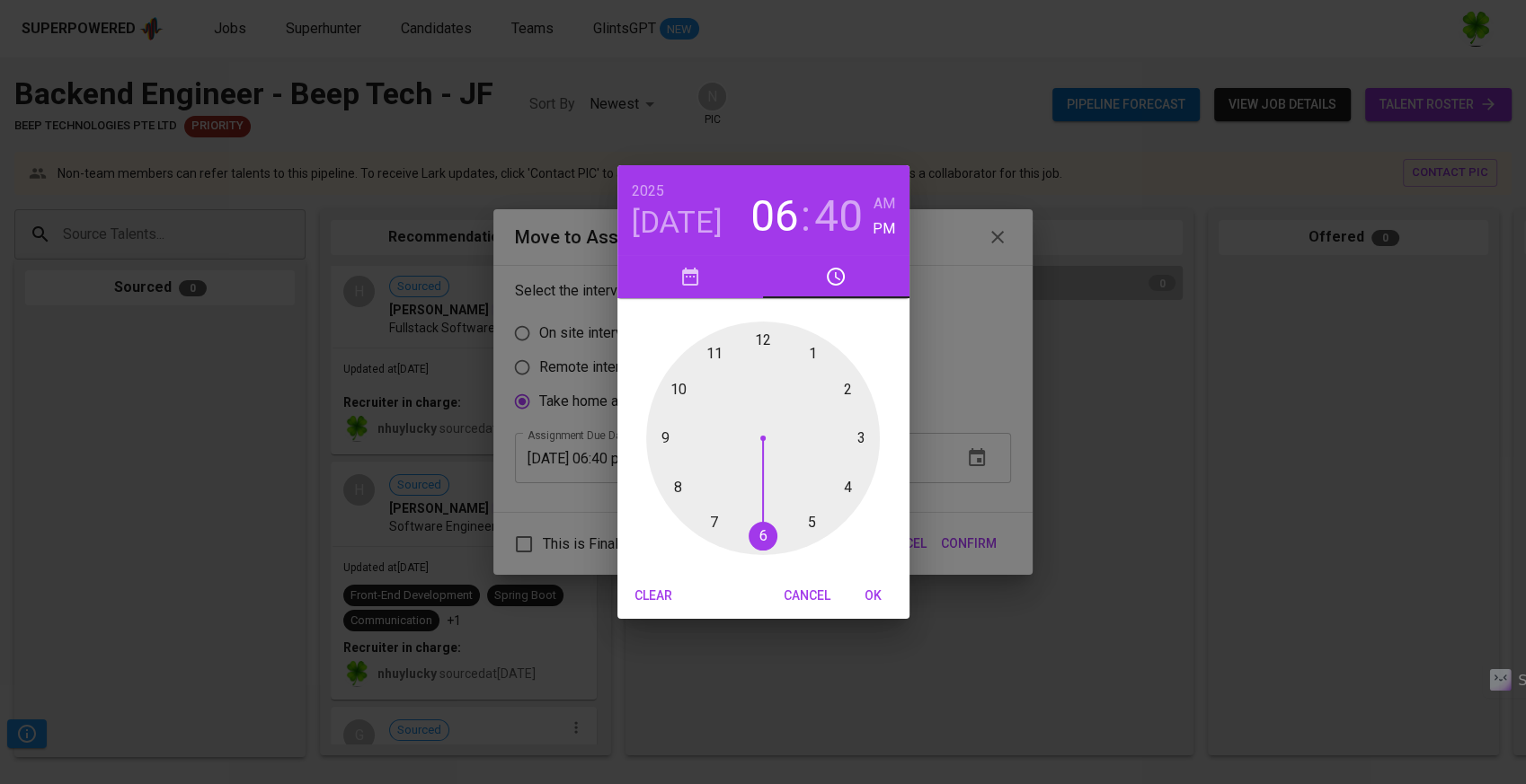
click at [815, 359] on div at bounding box center [763, 439] width 234 height 234
click at [876, 599] on span "OK" at bounding box center [874, 596] width 44 height 23
type input "10/03/2025 01:40 pm"
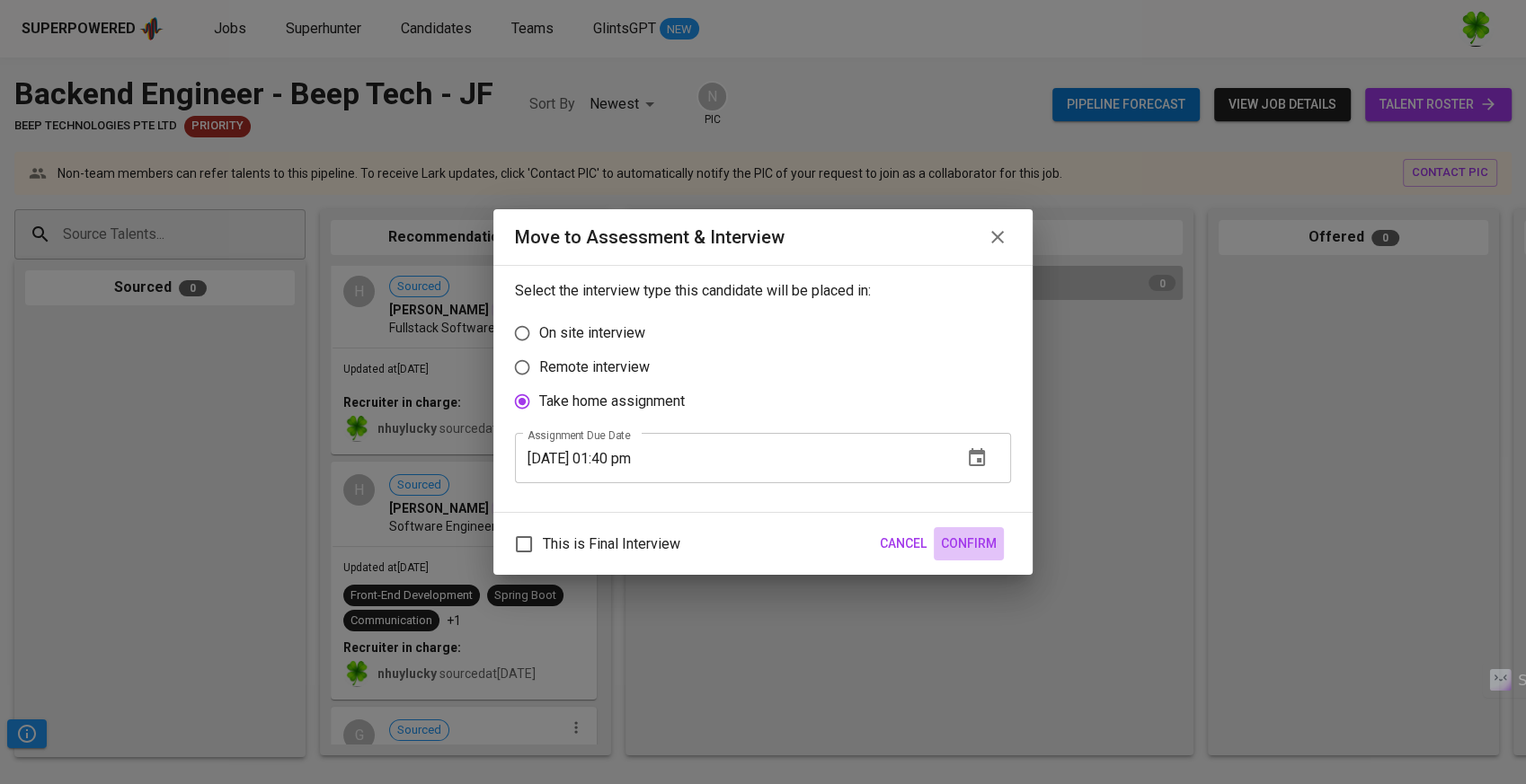
click at [972, 546] on span "Confirm" at bounding box center [968, 543] width 55 height 23
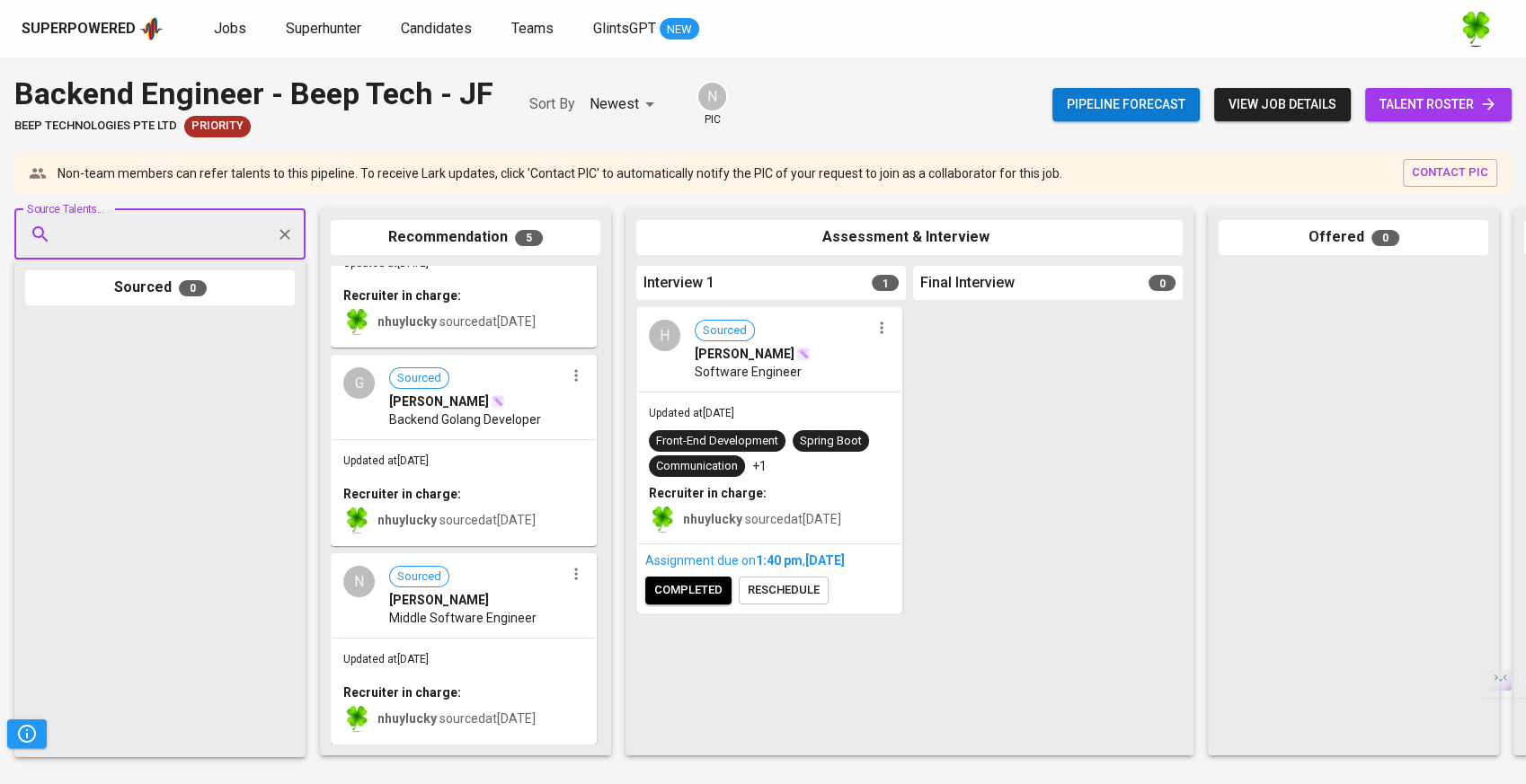
scroll to position [121, 0]
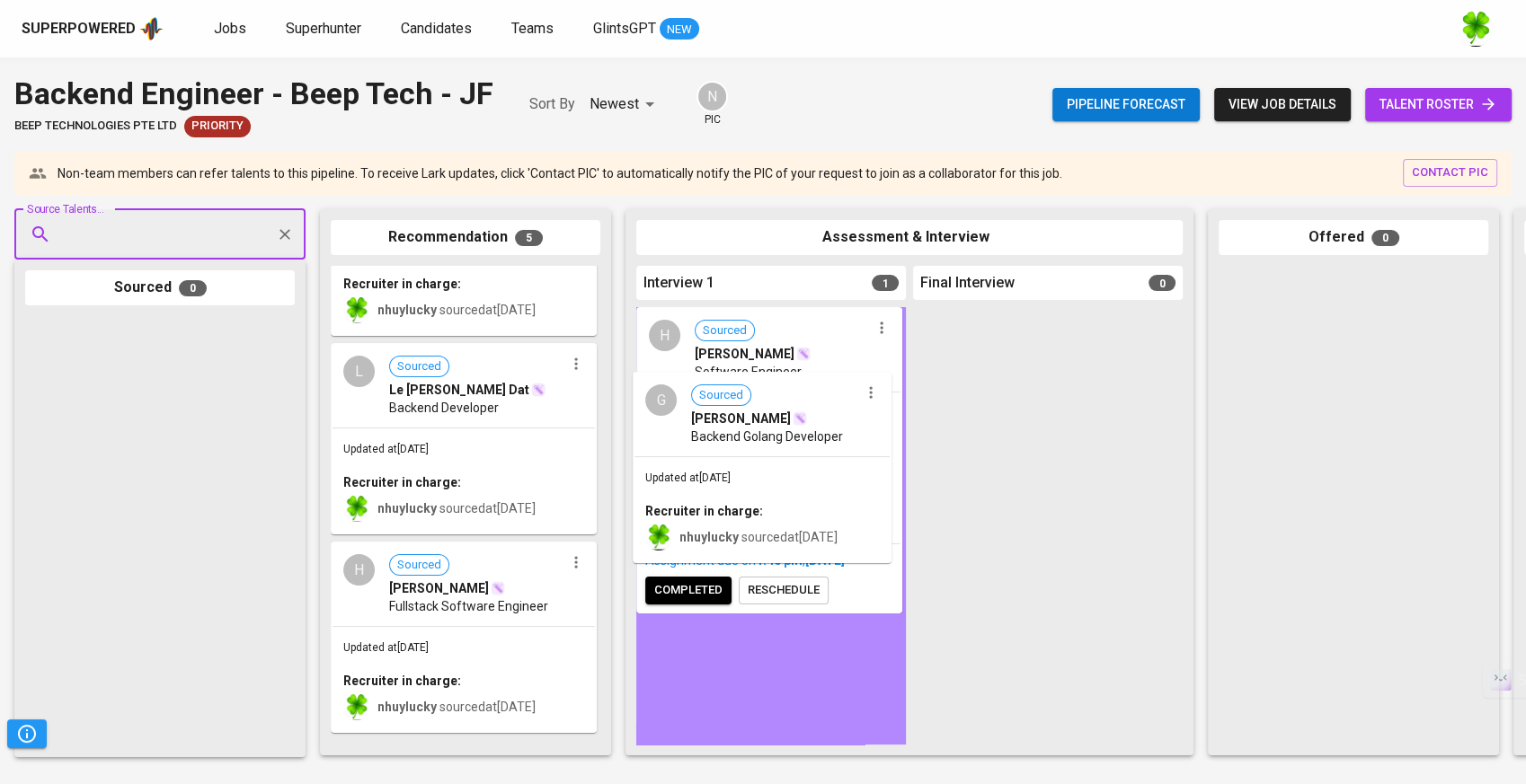
drag, startPoint x: 496, startPoint y: 471, endPoint x: 805, endPoint y: 499, distance: 310.3
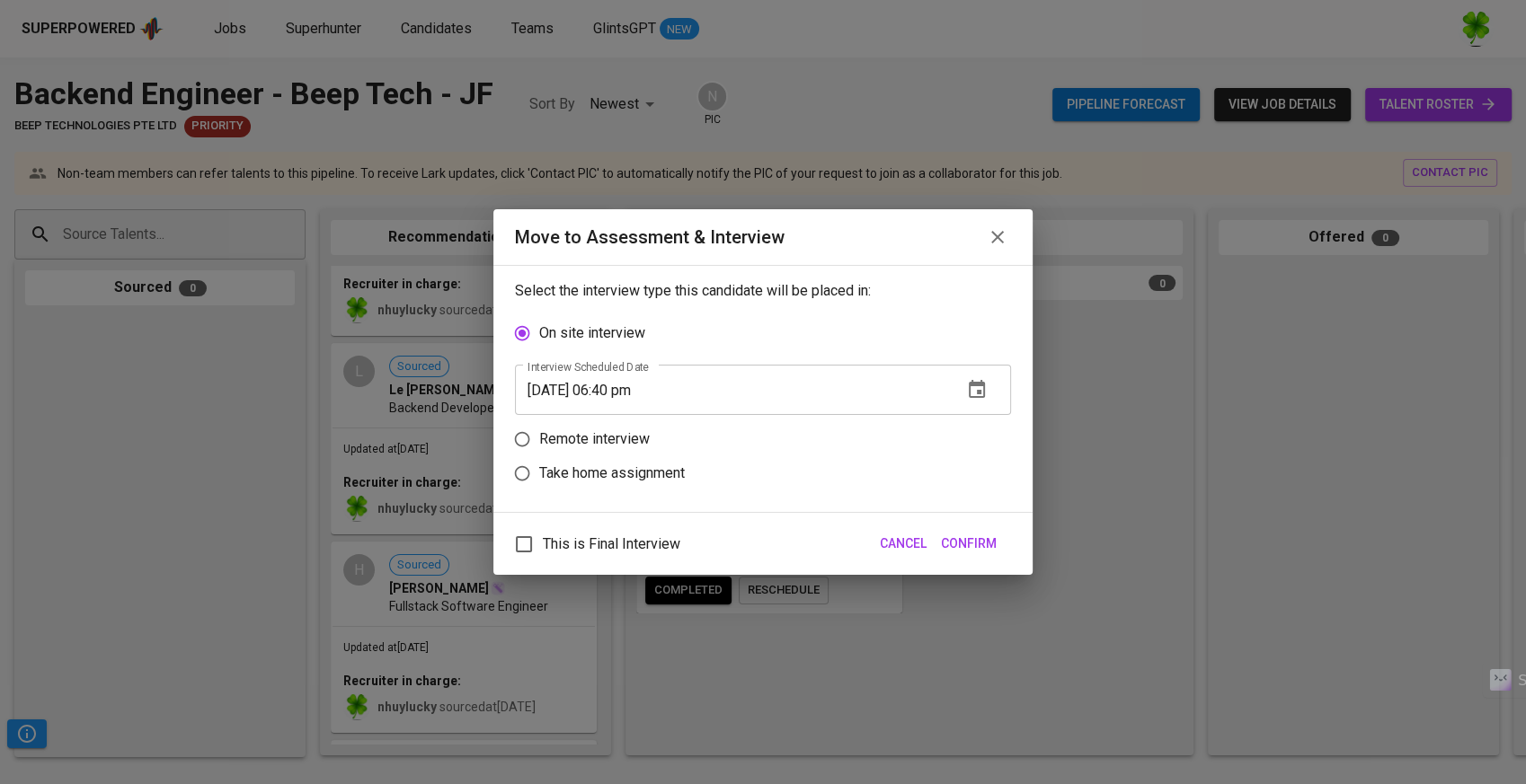
click at [619, 472] on p "Take home assignment" at bounding box center [612, 473] width 146 height 22
click at [540, 472] on input "Take home assignment" at bounding box center [522, 473] width 34 height 34
radio input "true"
click at [986, 461] on icon "button" at bounding box center [977, 458] width 22 height 22
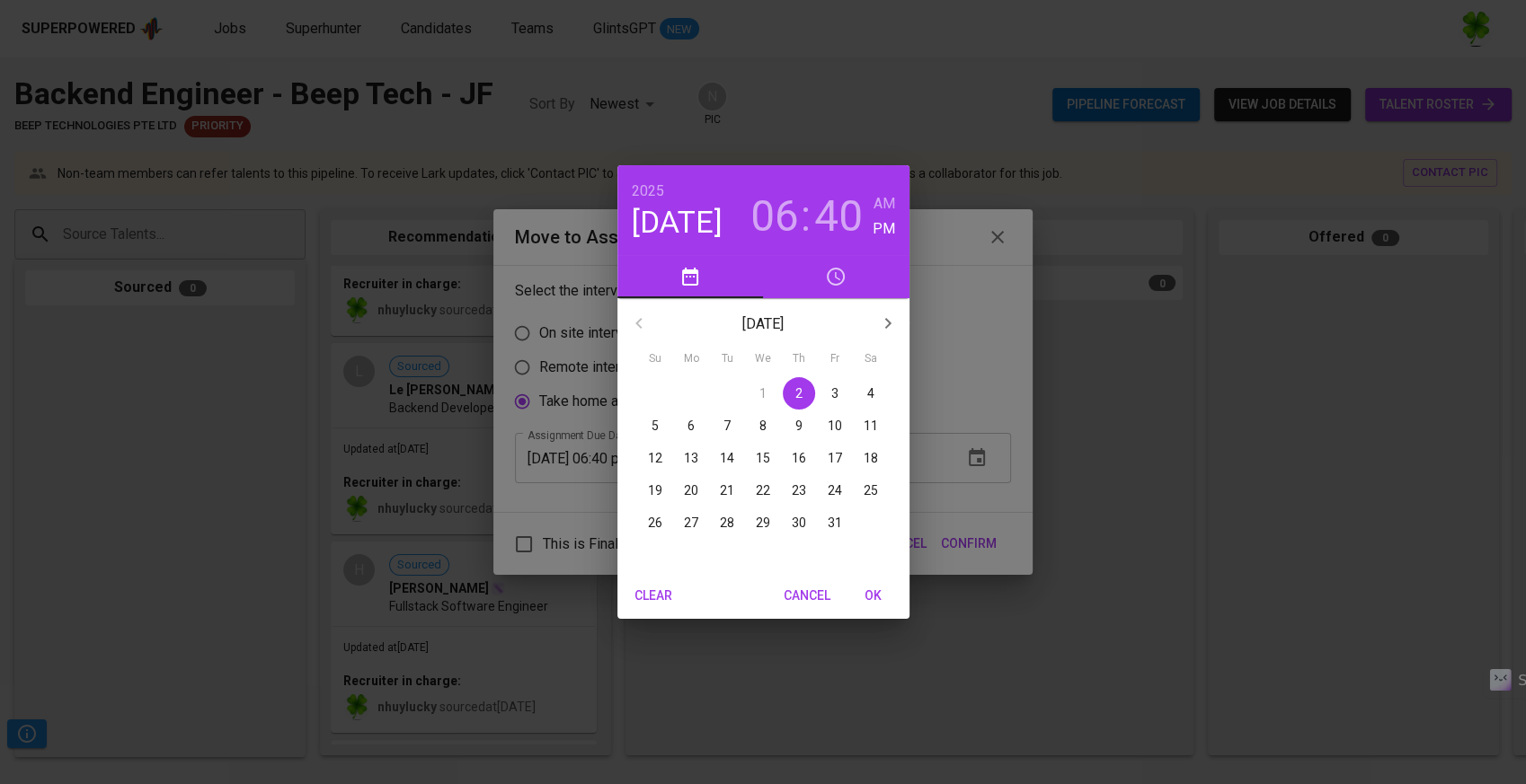
click at [837, 397] on p "3" at bounding box center [835, 394] width 7 height 18
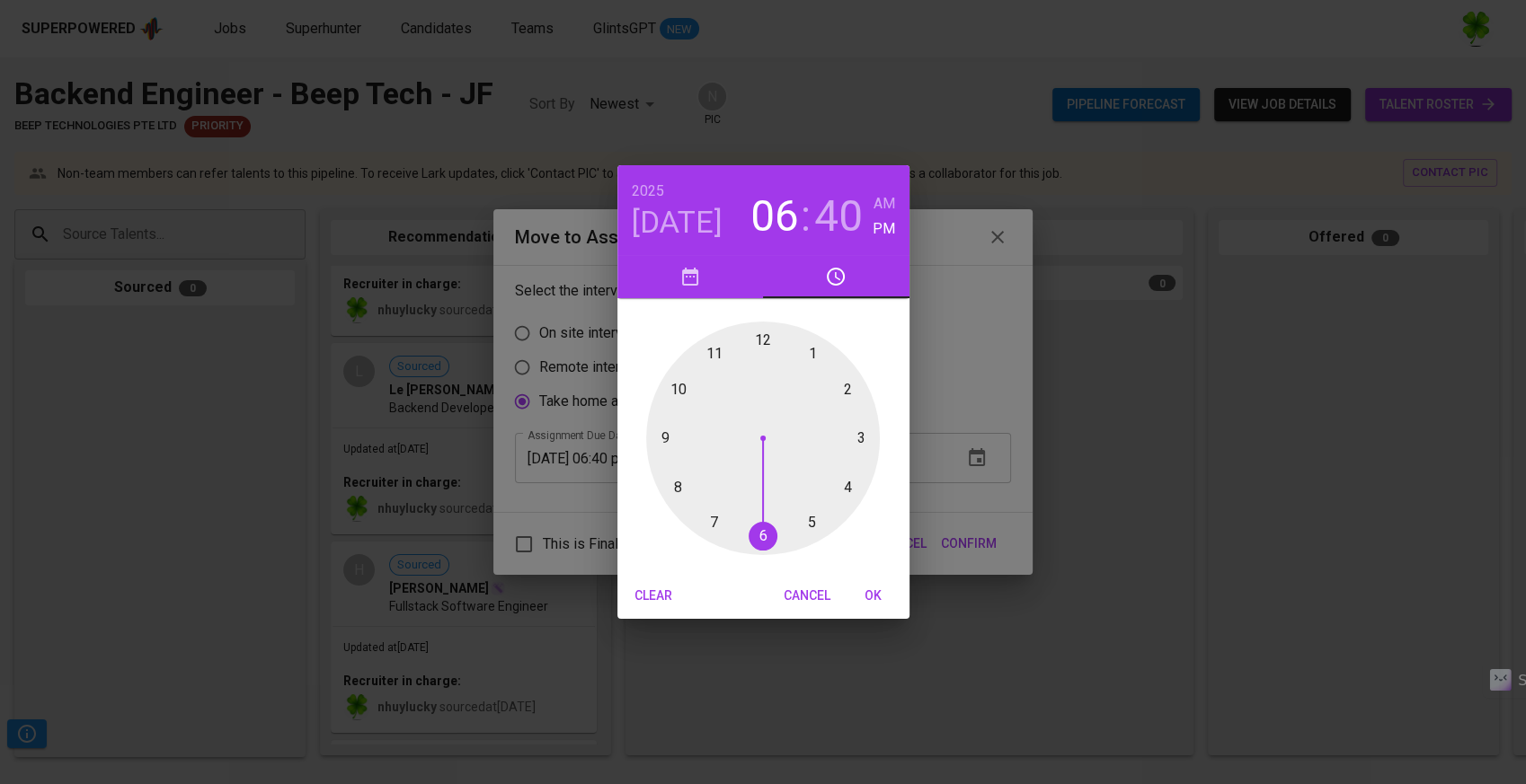
click at [865, 595] on span "OK" at bounding box center [874, 596] width 44 height 23
type input "10/03/2025 06:40 pm"
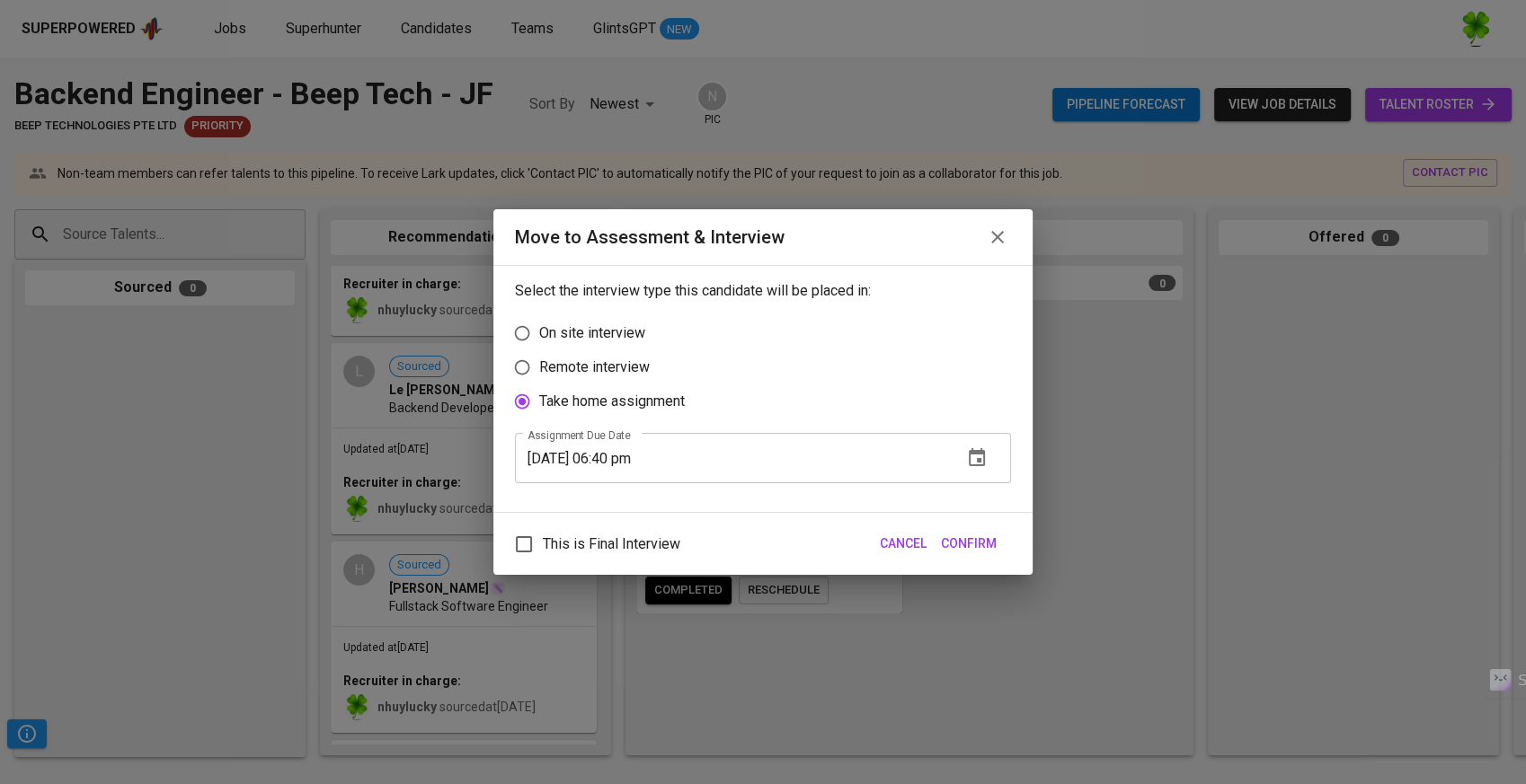
click at [989, 542] on span "Confirm" at bounding box center [968, 543] width 55 height 23
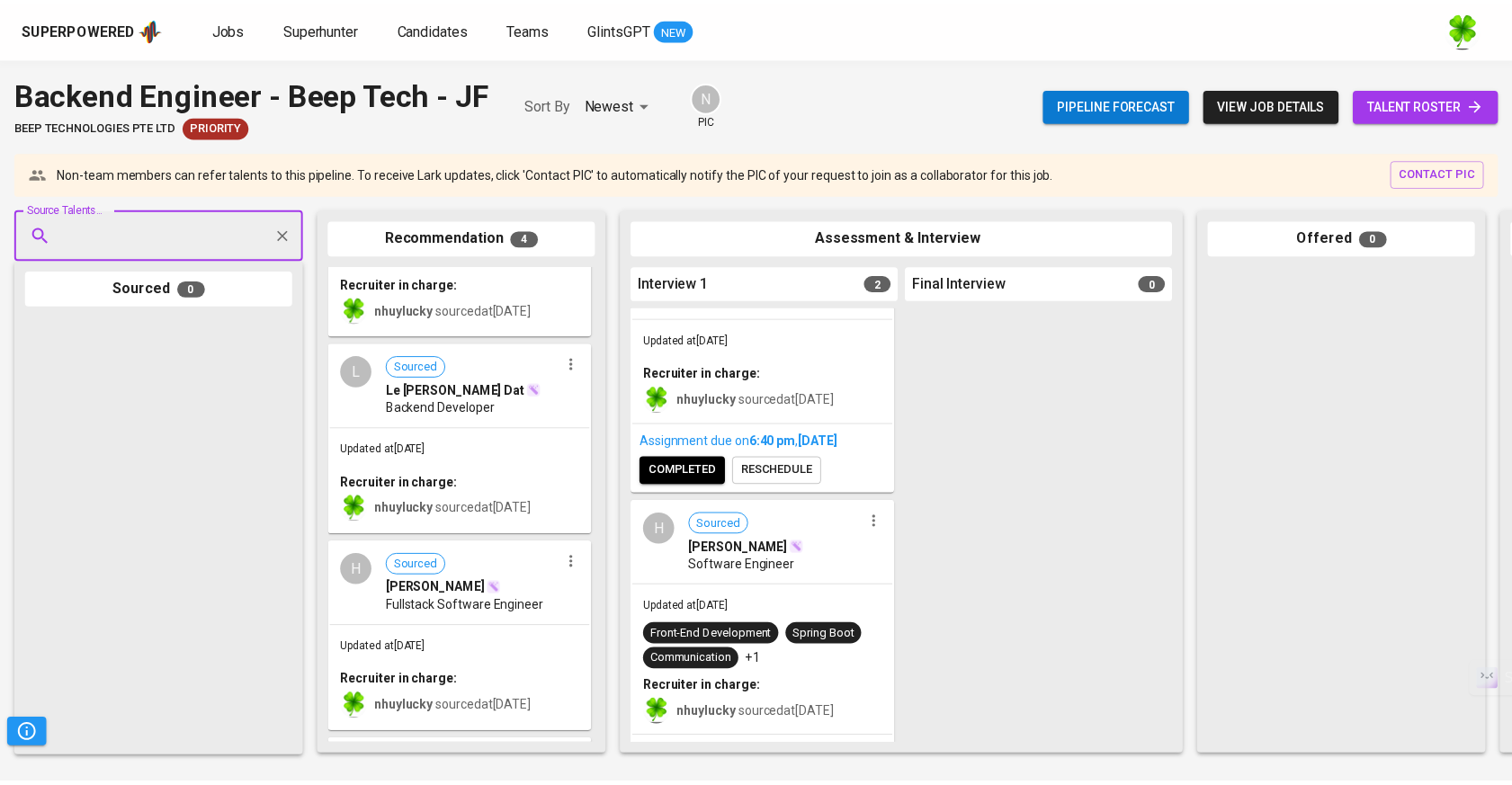
scroll to position [0, 0]
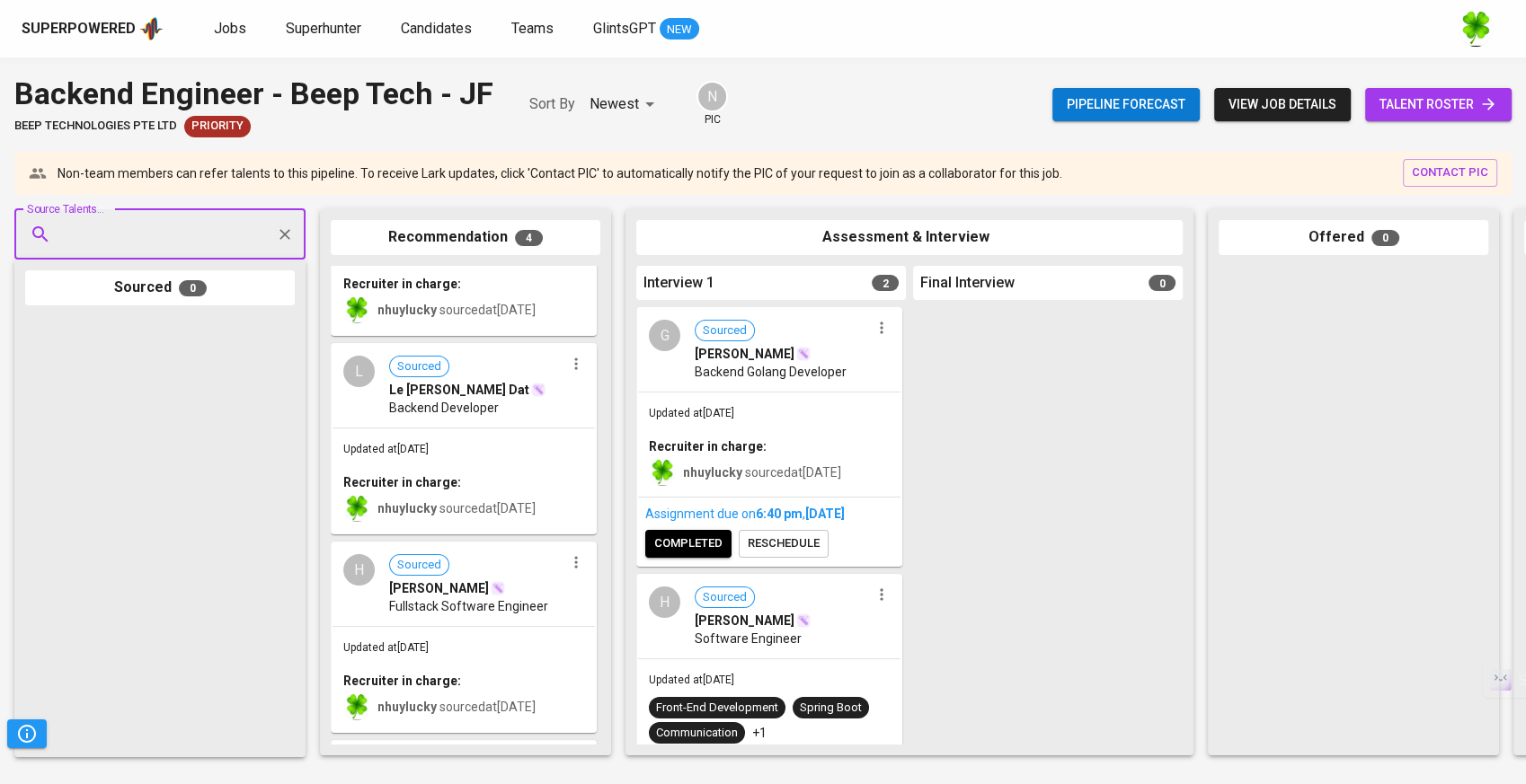
click at [78, 27] on div "Superpowered" at bounding box center [78, 29] width 114 height 21
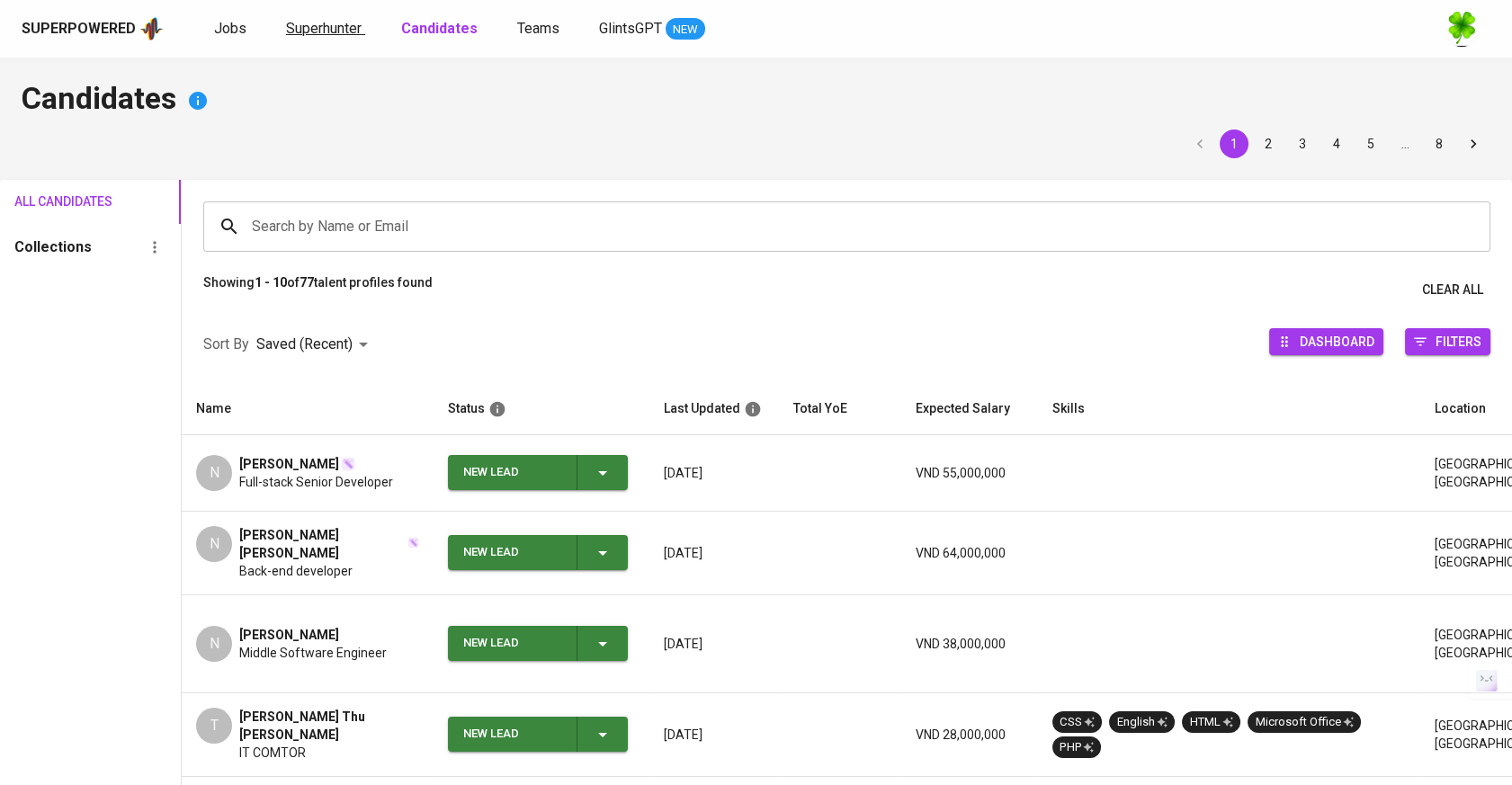
click at [297, 29] on span "Superhunter" at bounding box center [324, 28] width 75 height 17
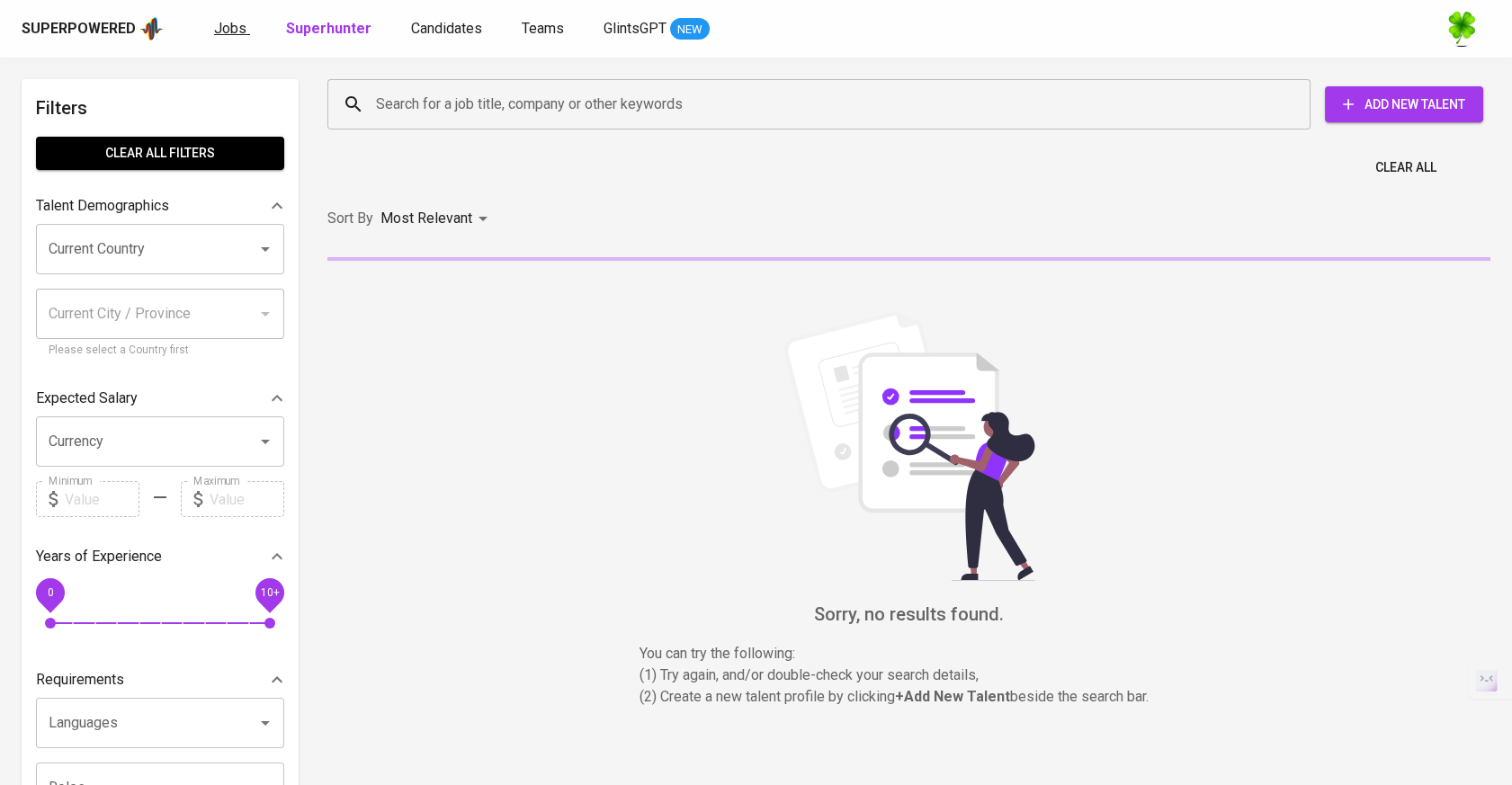
click at [231, 25] on span "Jobs" at bounding box center [230, 28] width 33 height 17
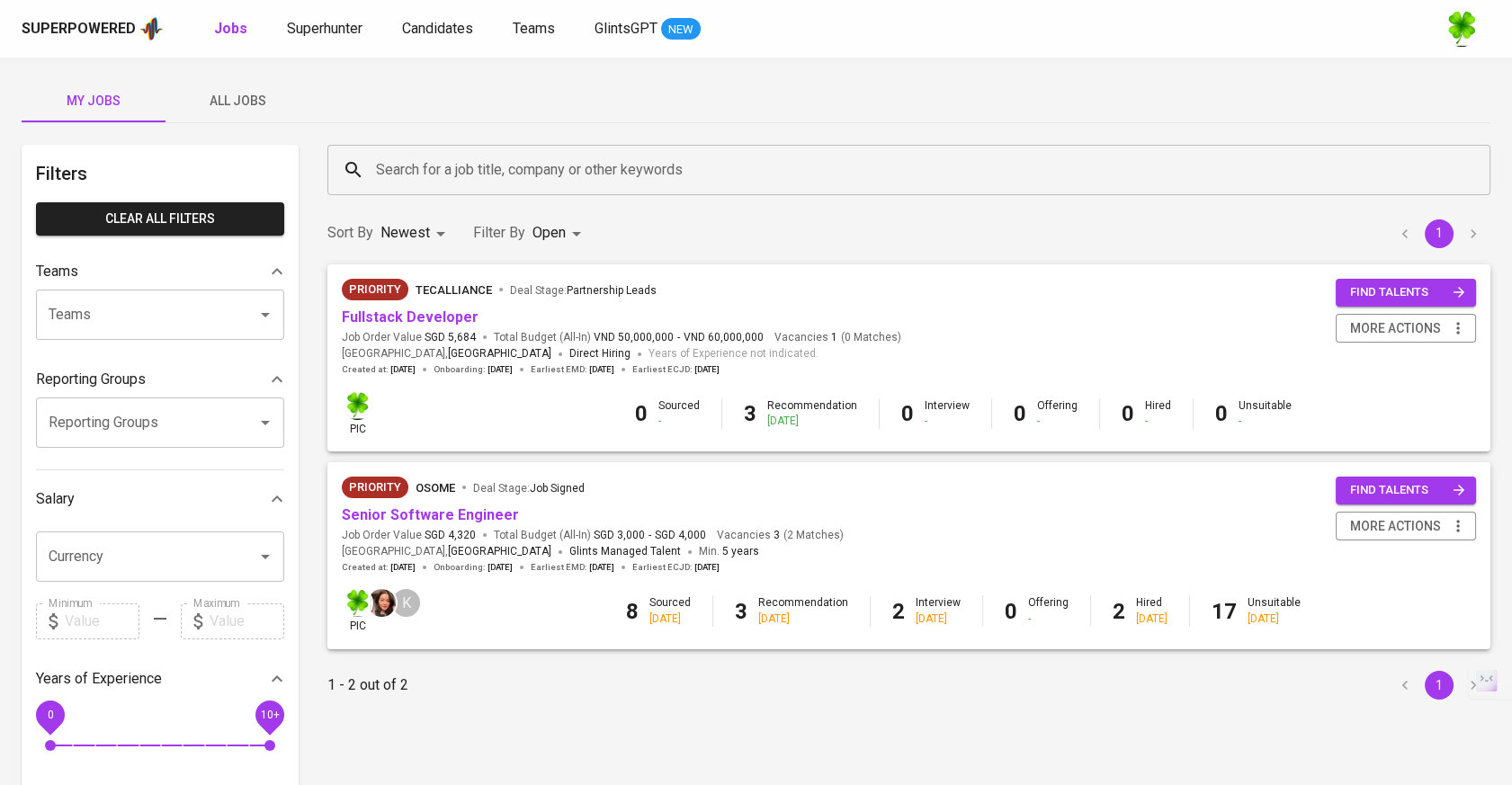
click at [268, 97] on span "All Jobs" at bounding box center [237, 101] width 122 height 23
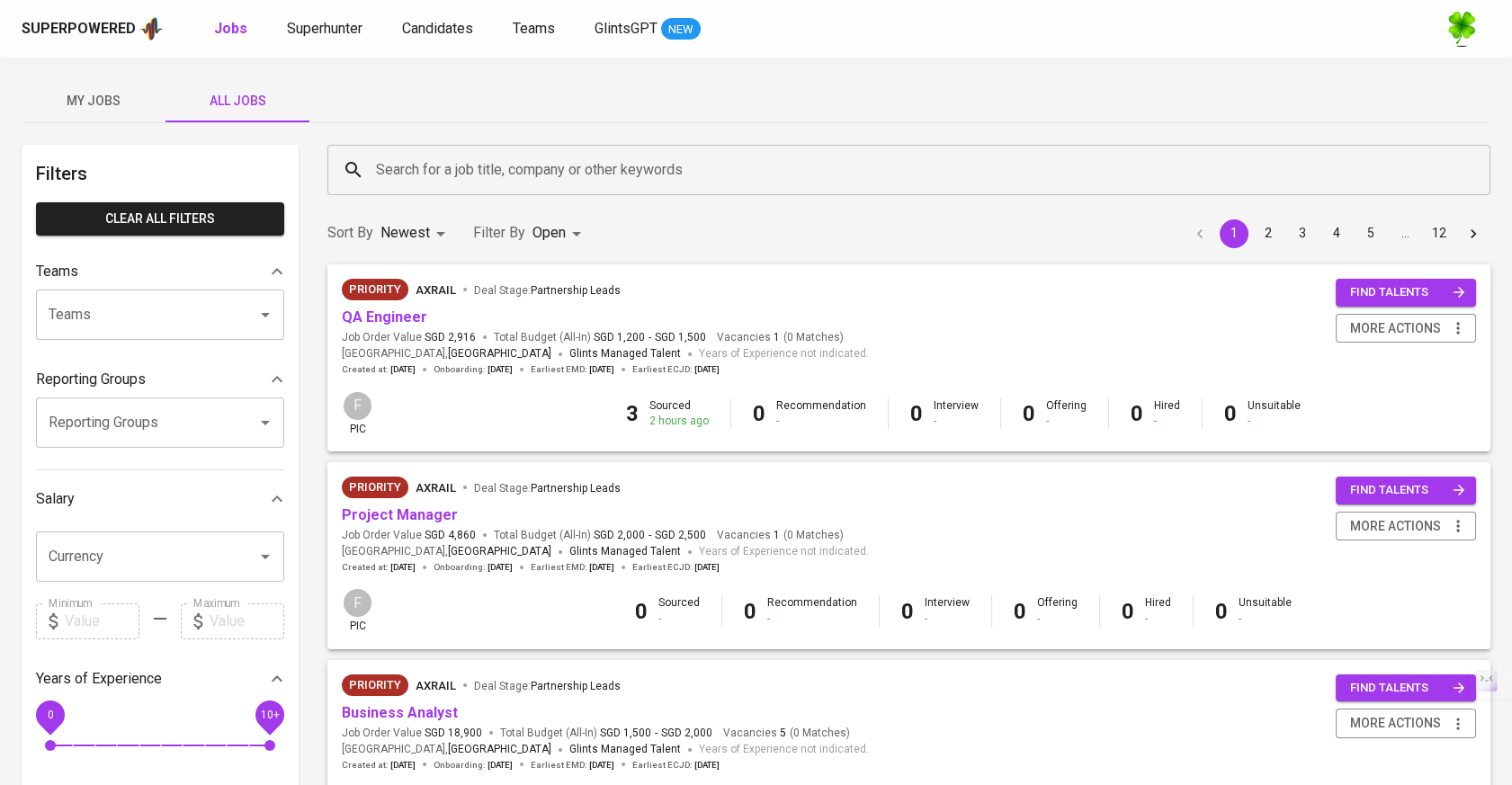
click at [133, 90] on span "My Jobs" at bounding box center [93, 101] width 122 height 23
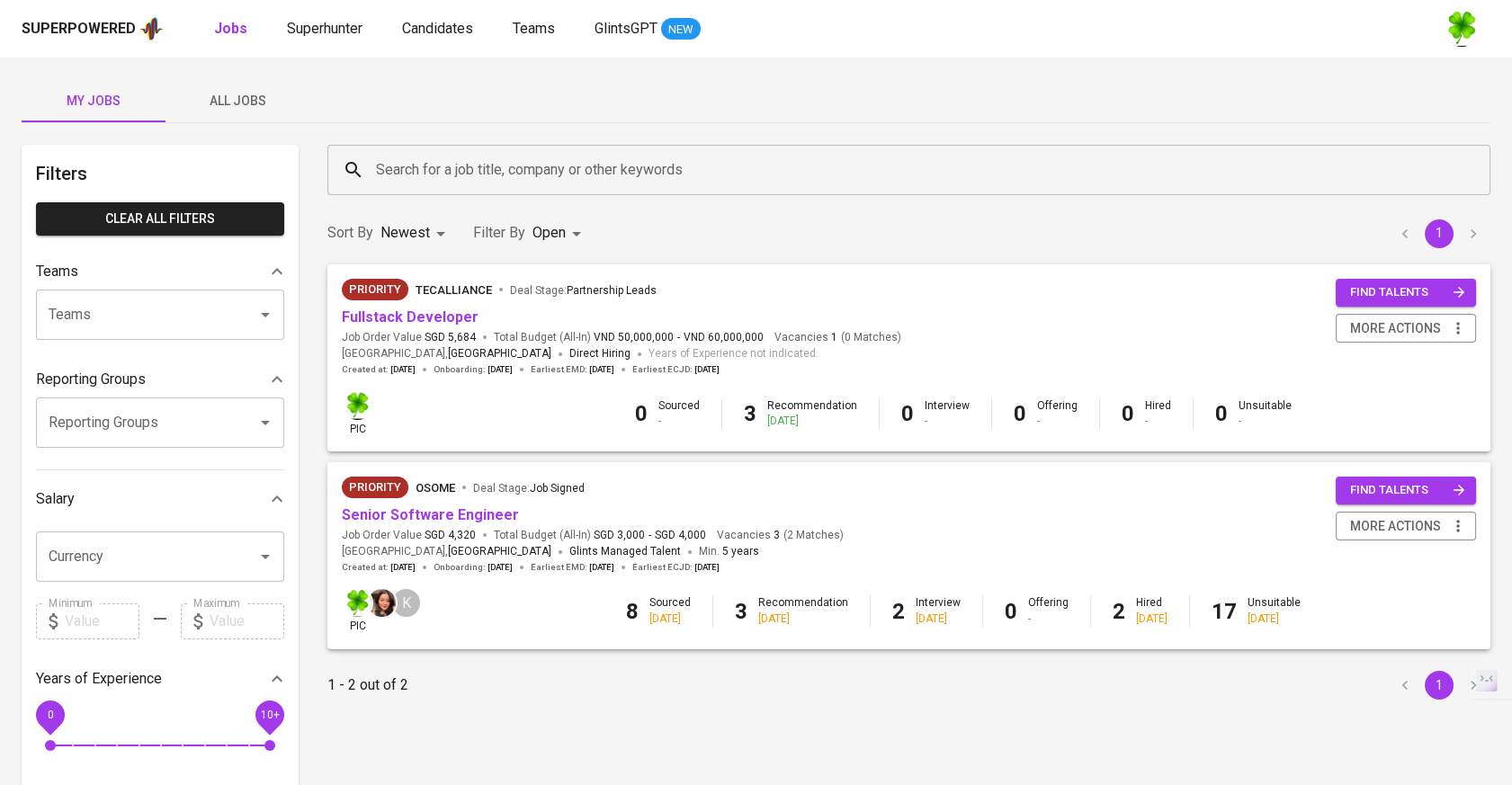
click at [258, 103] on span "All Jobs" at bounding box center [237, 101] width 122 height 23
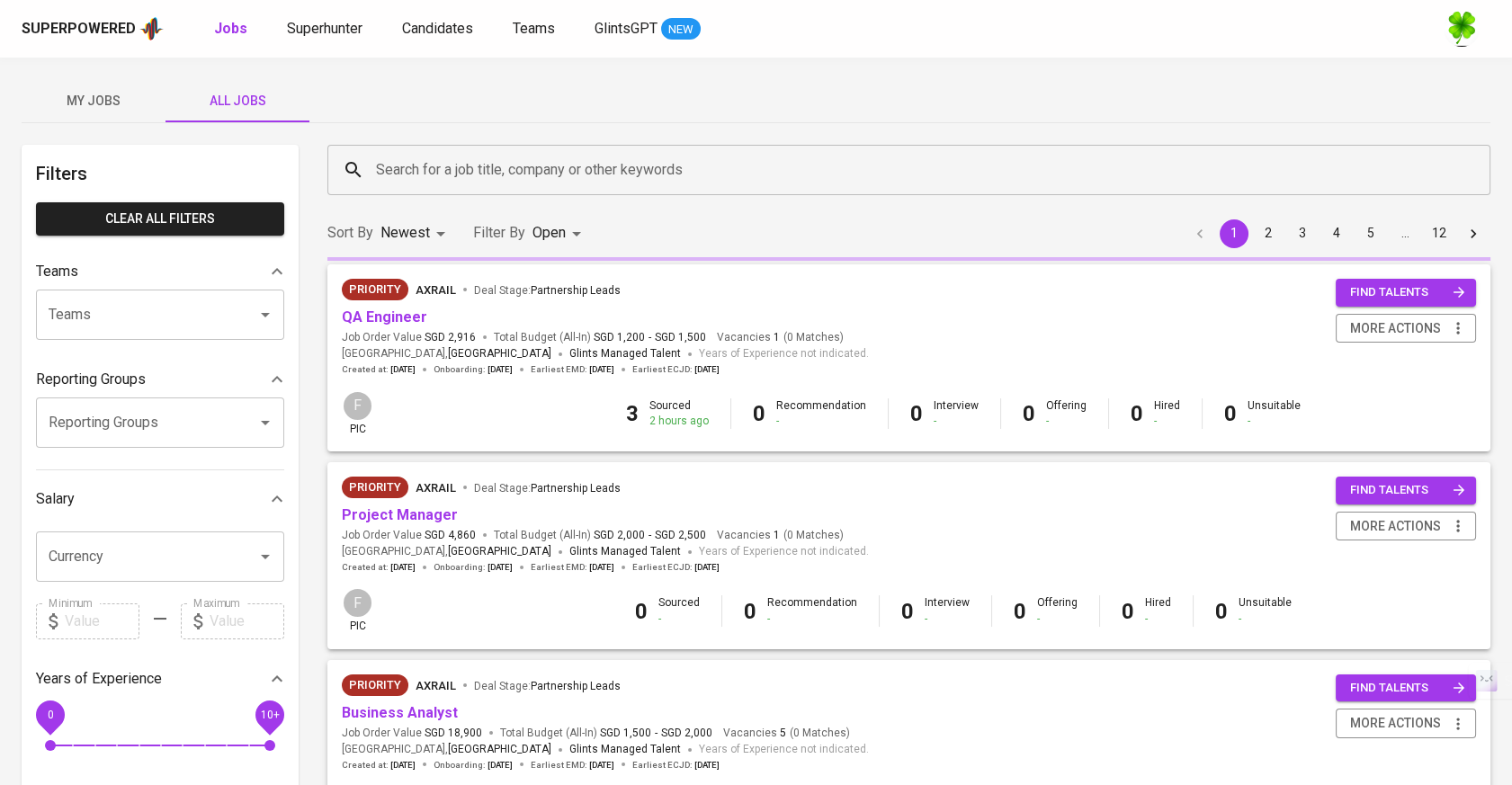
click at [480, 172] on input "Search for a job title, company or other keywords" at bounding box center [914, 169] width 1084 height 34
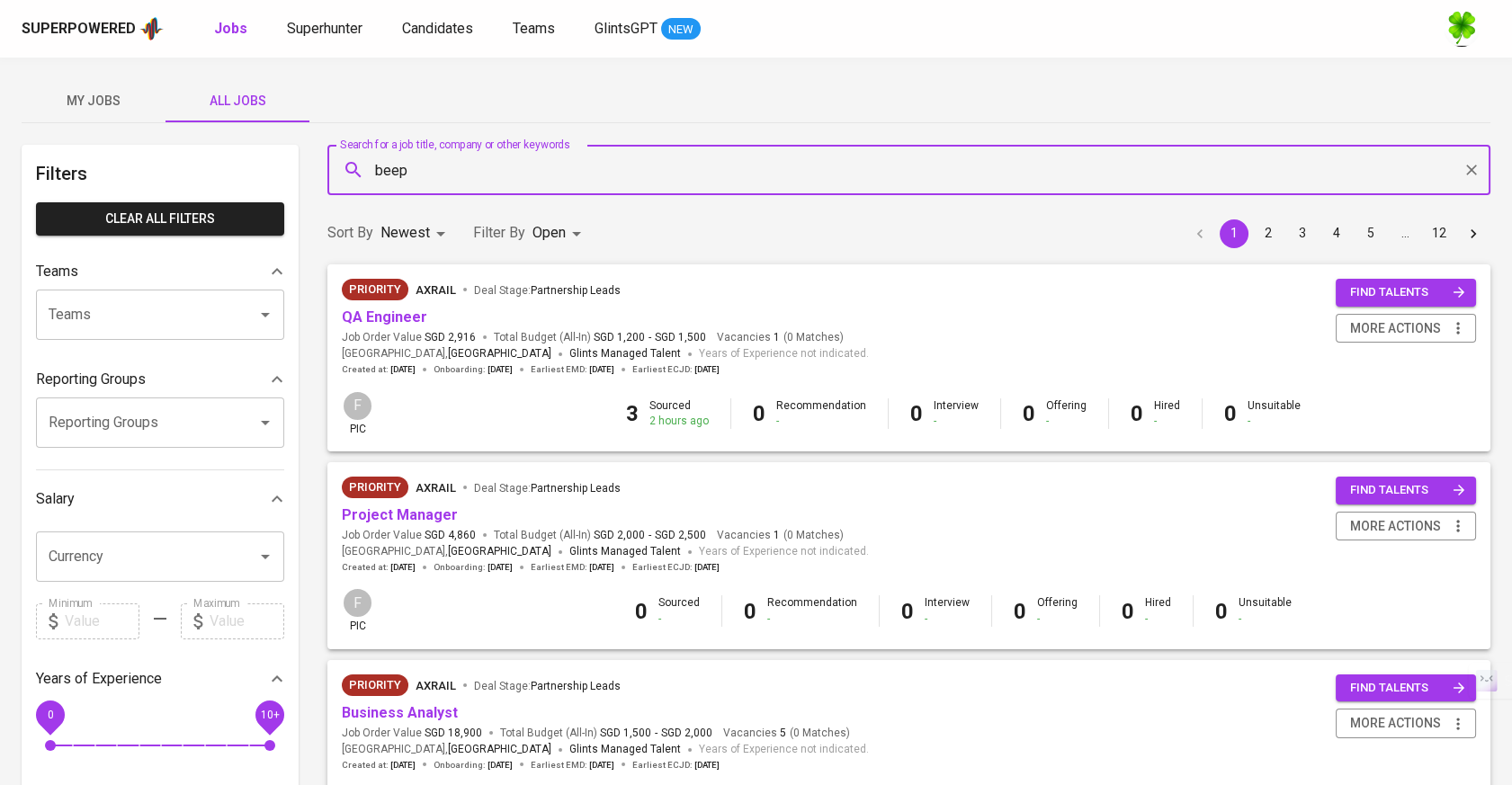
type input "beep"
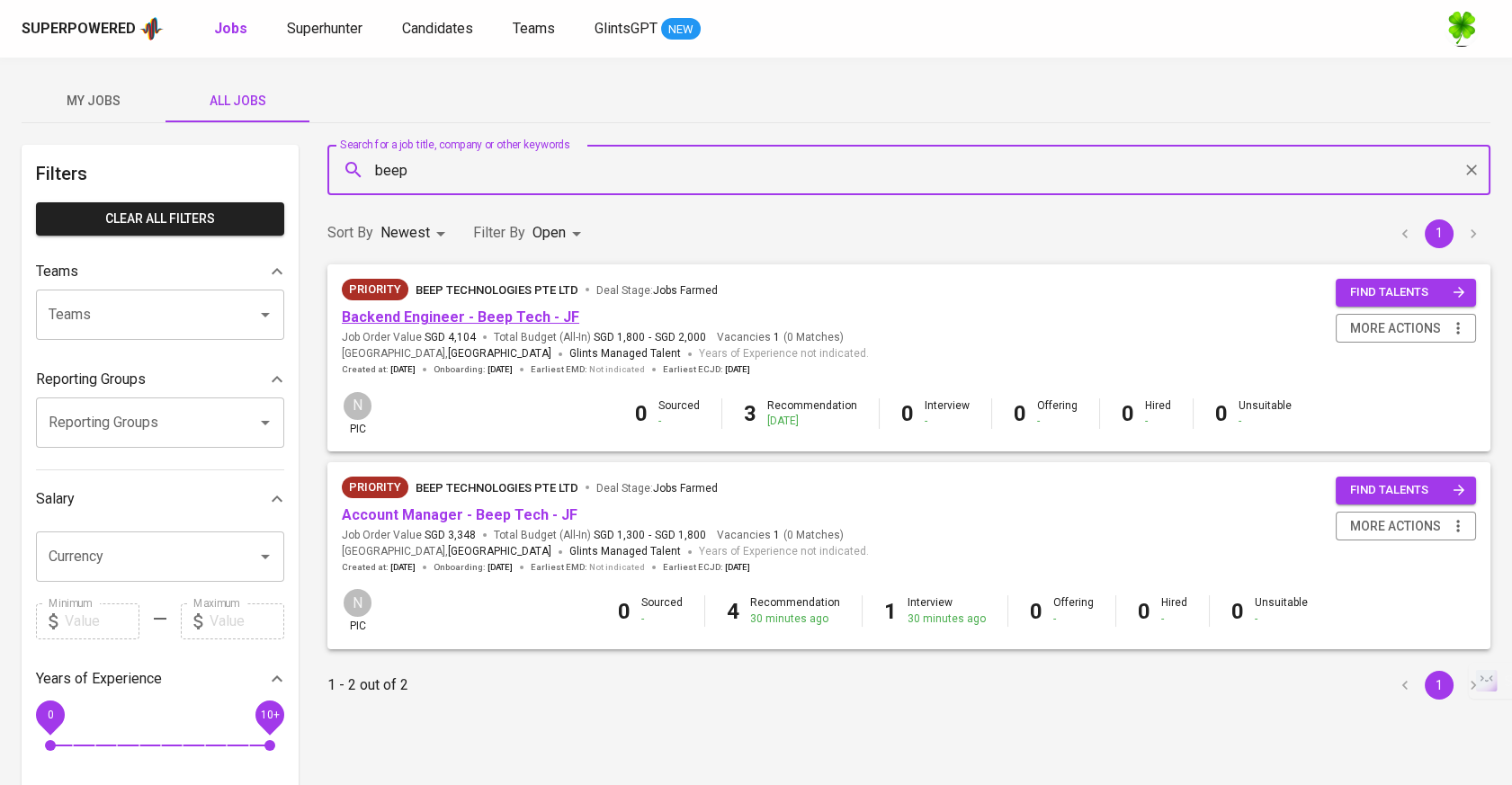
click at [488, 315] on link "Backend Engineer - Beep Tech - JF" at bounding box center [461, 316] width 238 height 17
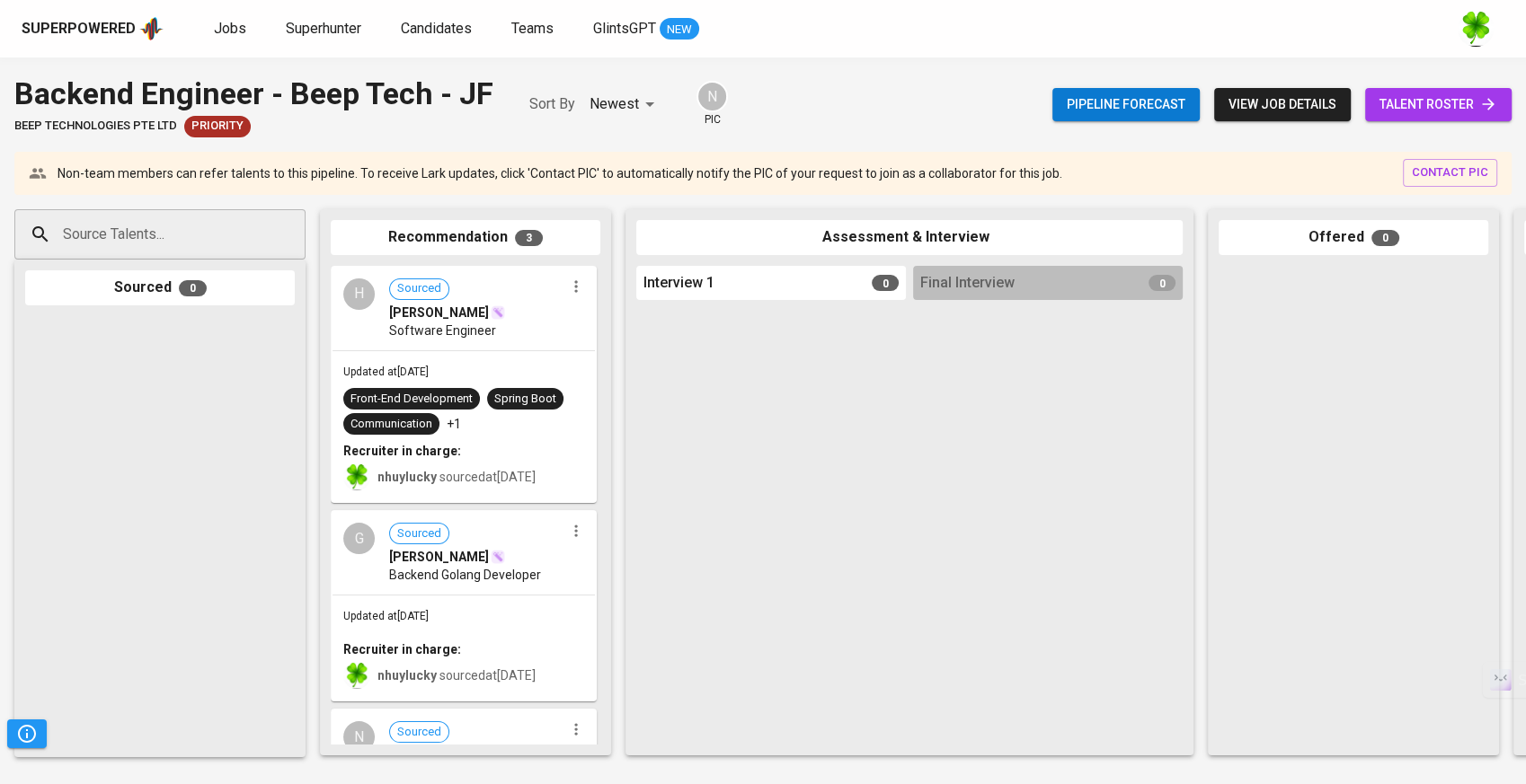
click at [158, 247] on input "Source Talents..." at bounding box center [153, 235] width 189 height 34
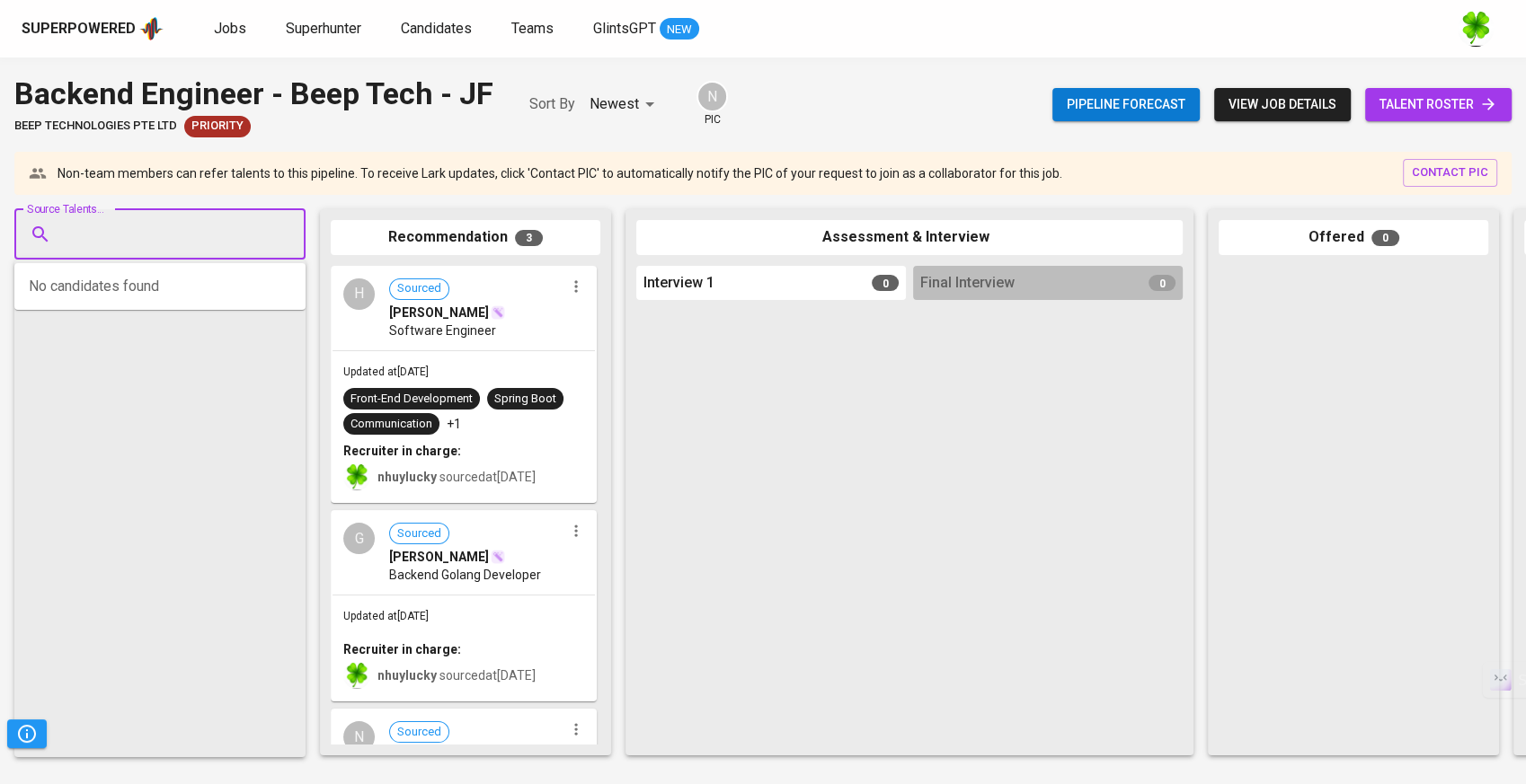
paste input "[EMAIL_ADDRESS][DOMAIN_NAME]"
type input "[EMAIL_ADDRESS][DOMAIN_NAME]"
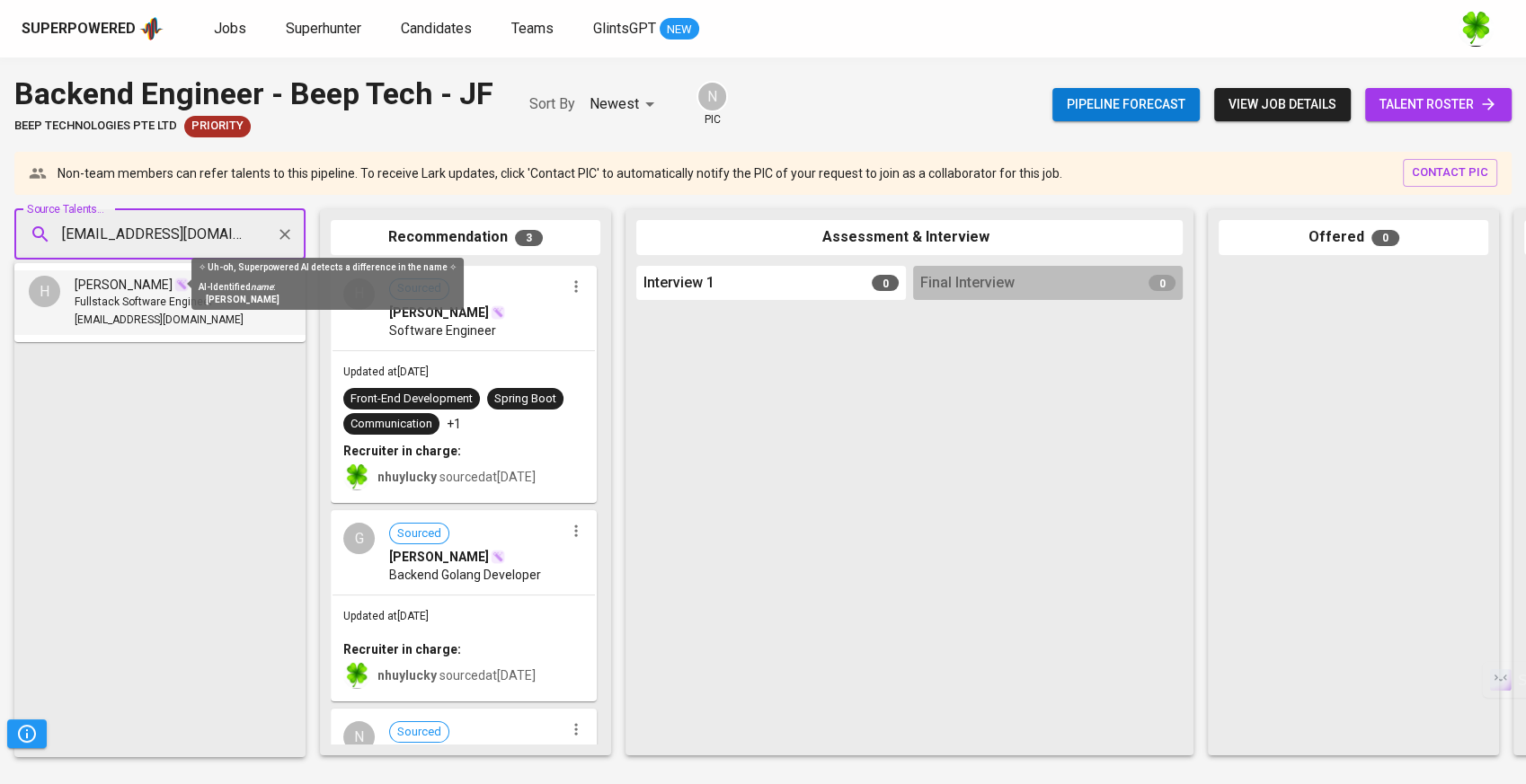
click at [174, 290] on img at bounding box center [181, 284] width 15 height 15
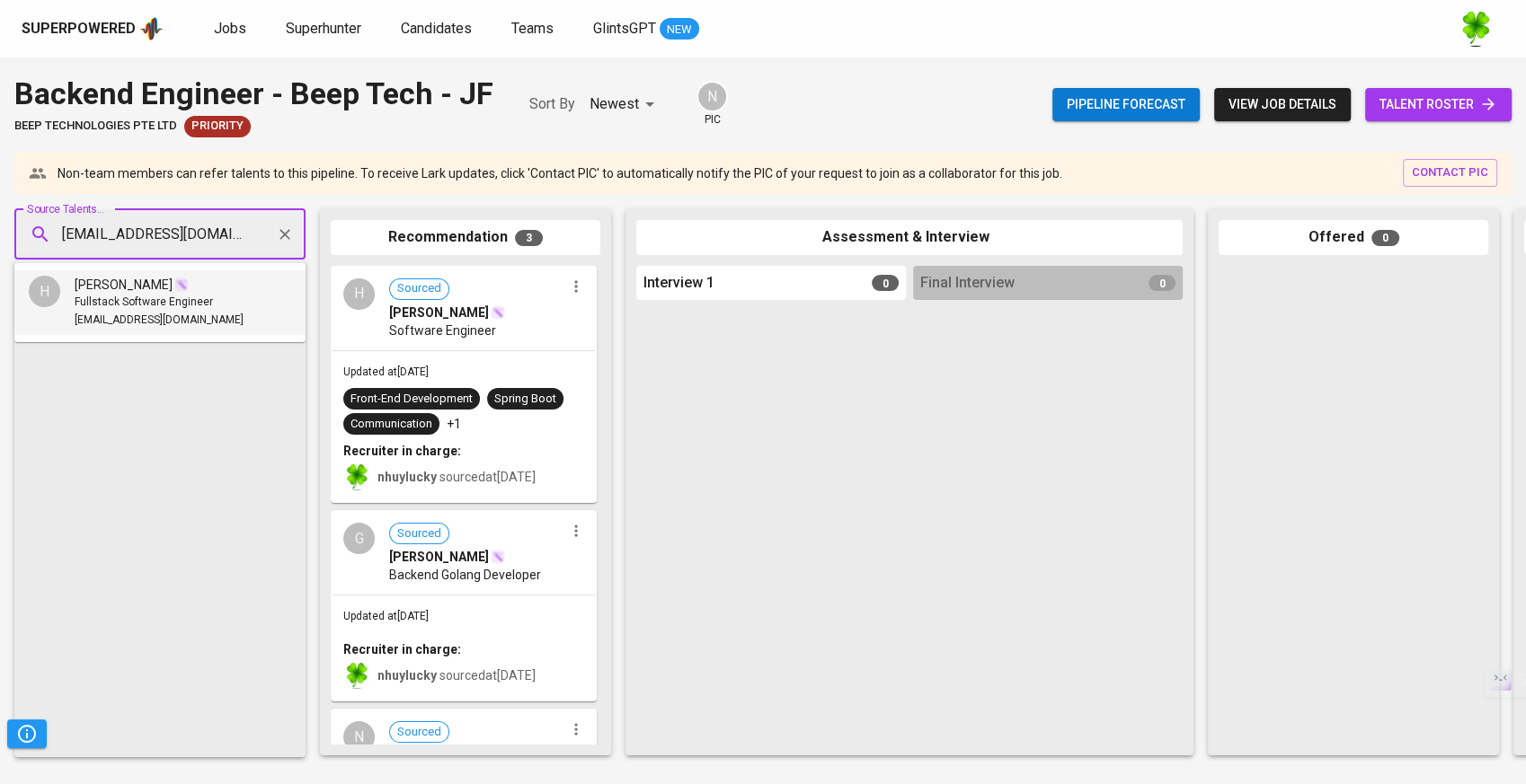
click at [157, 305] on span "Fullstack Software Engineer" at bounding box center [144, 303] width 139 height 18
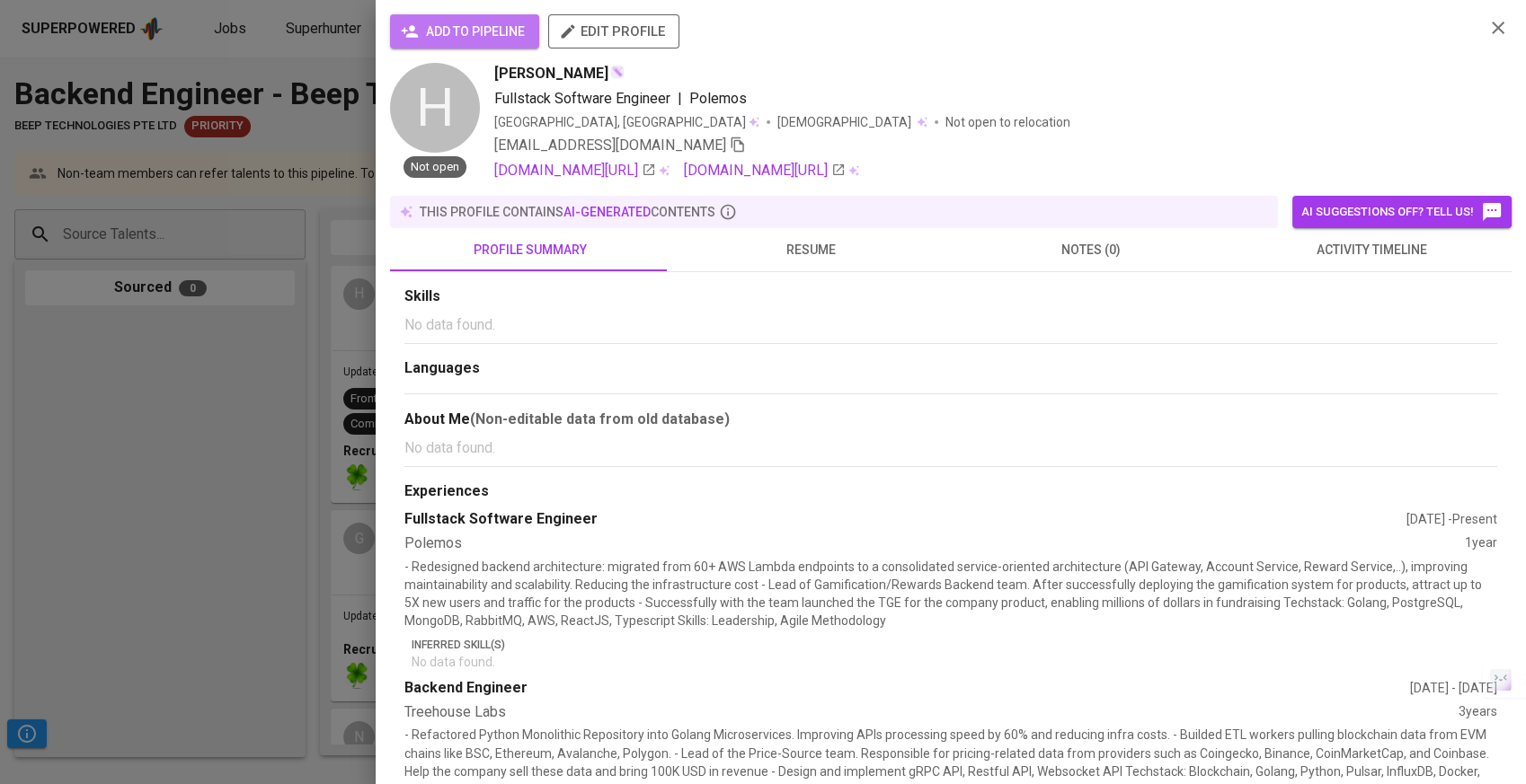
drag, startPoint x: 503, startPoint y: 21, endPoint x: 496, endPoint y: 49, distance: 28.9
click at [503, 21] on span "add to pipeline" at bounding box center [464, 32] width 121 height 23
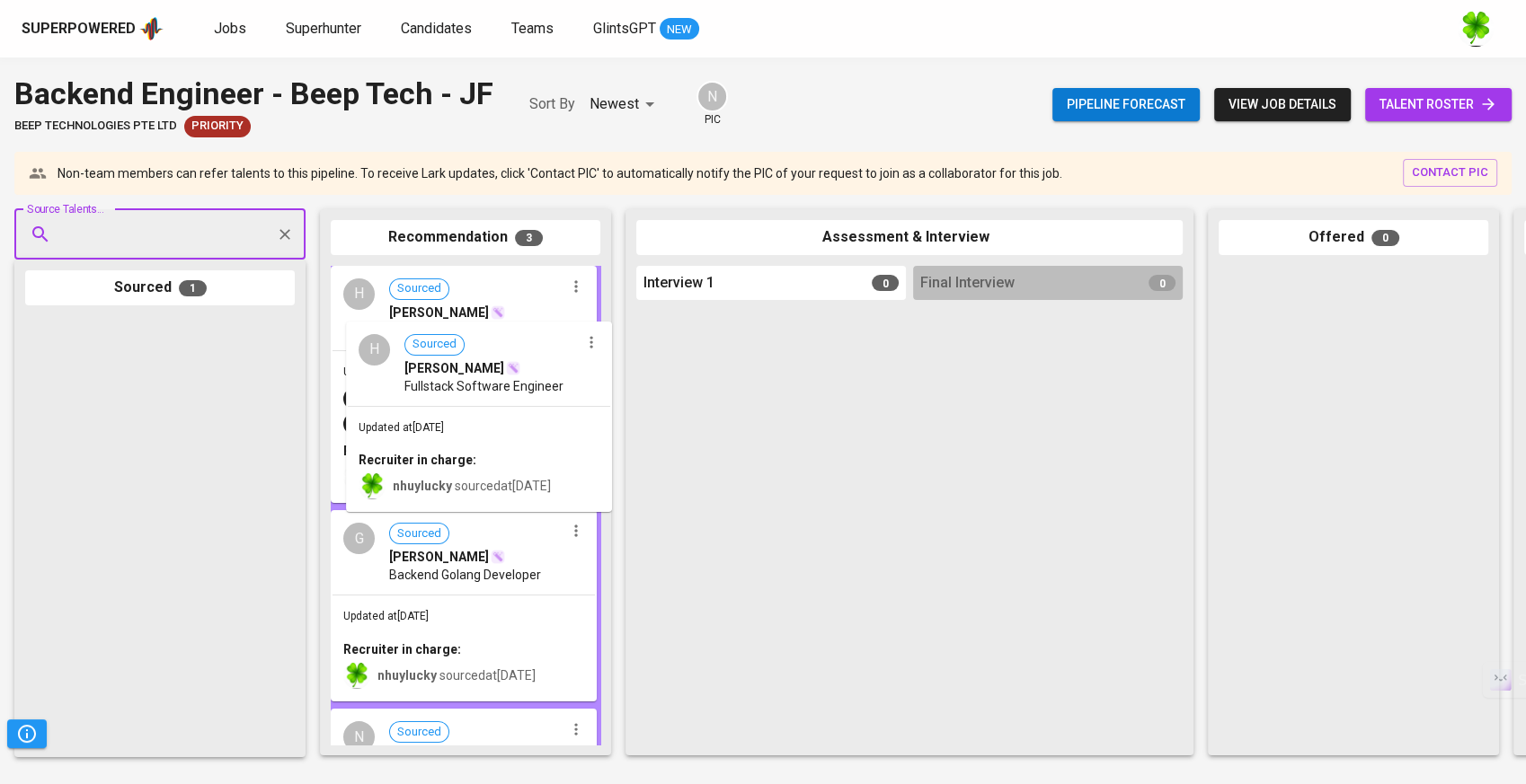
drag, startPoint x: 213, startPoint y: 424, endPoint x: 535, endPoint y: 427, distance: 322.0
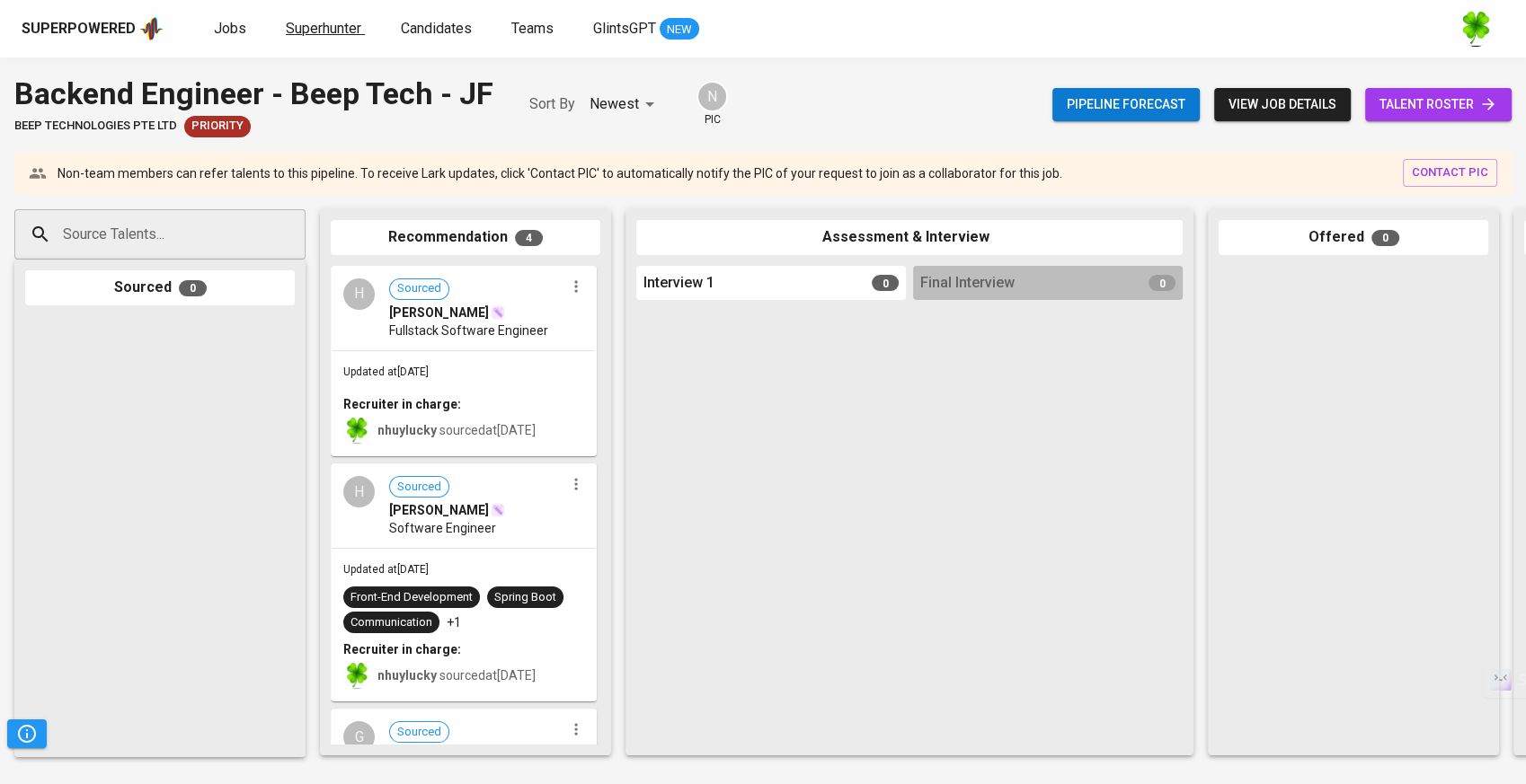
click at [304, 25] on span "Superhunter" at bounding box center [324, 28] width 75 height 17
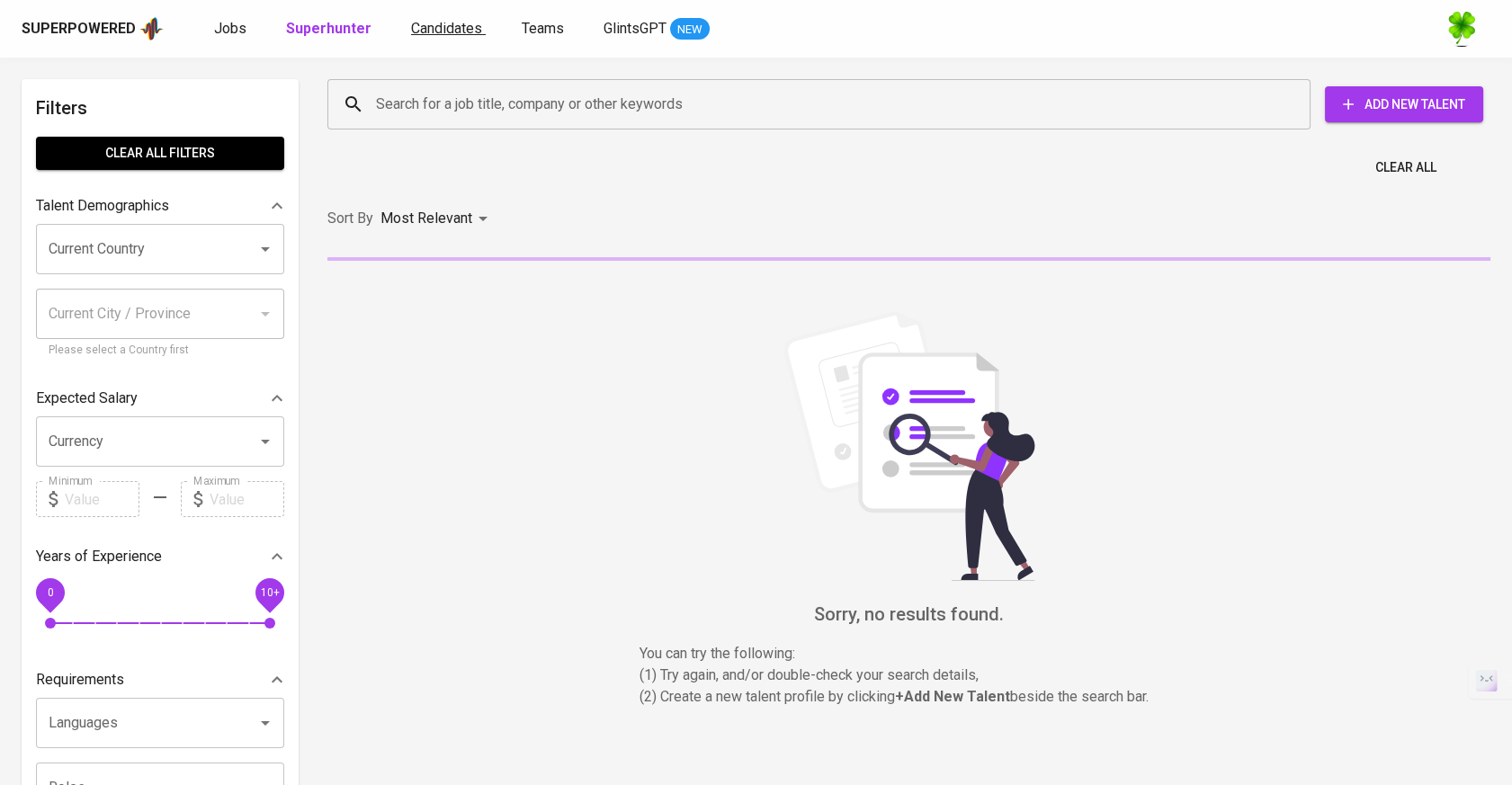
click at [432, 32] on span "Candidates" at bounding box center [447, 28] width 71 height 17
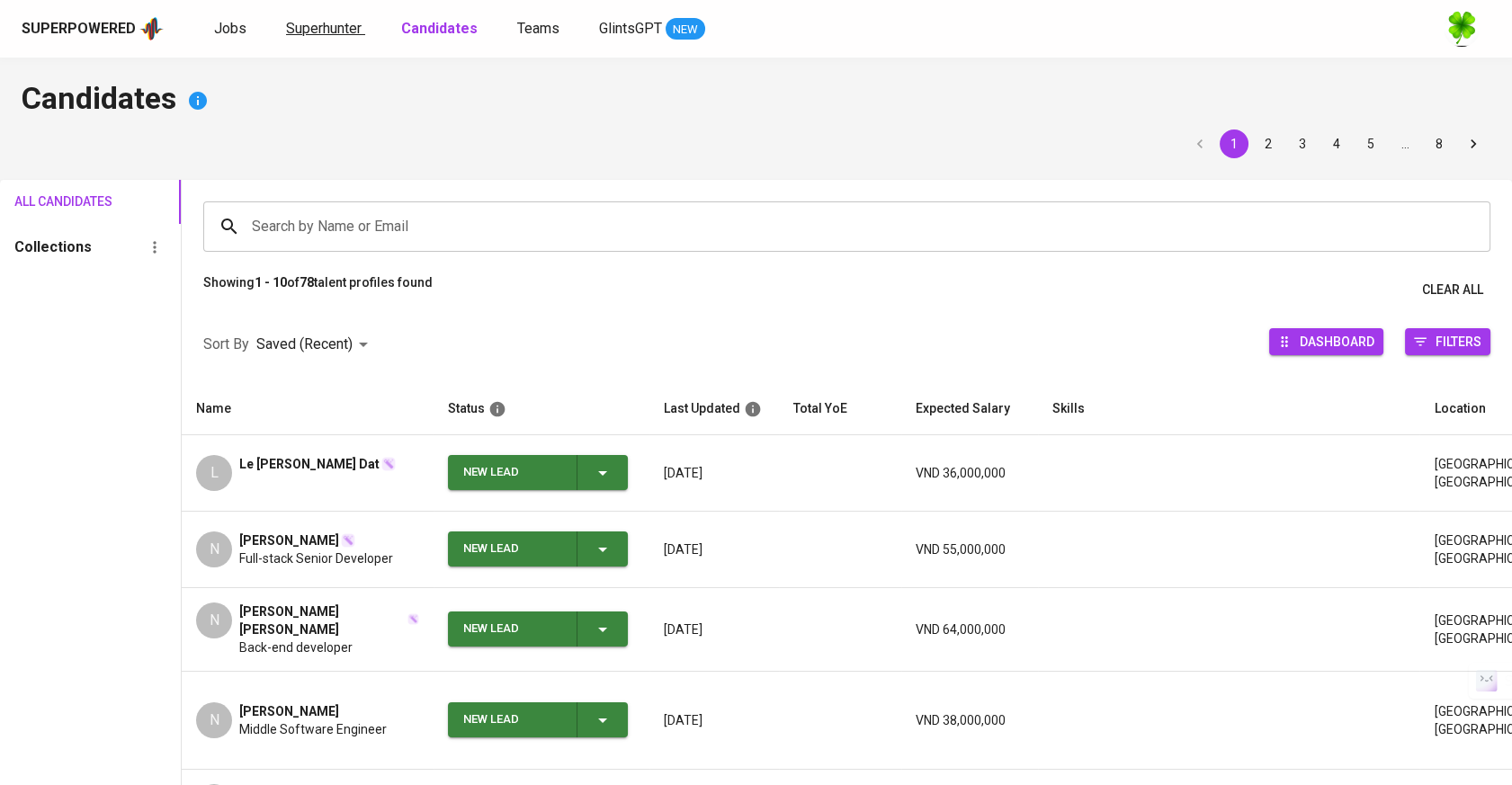
click at [303, 24] on span "Superhunter" at bounding box center [324, 28] width 75 height 17
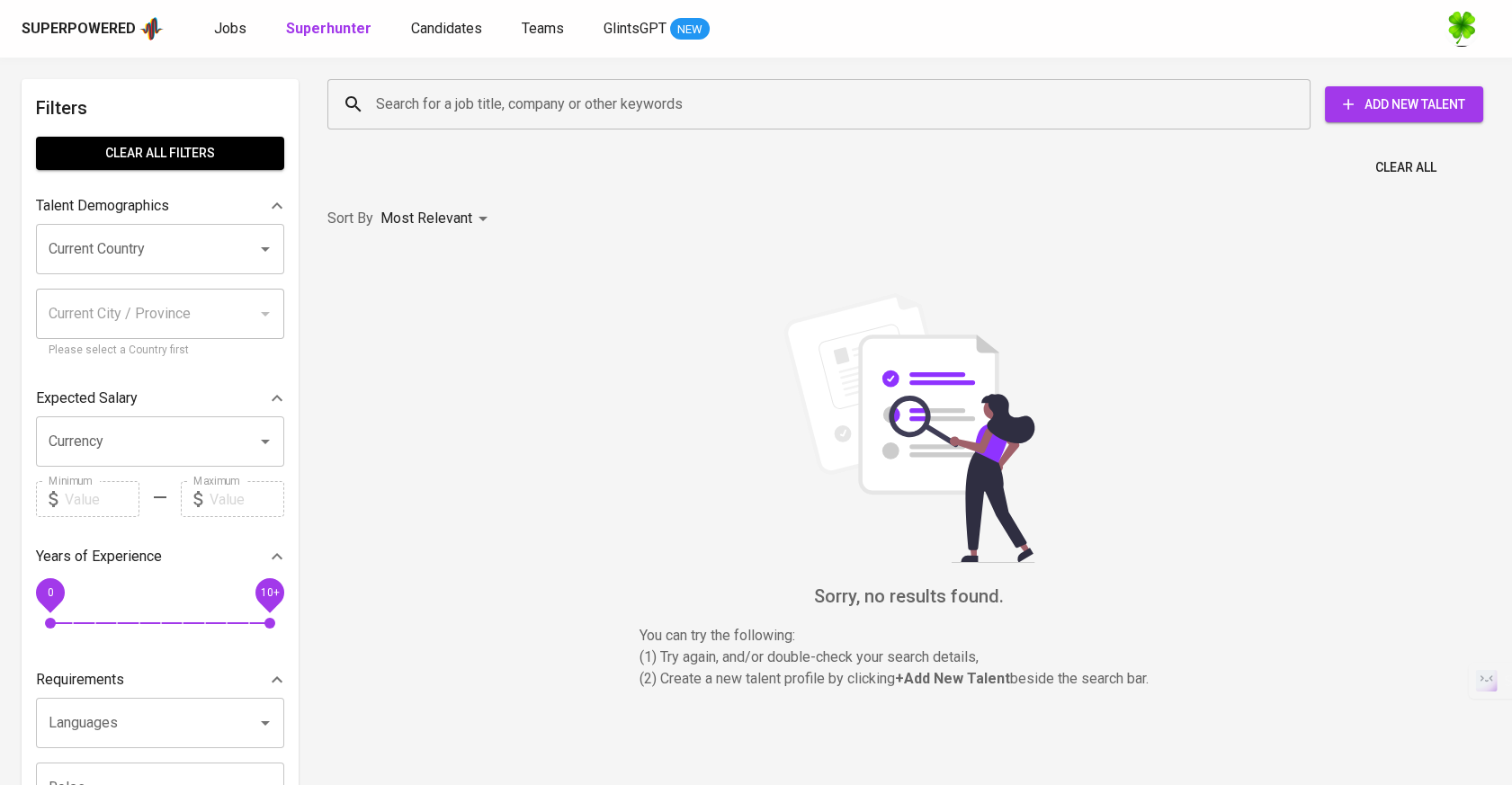
click at [1447, 112] on span "Add New Talent" at bounding box center [1404, 104] width 130 height 23
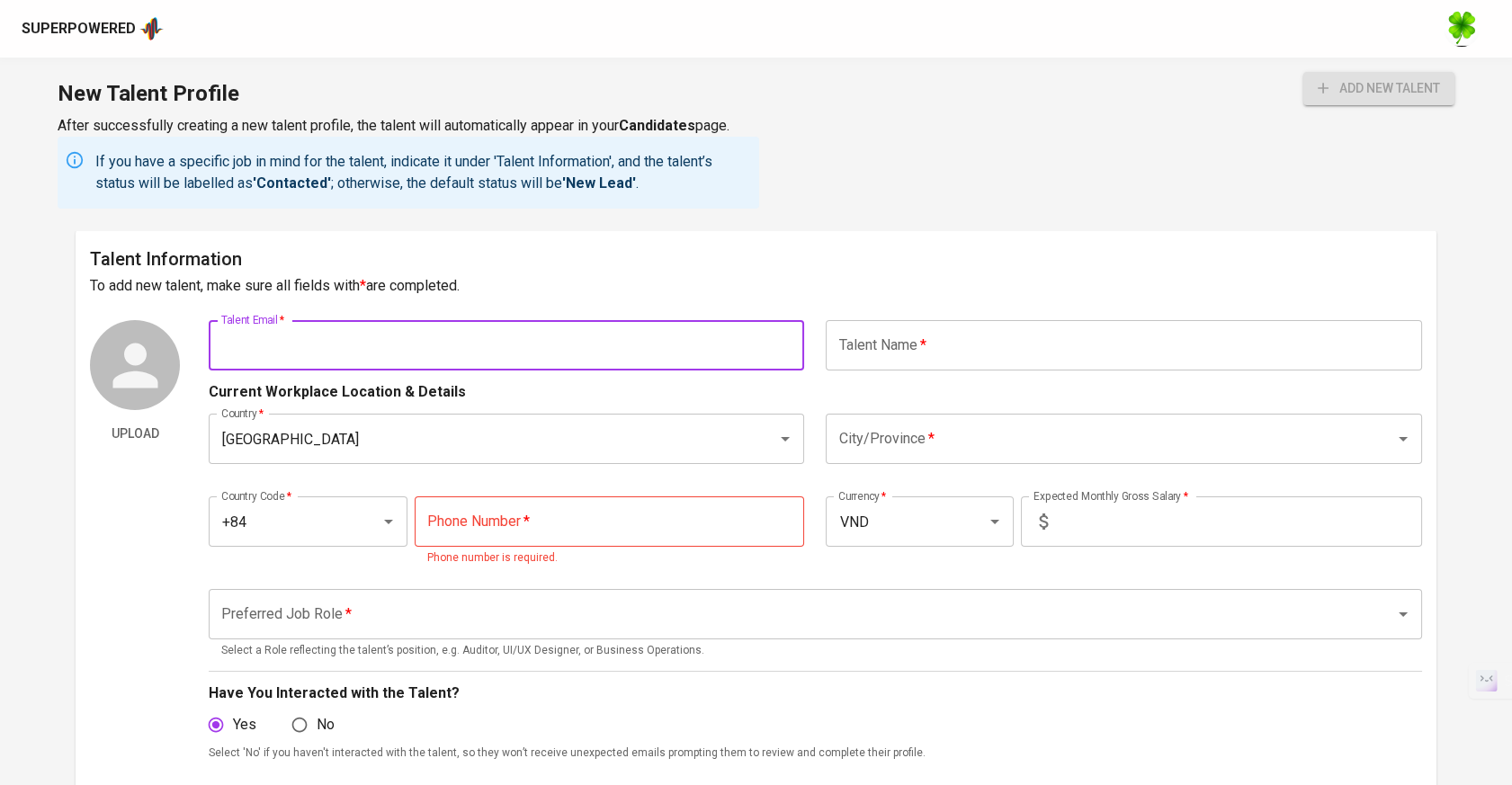
click at [468, 328] on input "text" at bounding box center [506, 345] width 595 height 51
paste input "[EMAIL_ADDRESS][DOMAIN_NAME]"
type input "[EMAIL_ADDRESS][DOMAIN_NAME]"
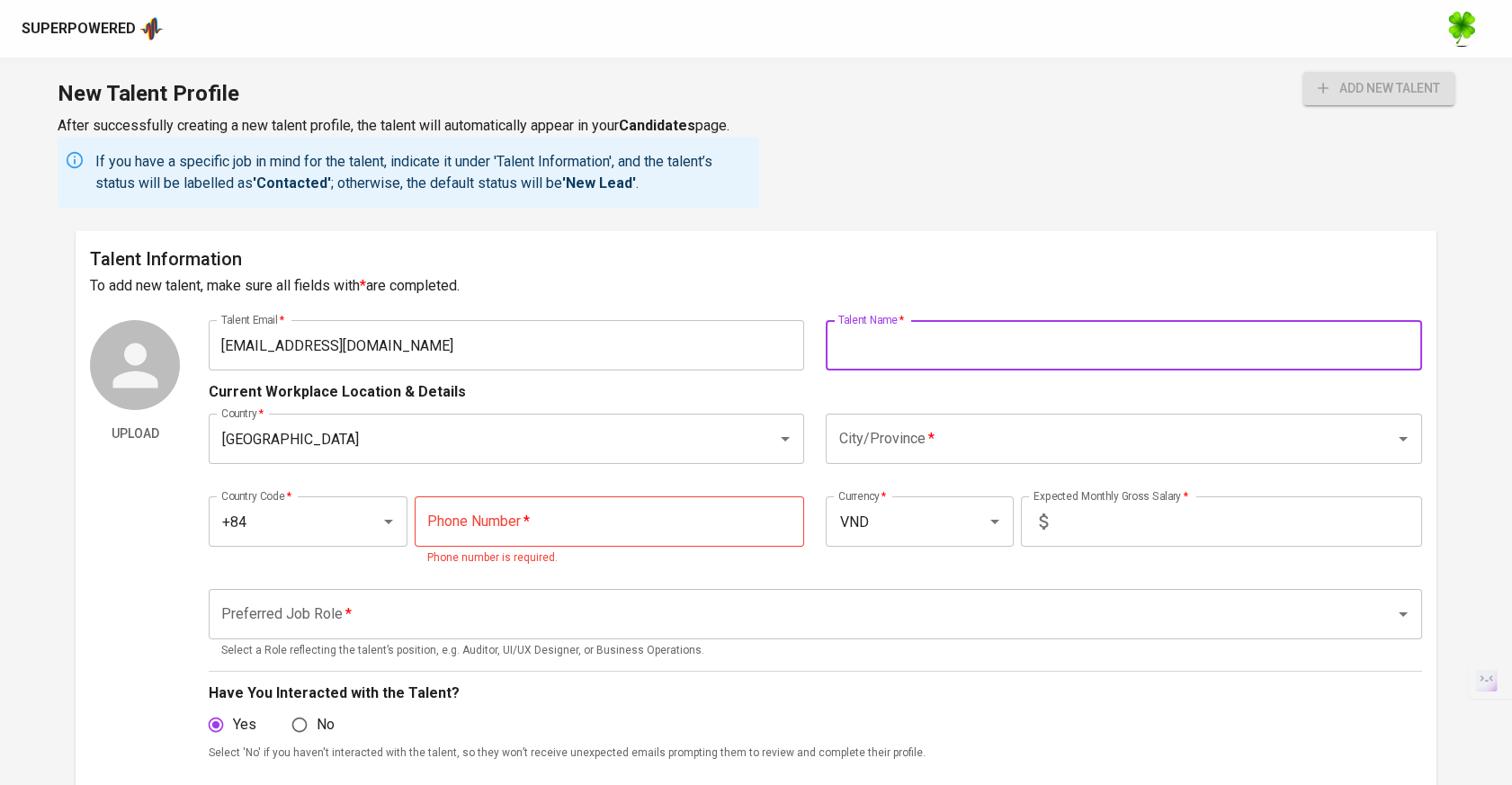
click at [928, 342] on input "text" at bounding box center [1123, 345] width 595 height 51
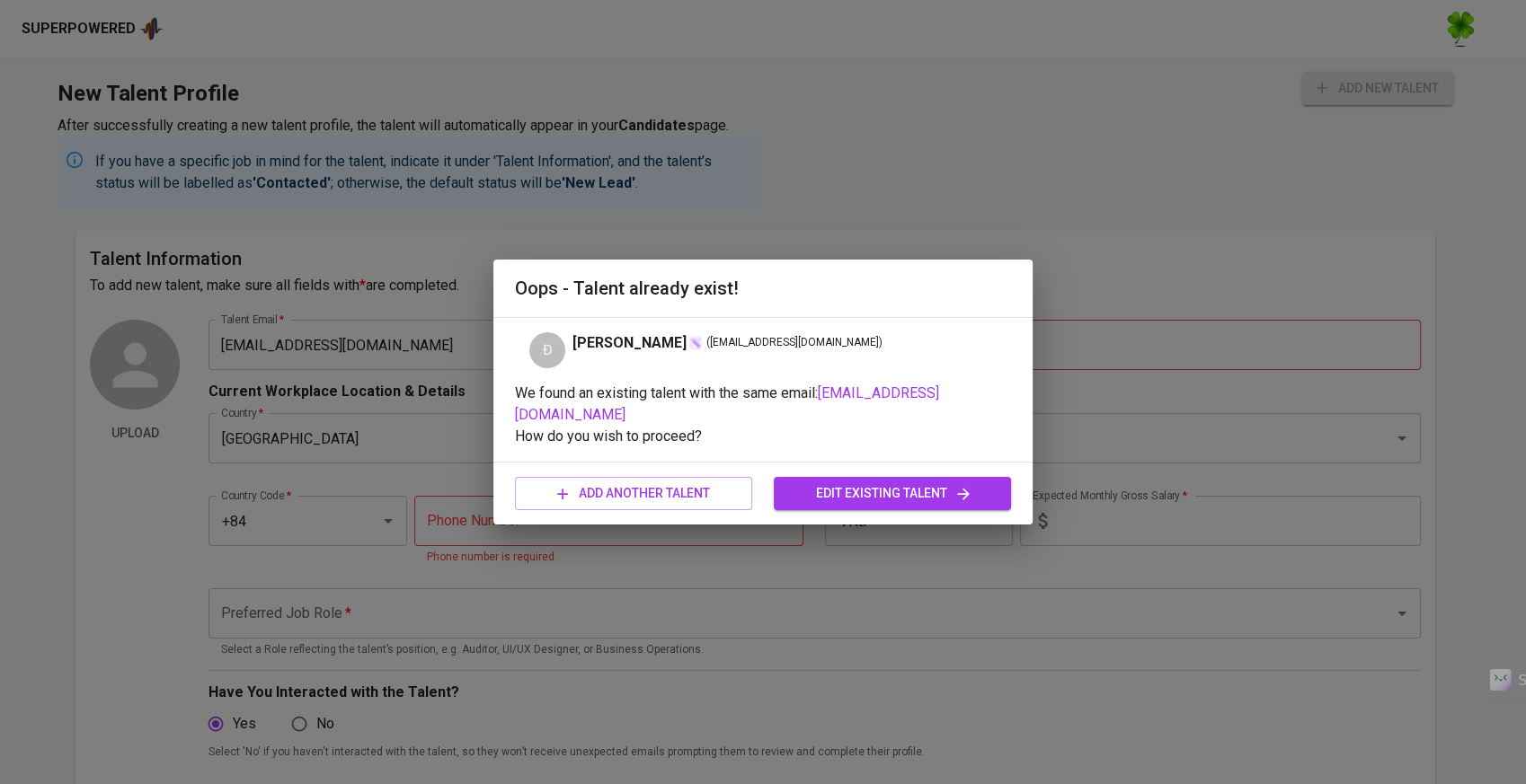
click at [863, 495] on span "edit existing talent" at bounding box center [892, 493] width 209 height 23
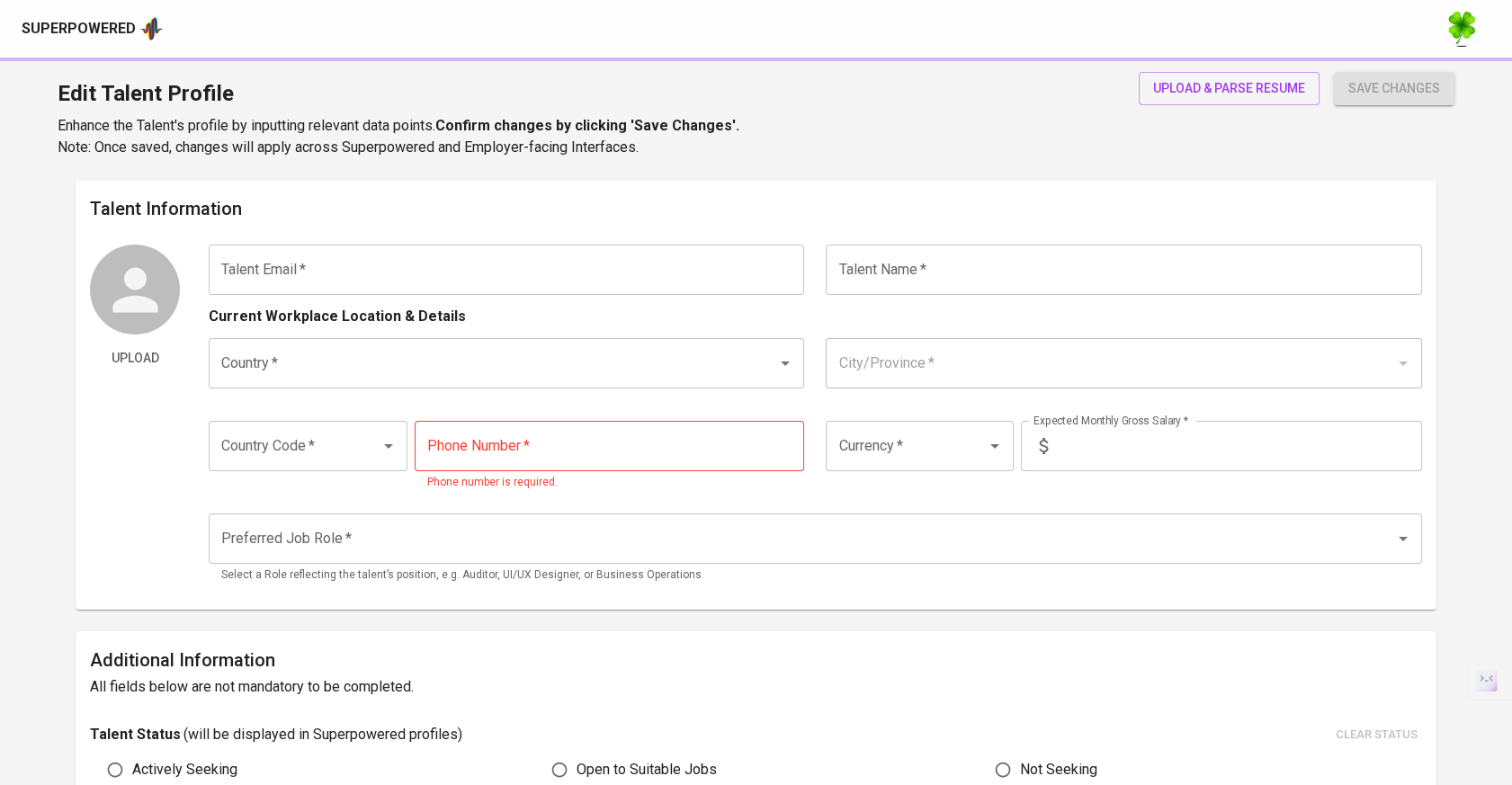
type input "[EMAIL_ADDRESS][DOMAIN_NAME]"
type input "[PERSON_NAME]"
type input "[GEOGRAPHIC_DATA]"
type input "[PERSON_NAME][GEOGRAPHIC_DATA][PERSON_NAME]"
type input "+84"
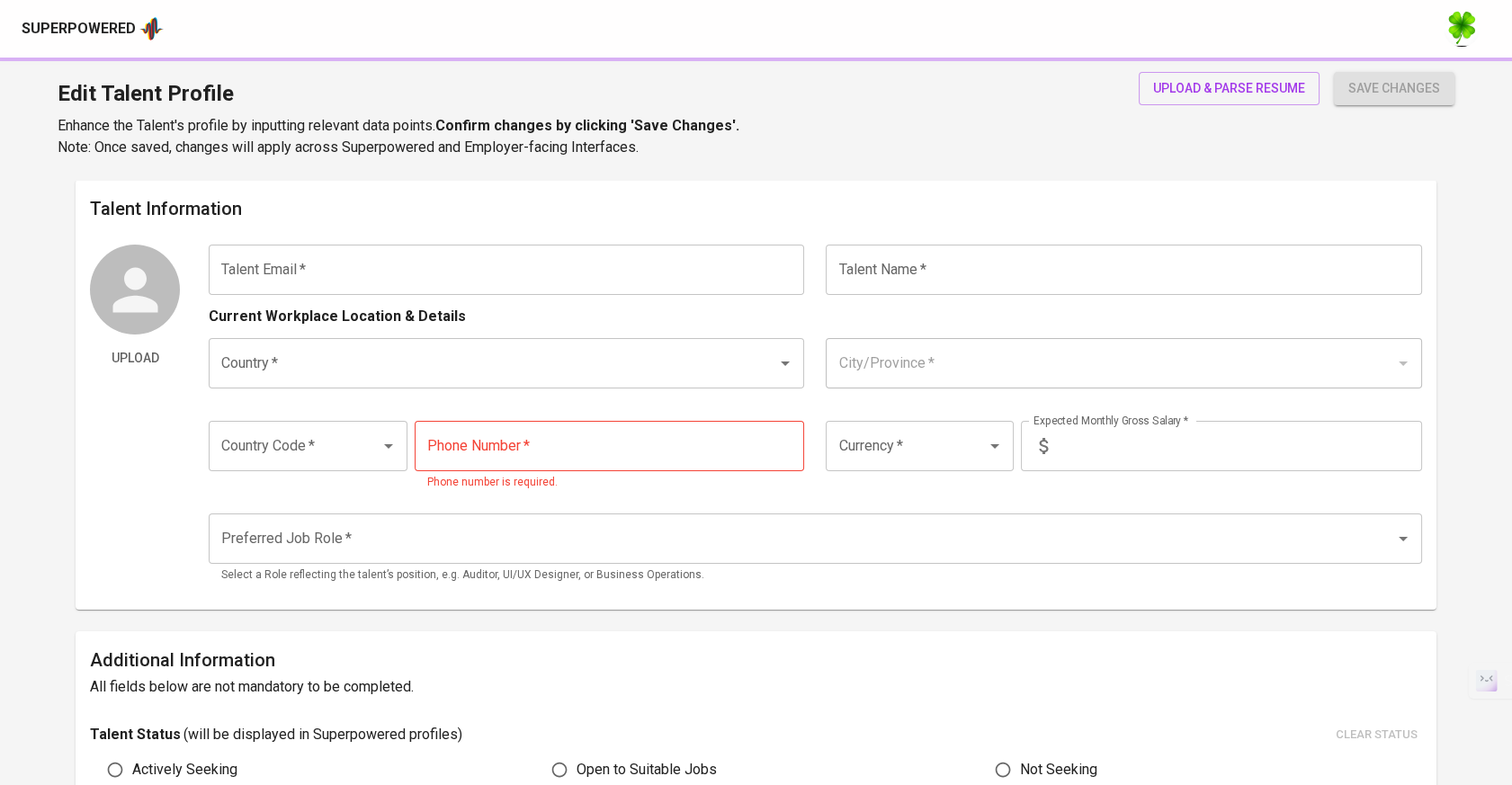
type input "[PHONE_NUMBER]"
type input "VND"
radio input "true"
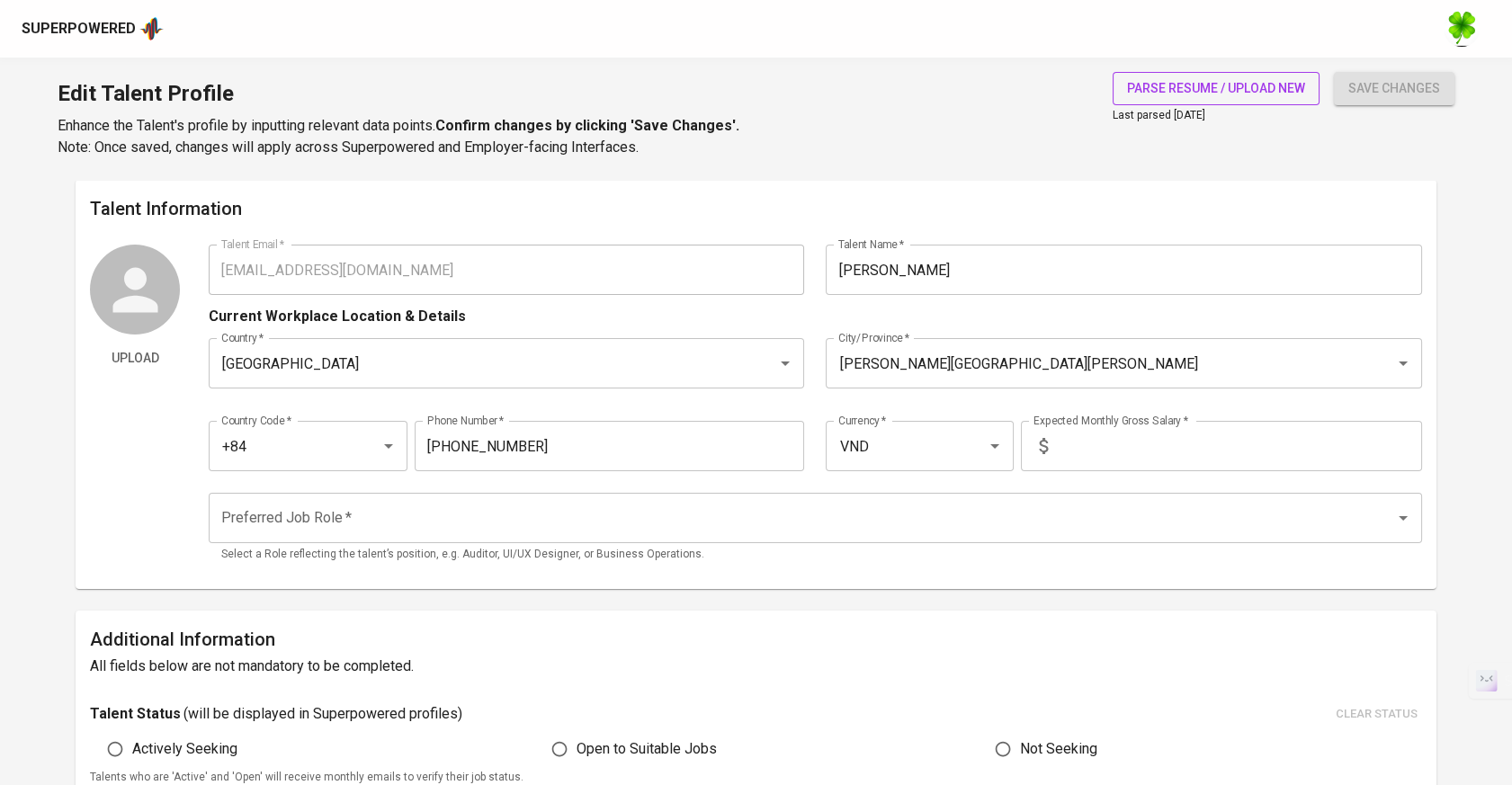
click at [1148, 93] on span "parse resume / upload new" at bounding box center [1216, 88] width 178 height 23
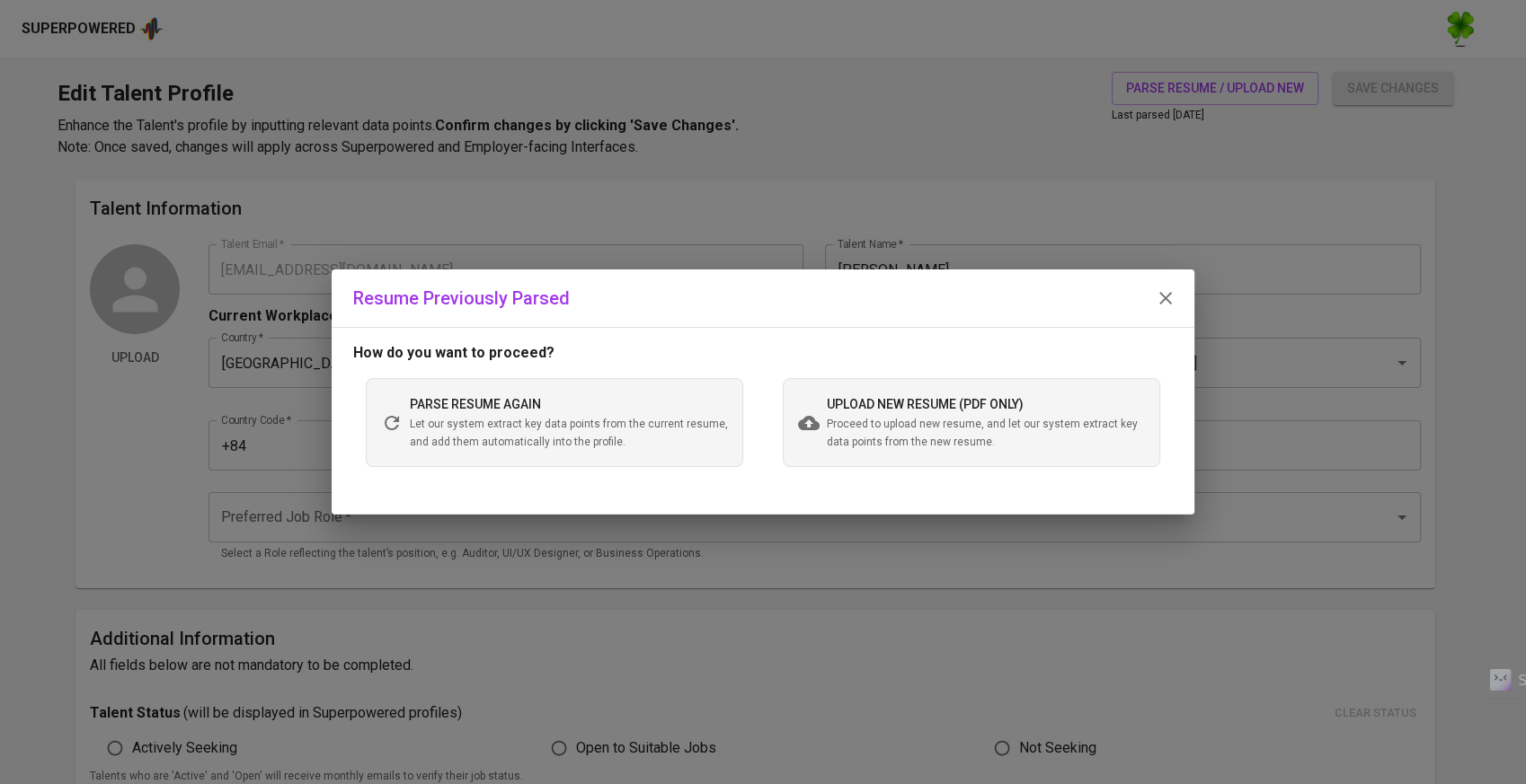
click at [889, 401] on span "upload new resume (pdf only)" at bounding box center [925, 404] width 197 height 15
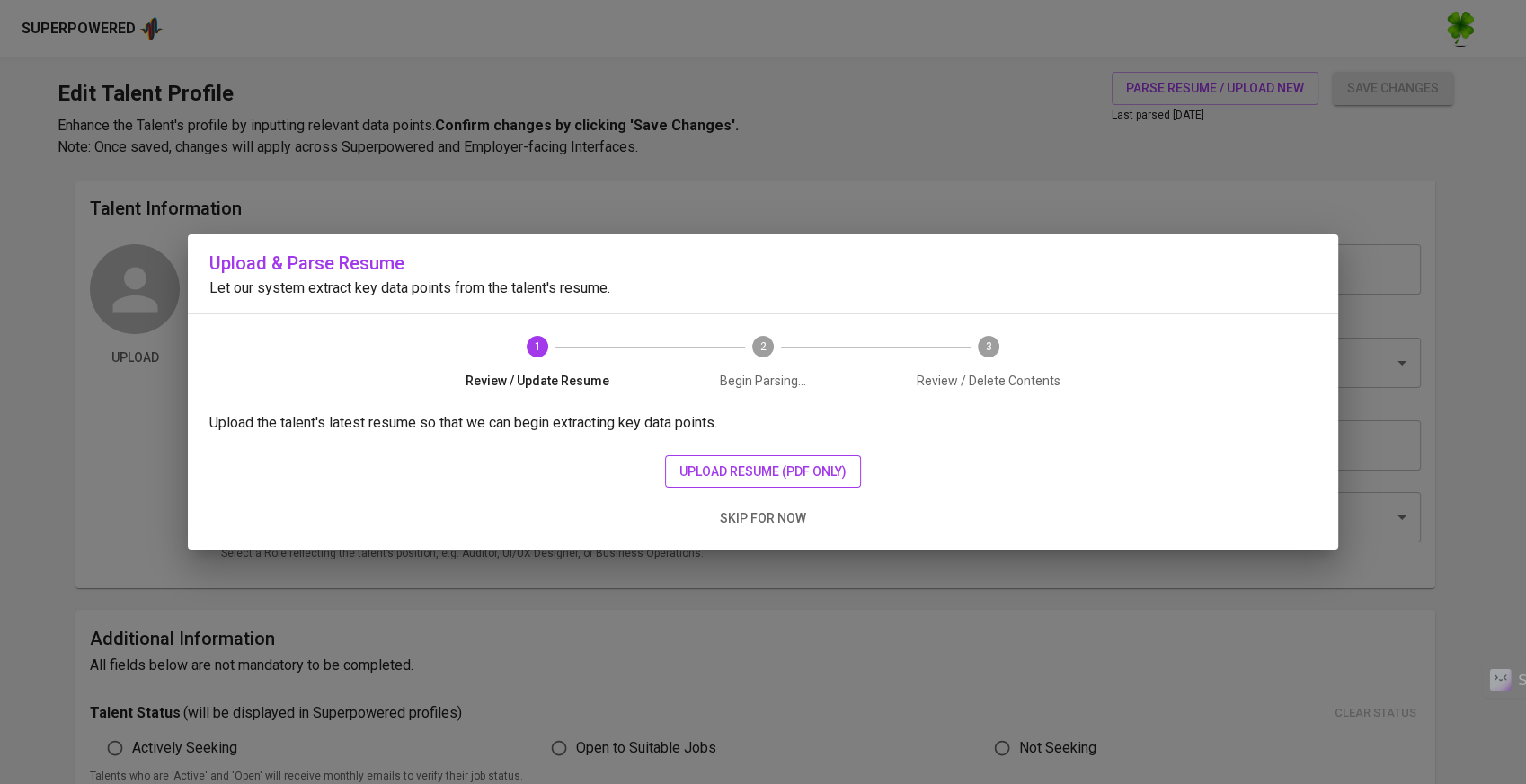
click at [765, 467] on span "upload resume (pdf only)" at bounding box center [763, 472] width 167 height 23
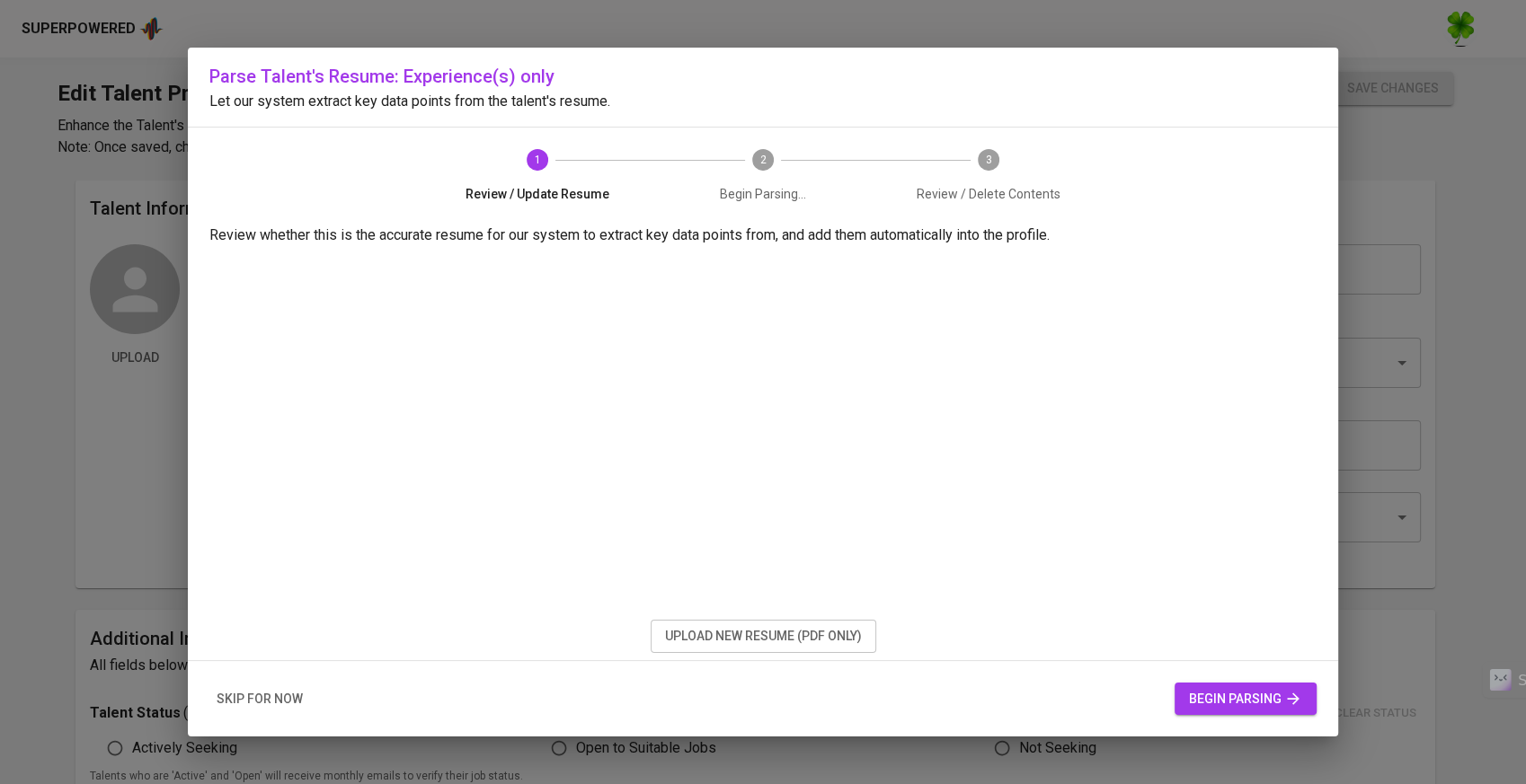
click at [1186, 695] on button "begin parsing" at bounding box center [1245, 700] width 142 height 34
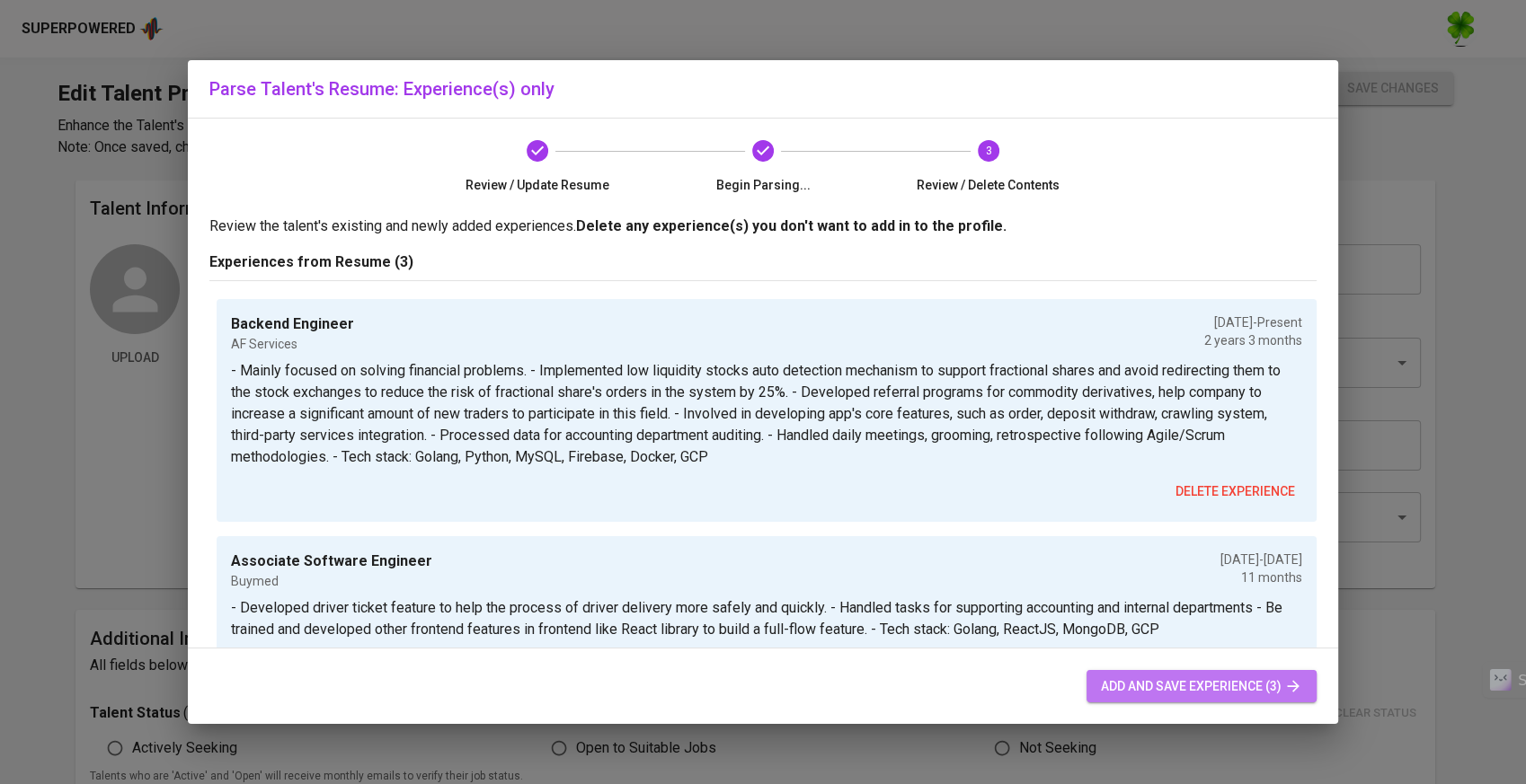
click at [1173, 690] on span "add and save experience (3)" at bounding box center [1201, 687] width 201 height 23
type input "VND"
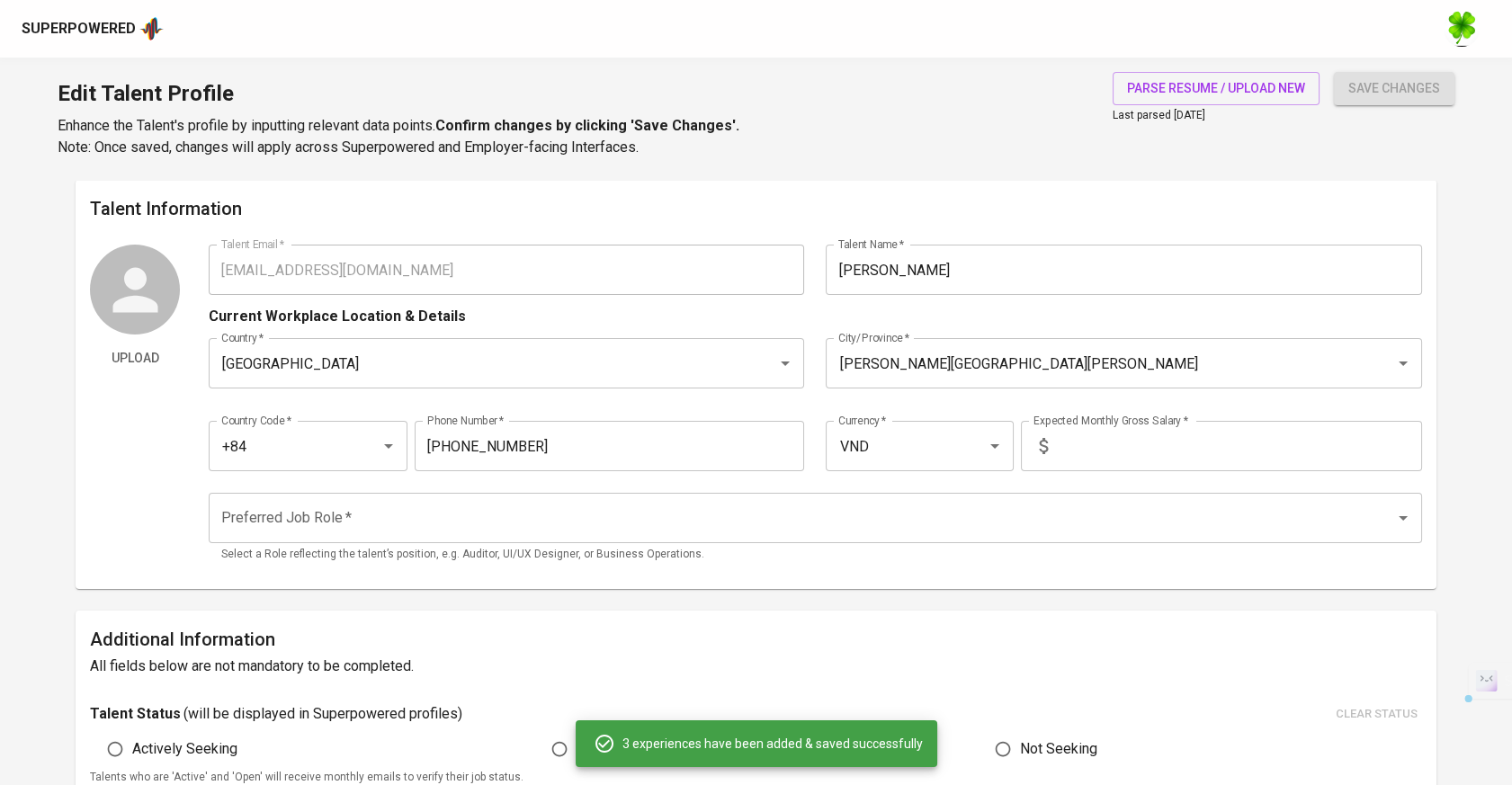
click at [130, 232] on div "Talent Information Upload Talent Email   * [EMAIL_ADDRESS][DOMAIN_NAME] Talent …" at bounding box center [755, 385] width 1360 height 409
